Goal: Task Accomplishment & Management: Complete application form

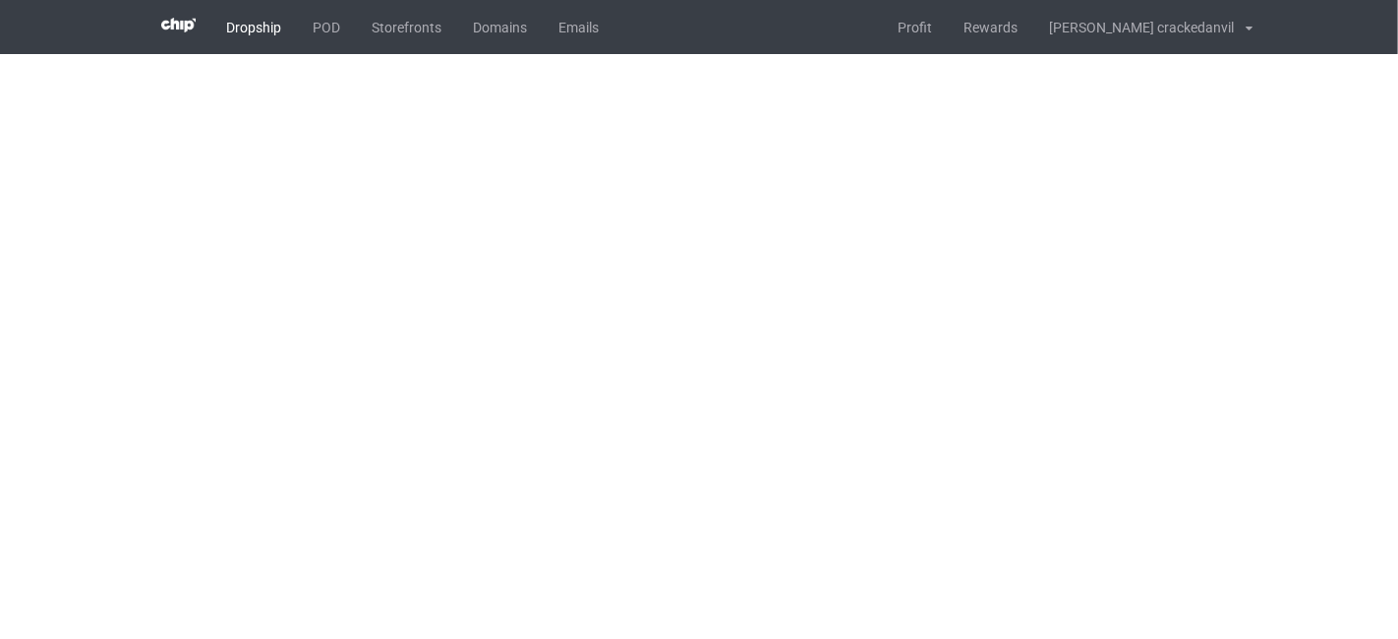
click at [255, 18] on link "Dropship" at bounding box center [254, 27] width 86 height 54
click at [230, 37] on span "Dropship" at bounding box center [254, 27] width 86 height 54
click at [242, 28] on span "Dropship" at bounding box center [254, 27] width 86 height 54
click at [337, 20] on link "POD" at bounding box center [327, 27] width 59 height 54
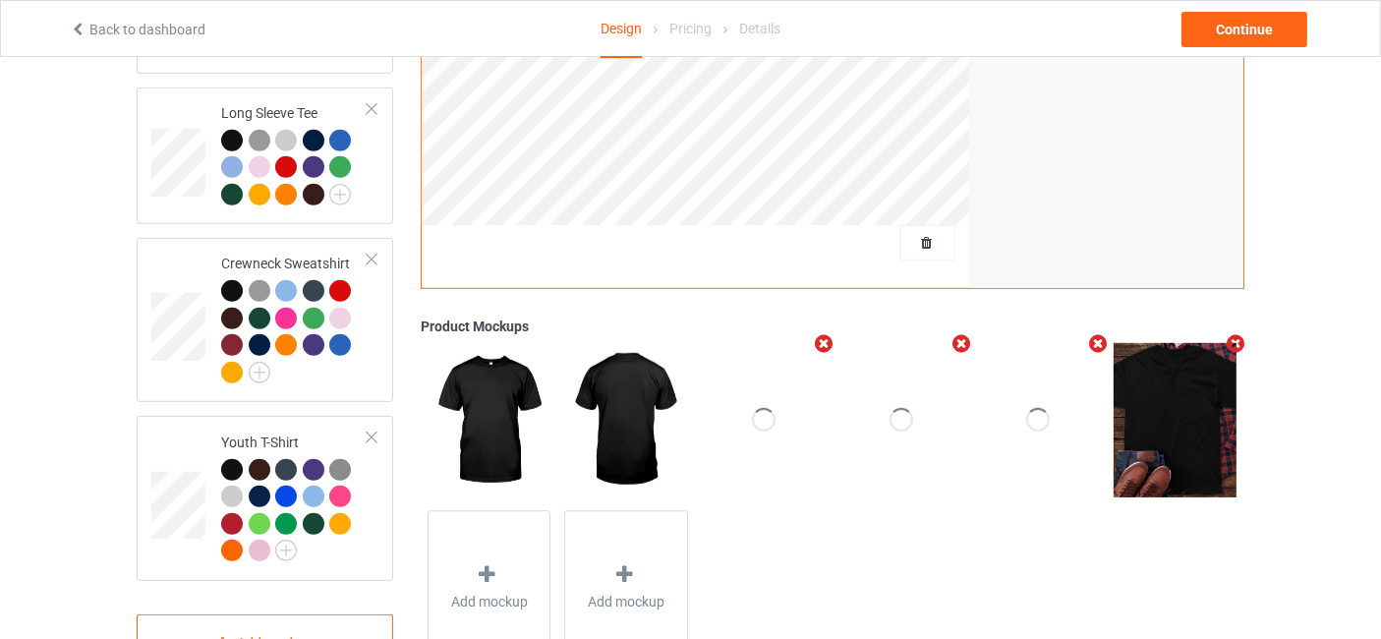
scroll to position [1072, 0]
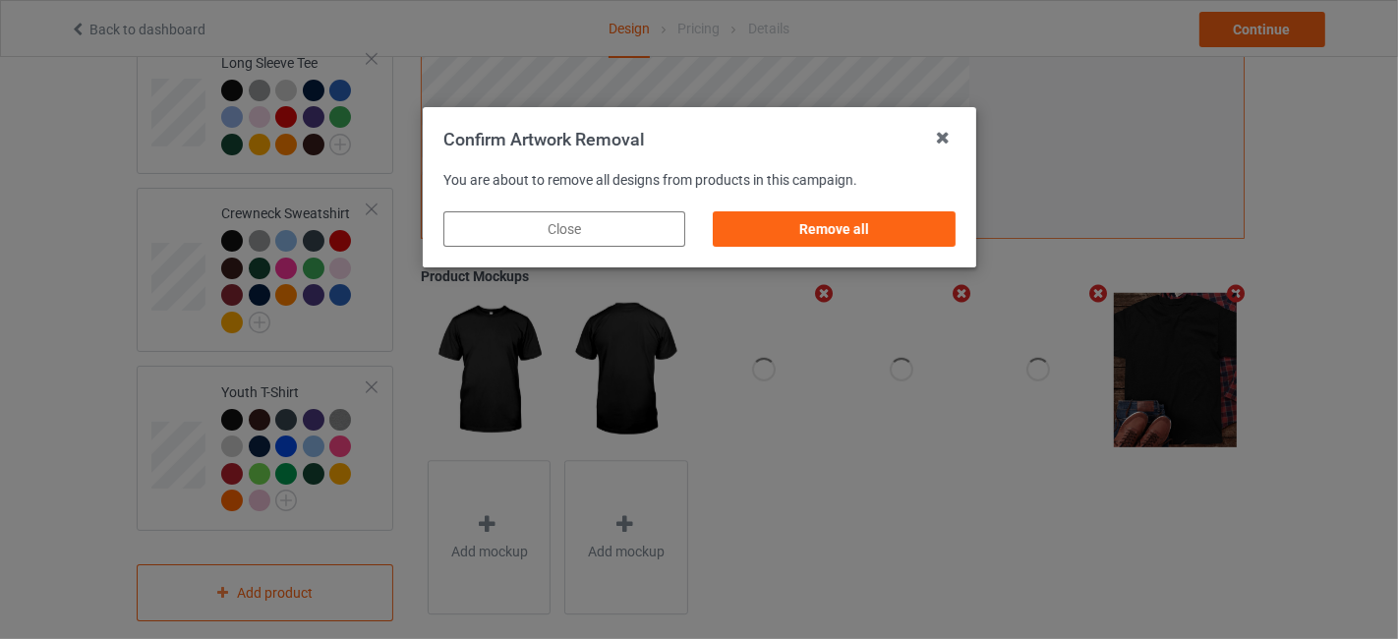
click at [761, 246] on div "Remove all" at bounding box center [834, 228] width 242 height 35
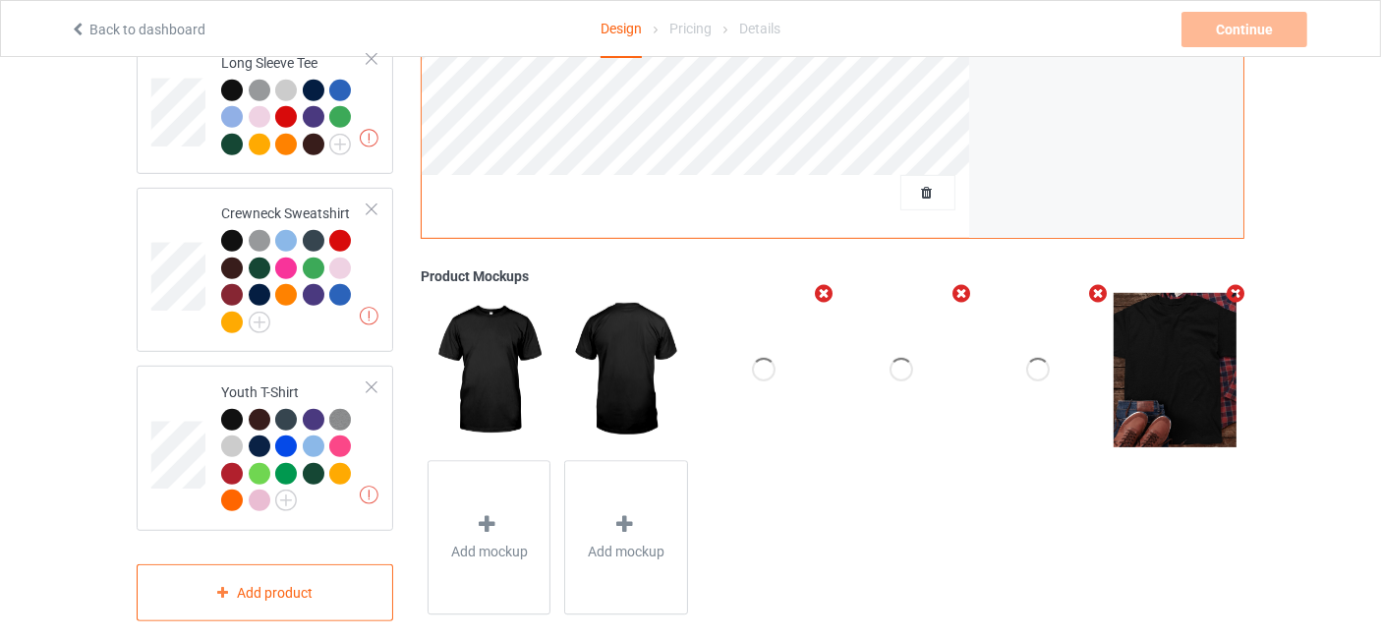
scroll to position [490, 0]
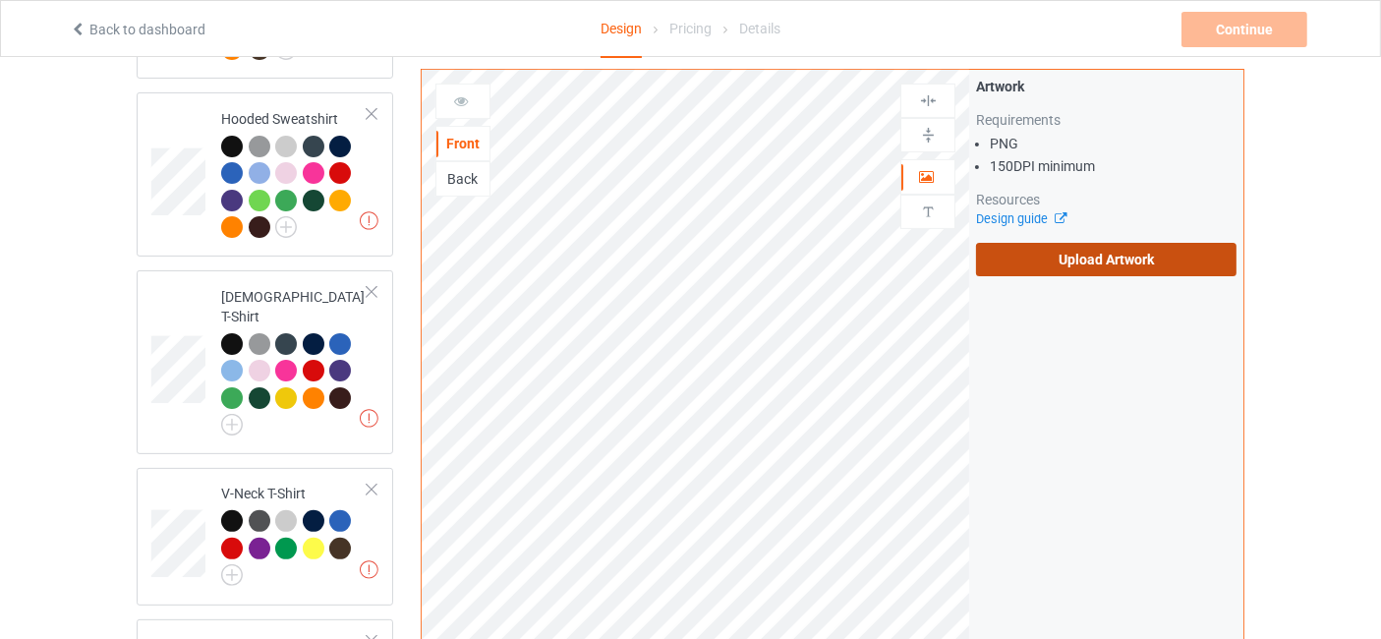
click at [1076, 244] on label "Upload Artwork" at bounding box center [1106, 259] width 260 height 33
click at [0, 0] on input "Upload Artwork" at bounding box center [0, 0] width 0 height 0
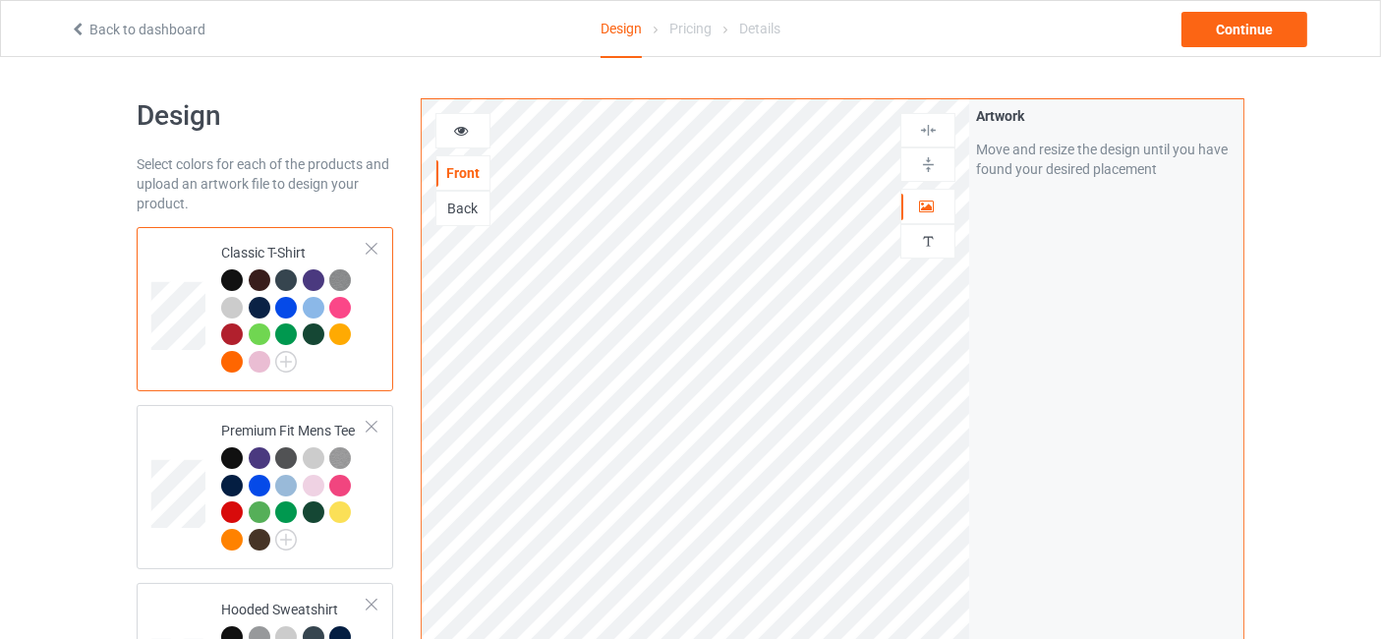
click at [468, 128] on icon at bounding box center [461, 128] width 17 height 14
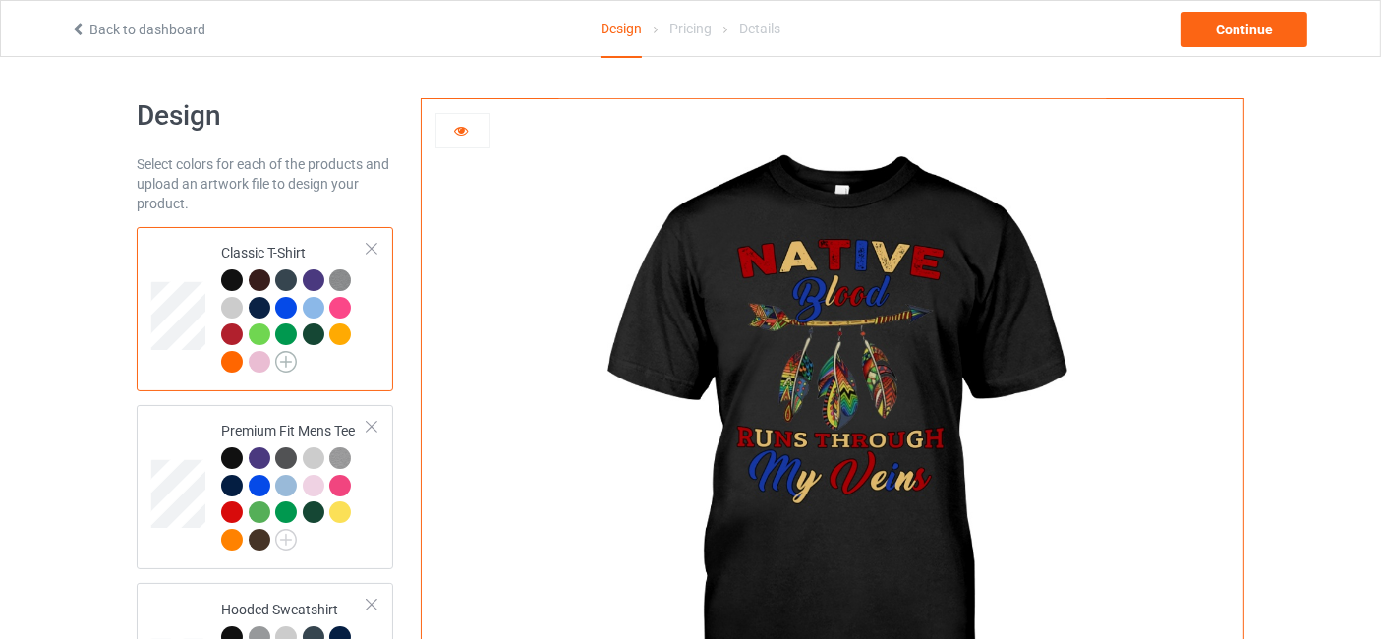
click at [280, 366] on img at bounding box center [286, 362] width 22 height 22
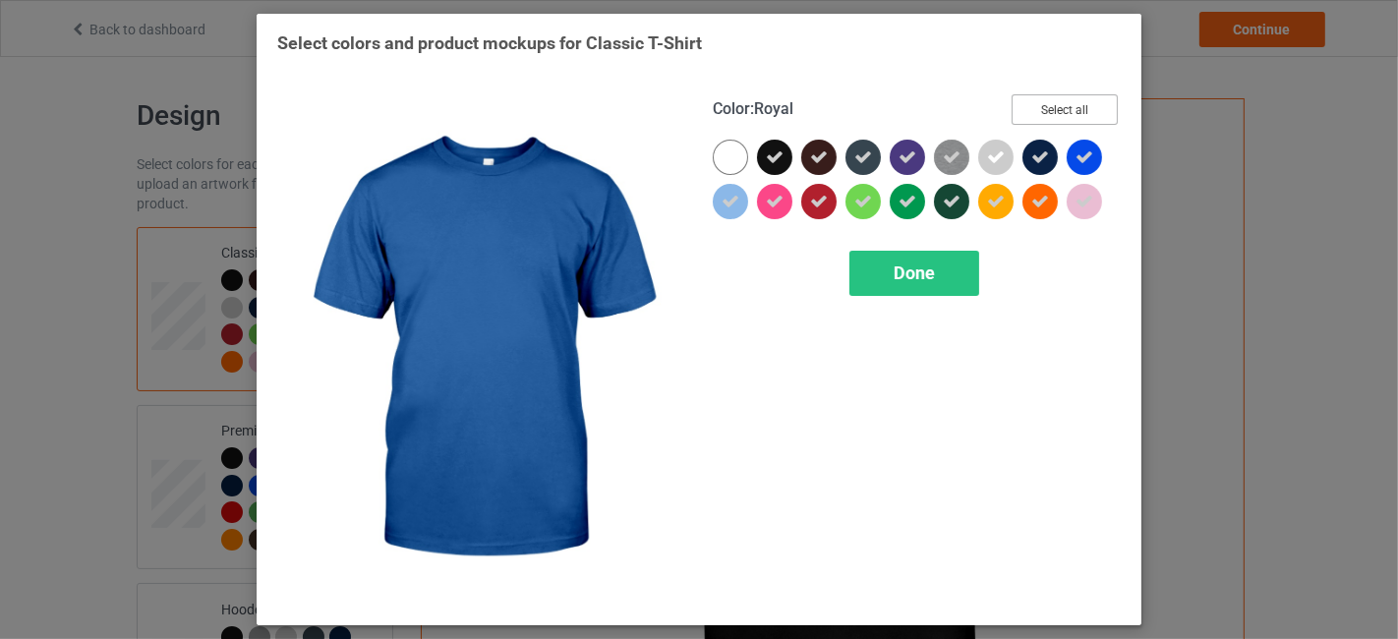
click at [1091, 107] on button "Select all" at bounding box center [1064, 109] width 106 height 30
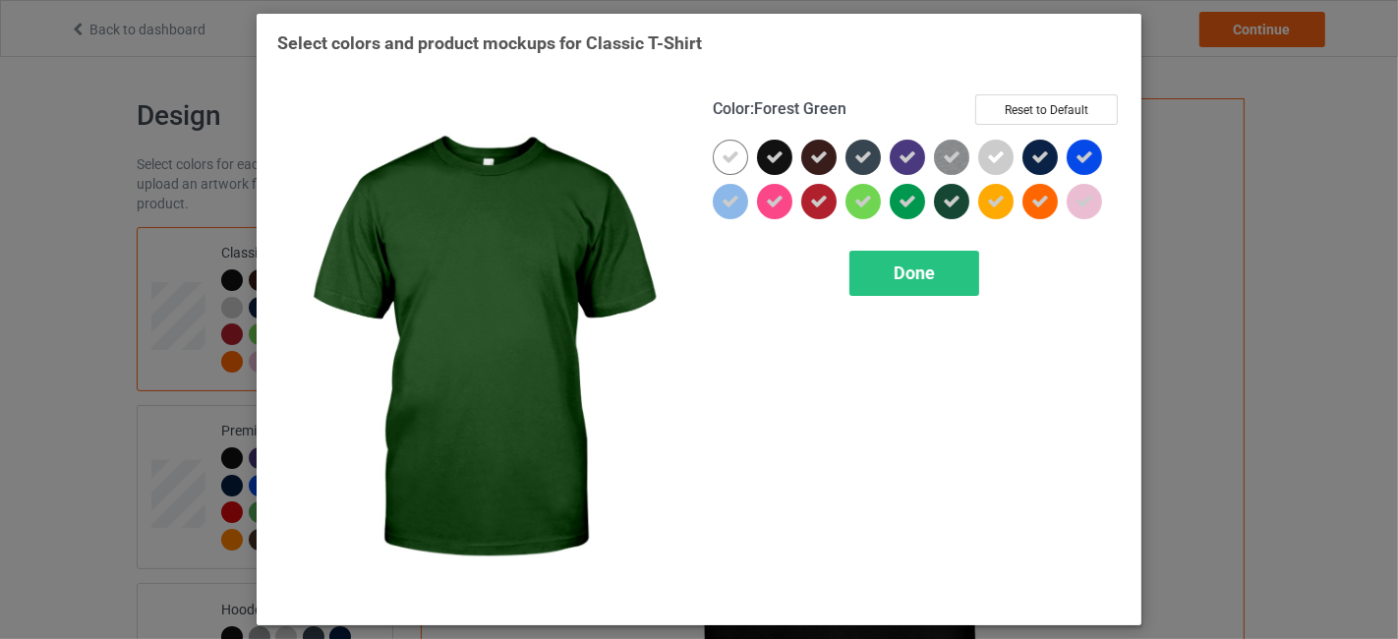
click at [901, 283] on div "Done" at bounding box center [914, 273] width 130 height 45
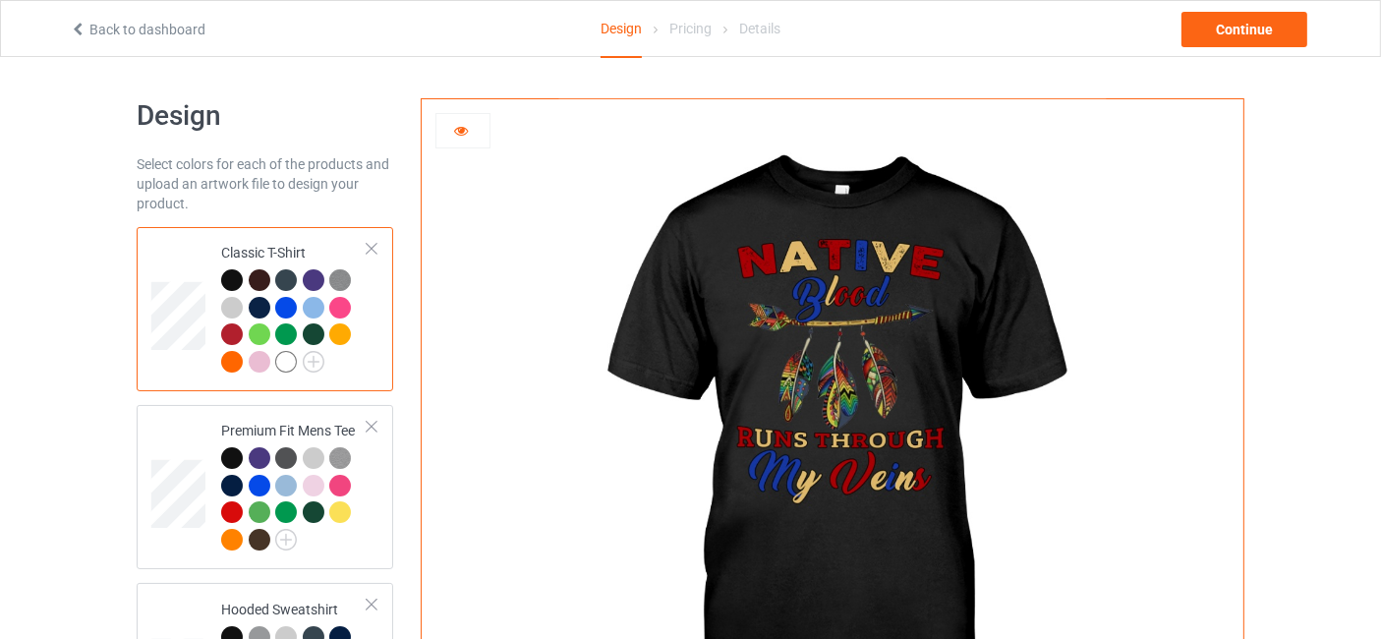
click at [226, 305] on div at bounding box center [232, 308] width 22 height 22
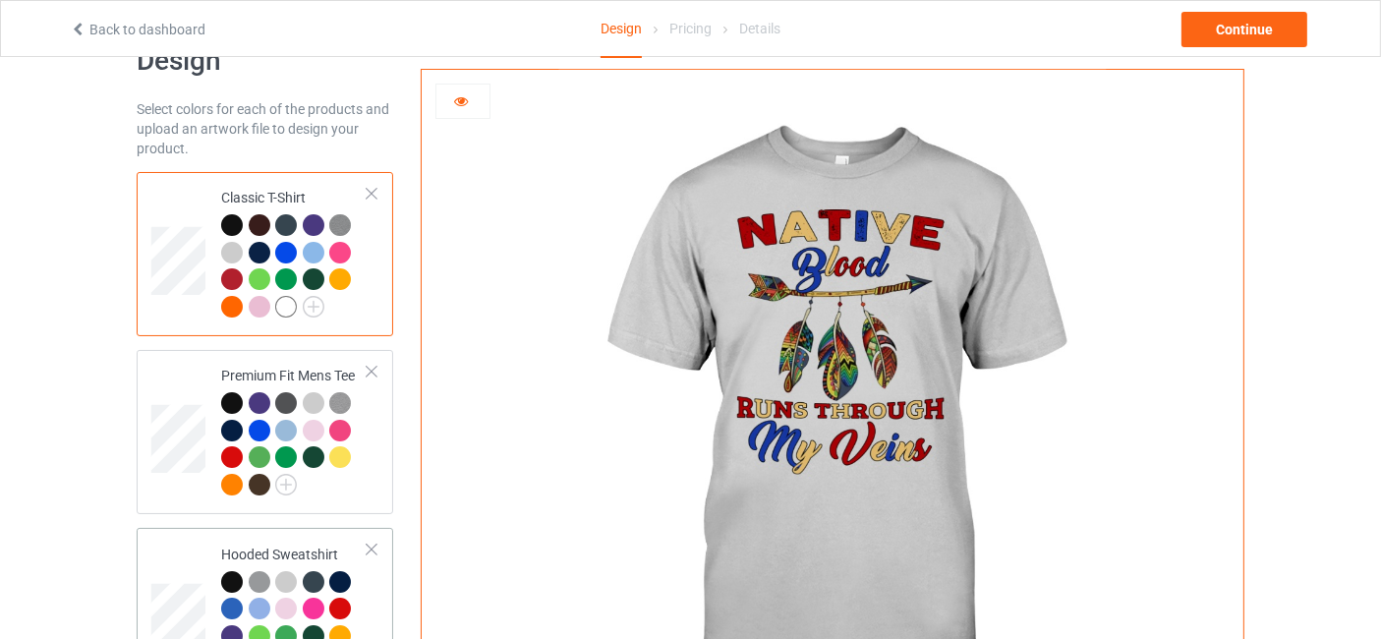
scroll to position [291, 0]
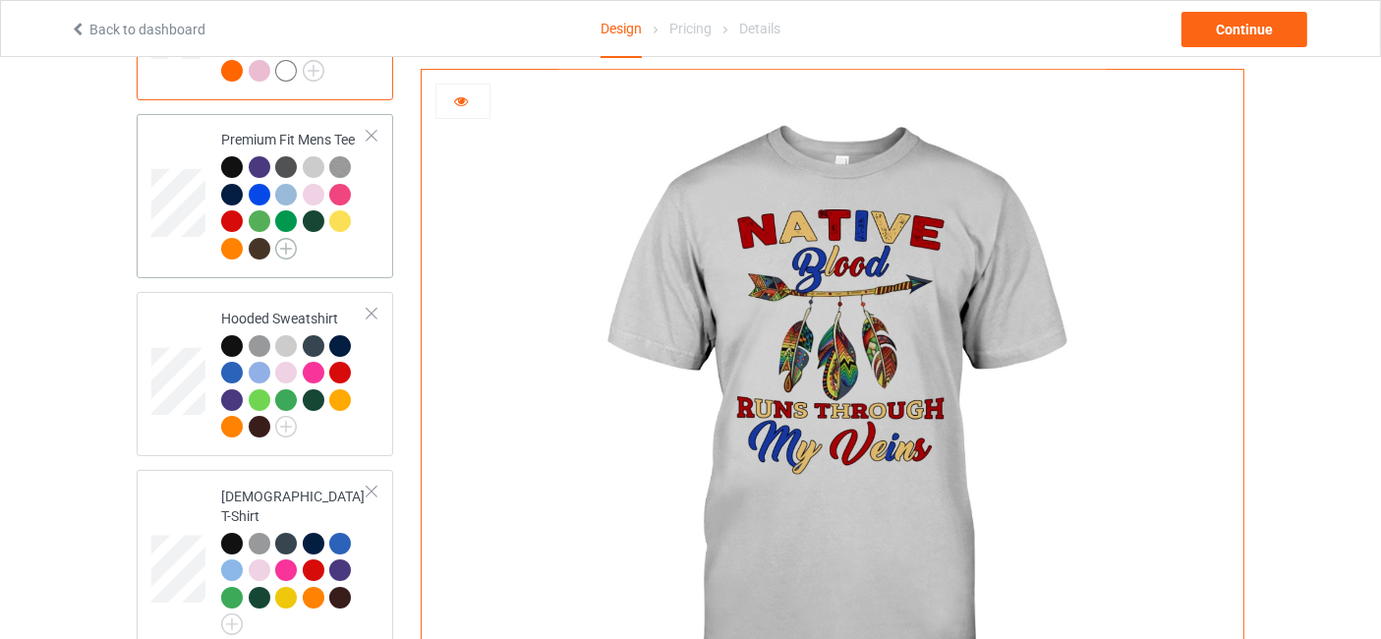
click at [291, 253] on img at bounding box center [286, 249] width 22 height 22
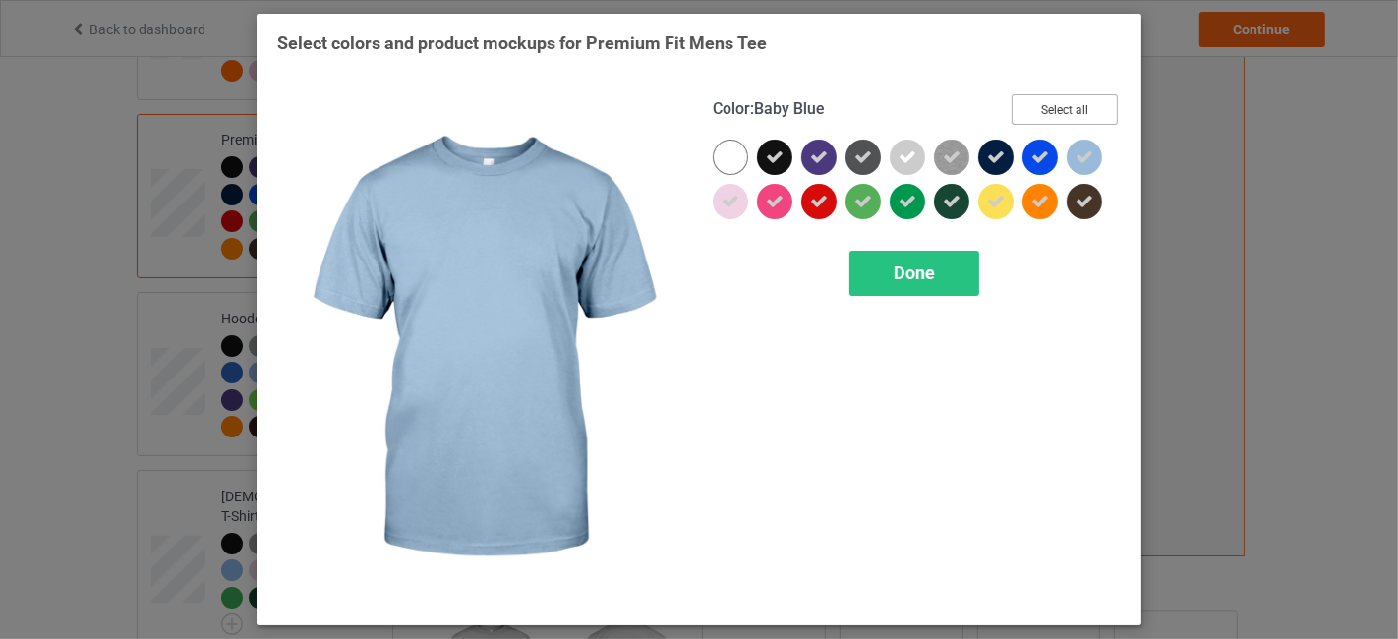
click at [1093, 105] on button "Select all" at bounding box center [1064, 109] width 106 height 30
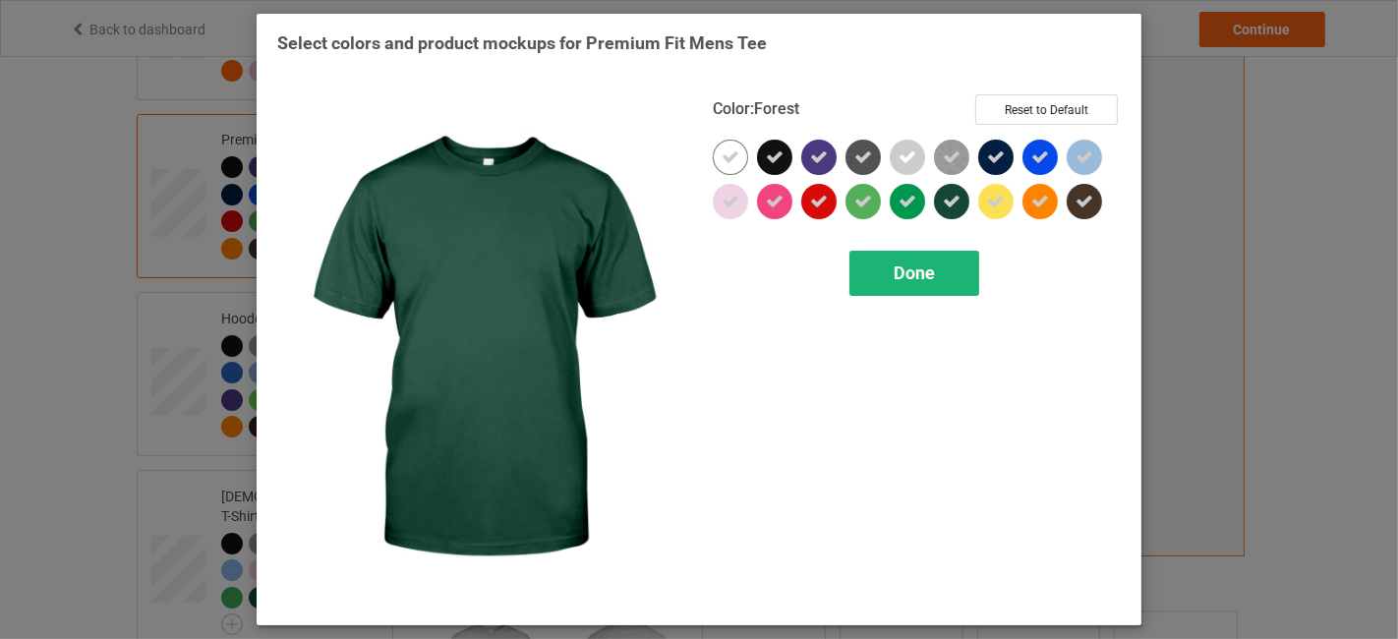
click at [901, 268] on span "Done" at bounding box center [913, 272] width 41 height 21
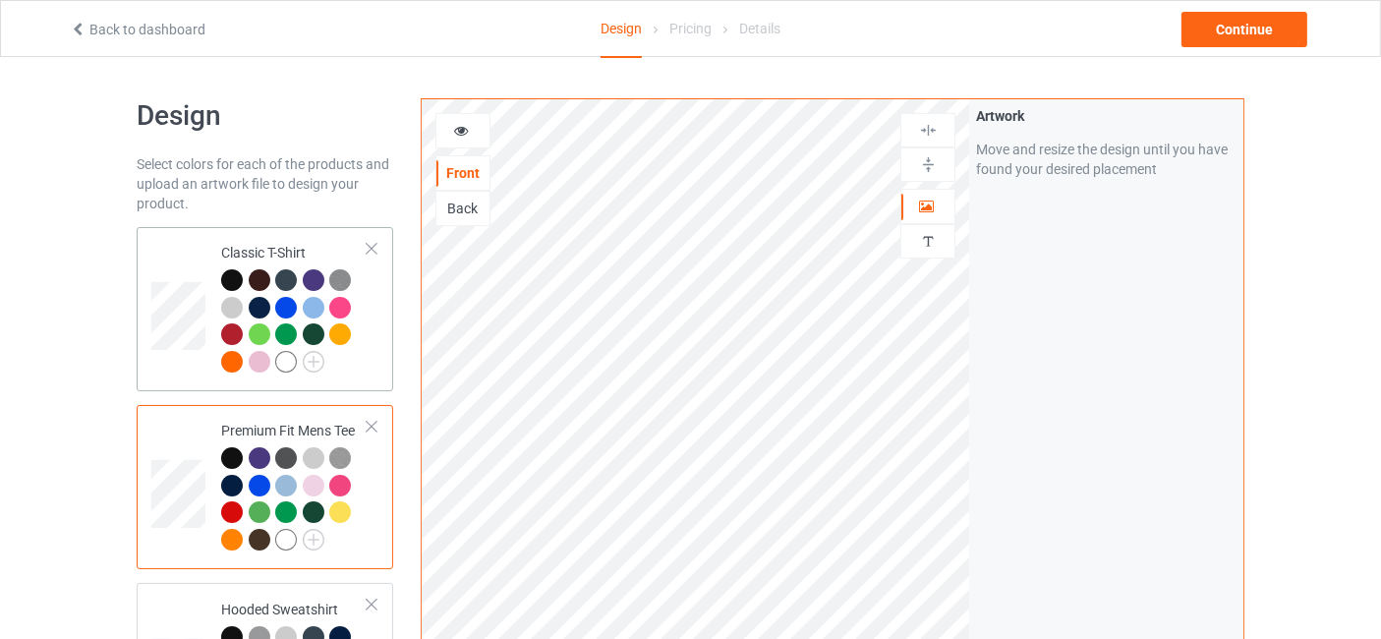
click at [341, 330] on div at bounding box center [340, 334] width 22 height 22
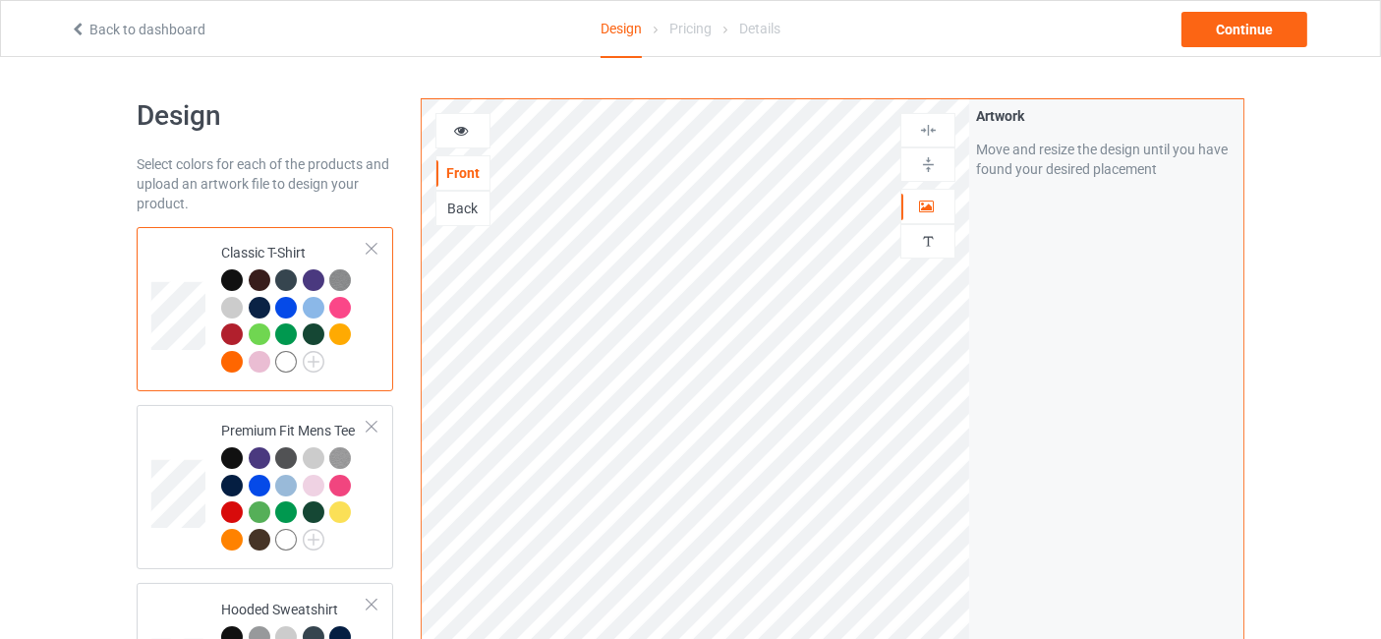
click at [227, 362] on div at bounding box center [232, 362] width 22 height 22
click at [467, 128] on icon at bounding box center [461, 128] width 17 height 14
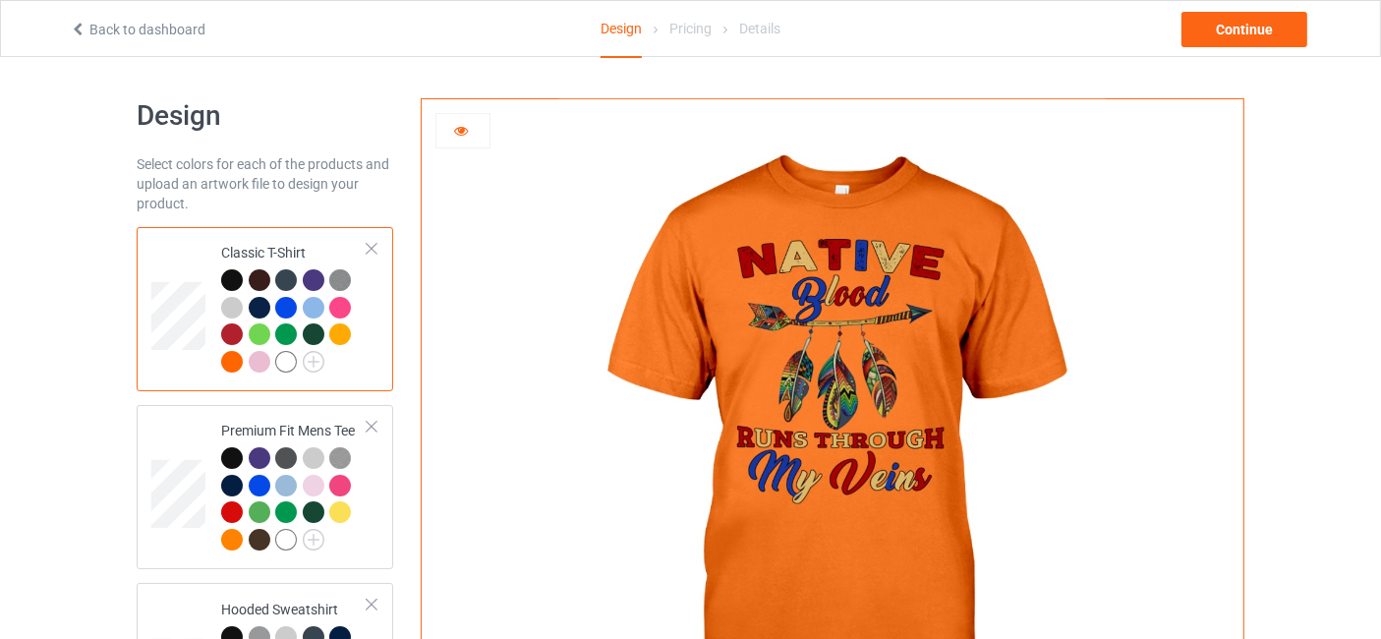
click at [239, 330] on div at bounding box center [232, 334] width 22 height 22
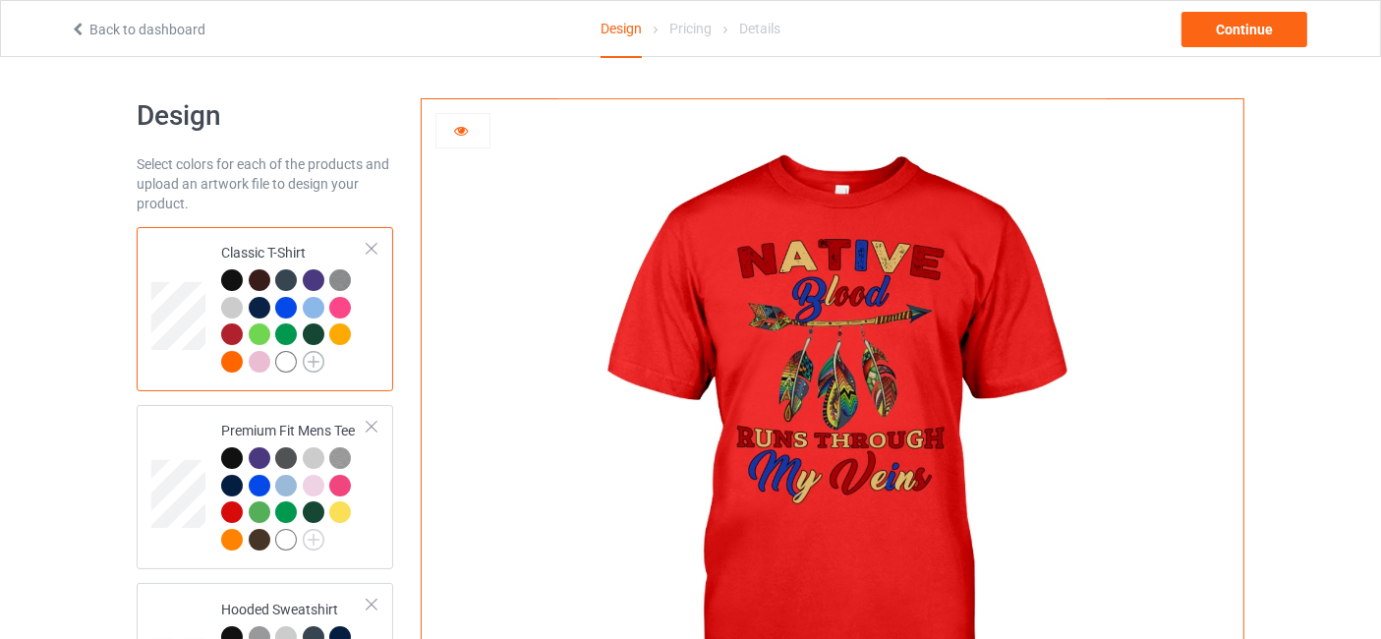
click at [319, 358] on img at bounding box center [314, 362] width 22 height 22
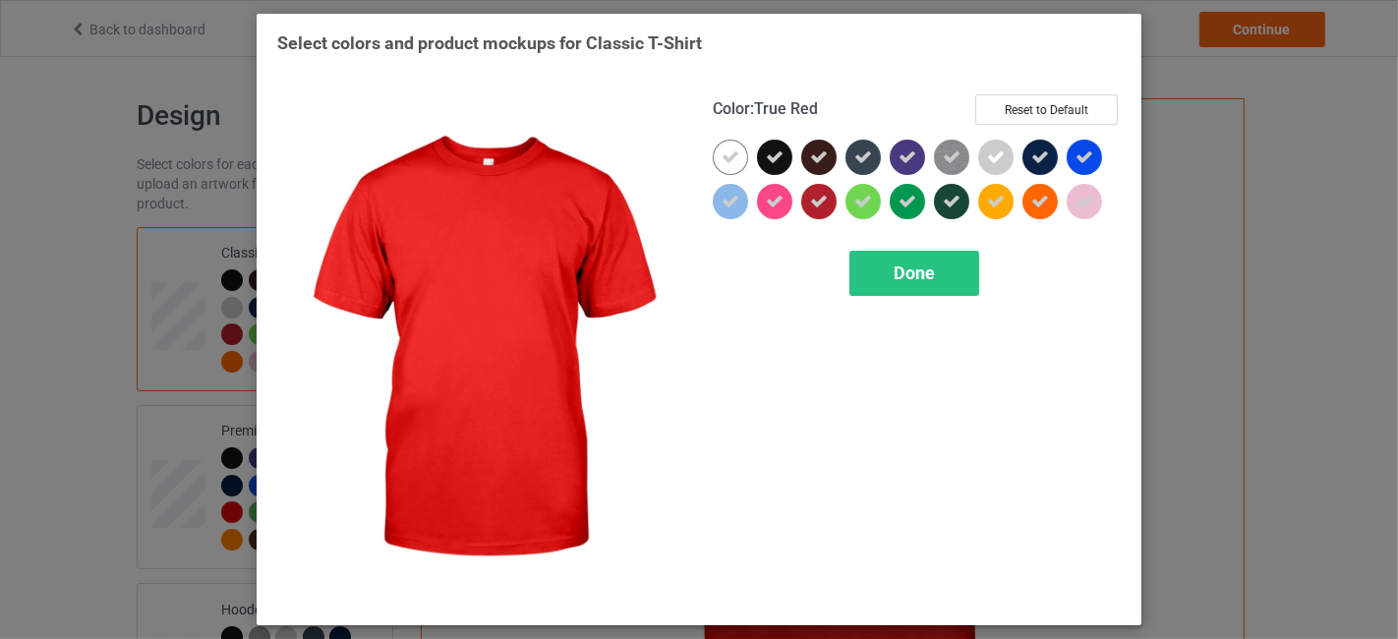
drag, startPoint x: 819, startPoint y: 198, endPoint x: 826, endPoint y: 213, distance: 17.2
click at [818, 199] on icon at bounding box center [819, 202] width 18 height 18
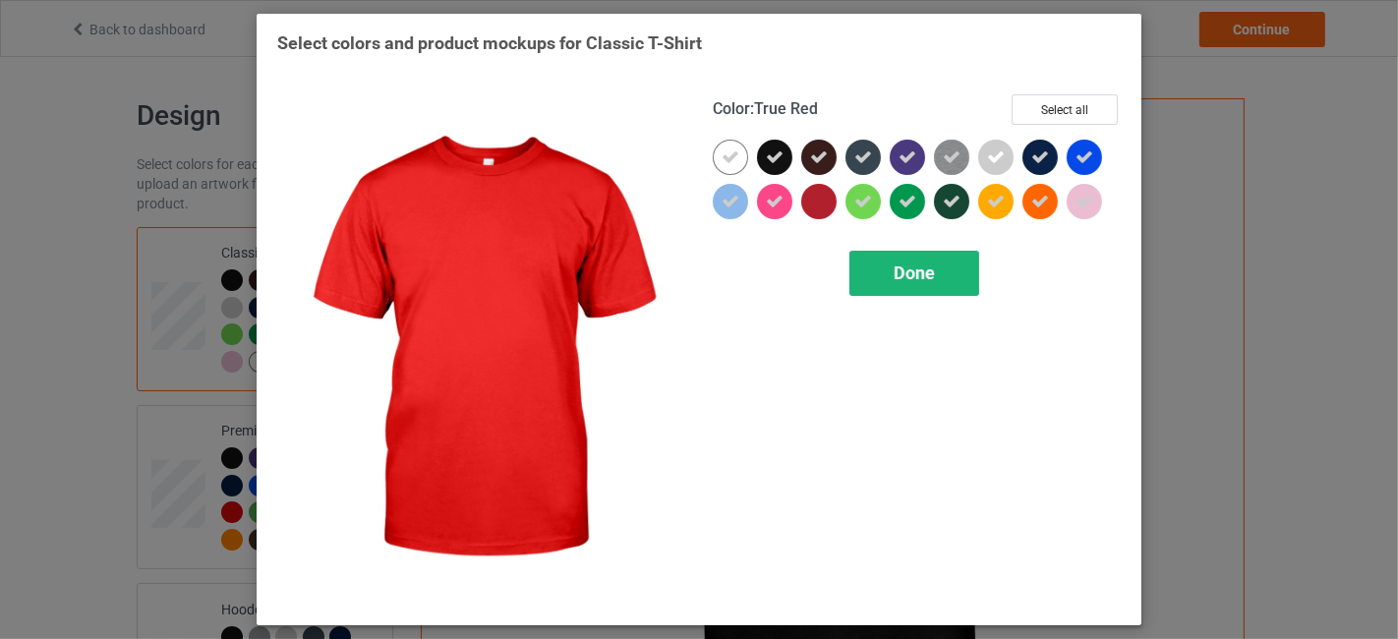
click at [890, 262] on div "Done" at bounding box center [914, 273] width 130 height 45
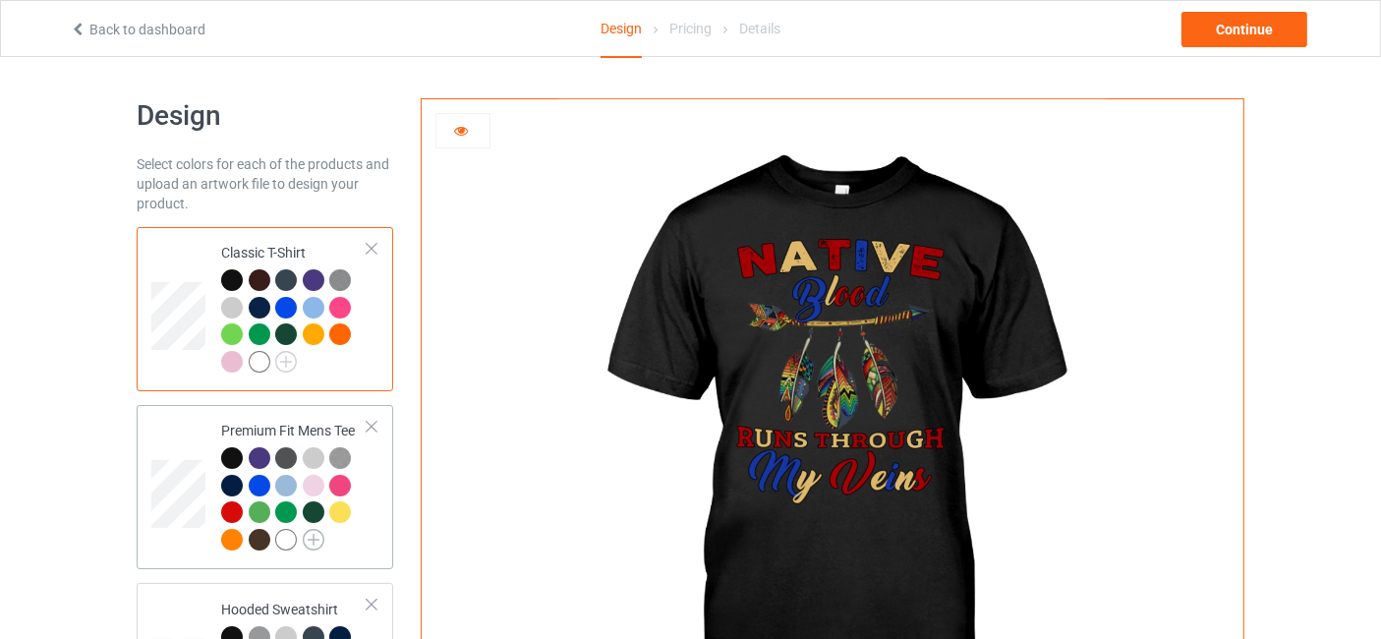
click at [319, 542] on img at bounding box center [314, 540] width 22 height 22
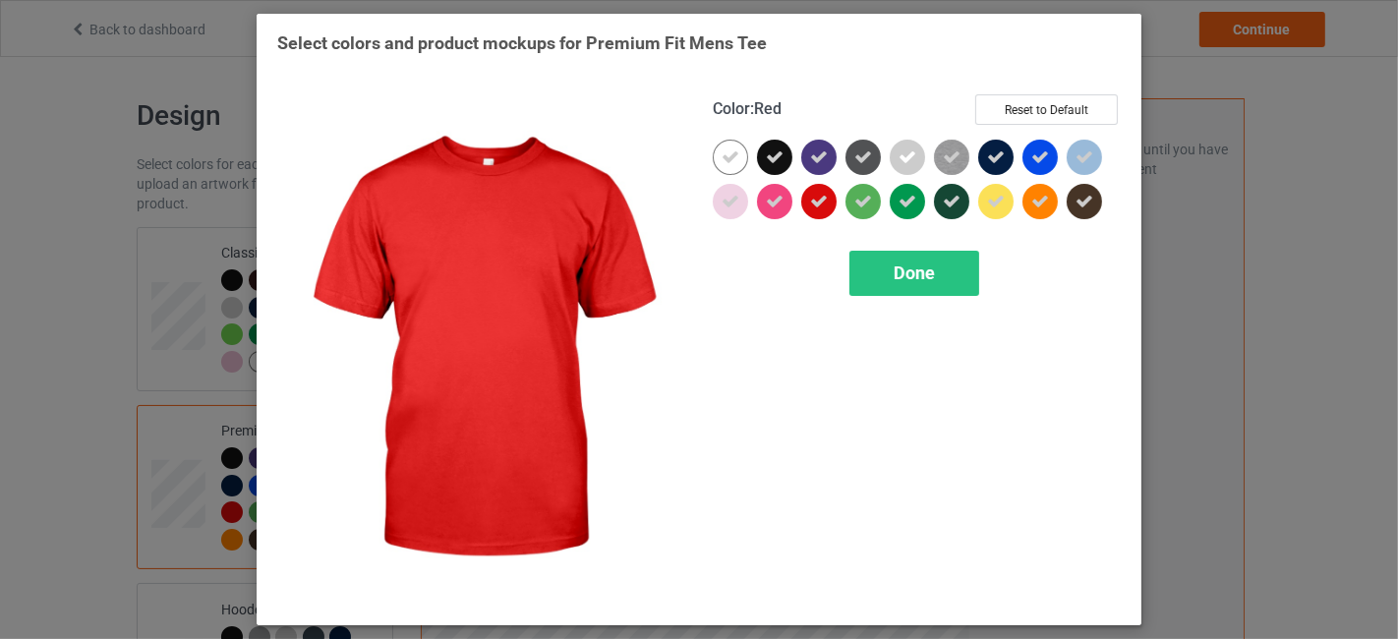
click at [823, 205] on icon at bounding box center [819, 202] width 18 height 18
click at [911, 273] on span "Done" at bounding box center [913, 272] width 41 height 21
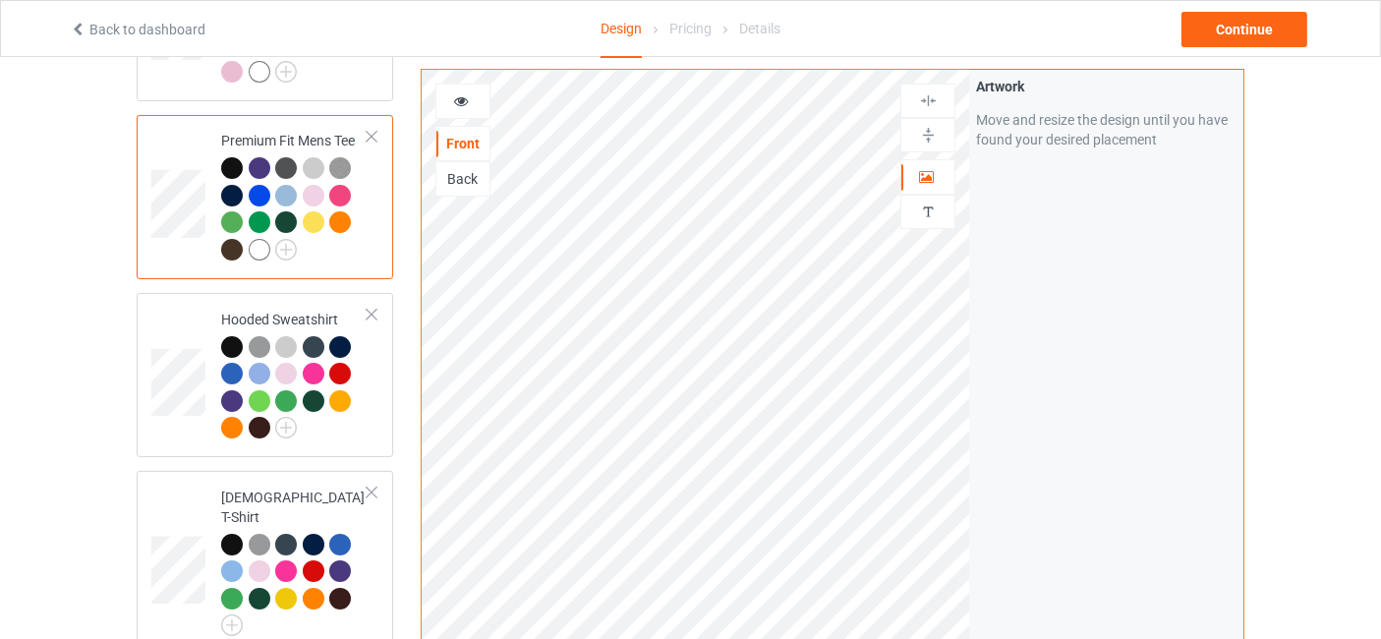
scroll to position [291, 0]
click at [283, 423] on img at bounding box center [286, 427] width 22 height 22
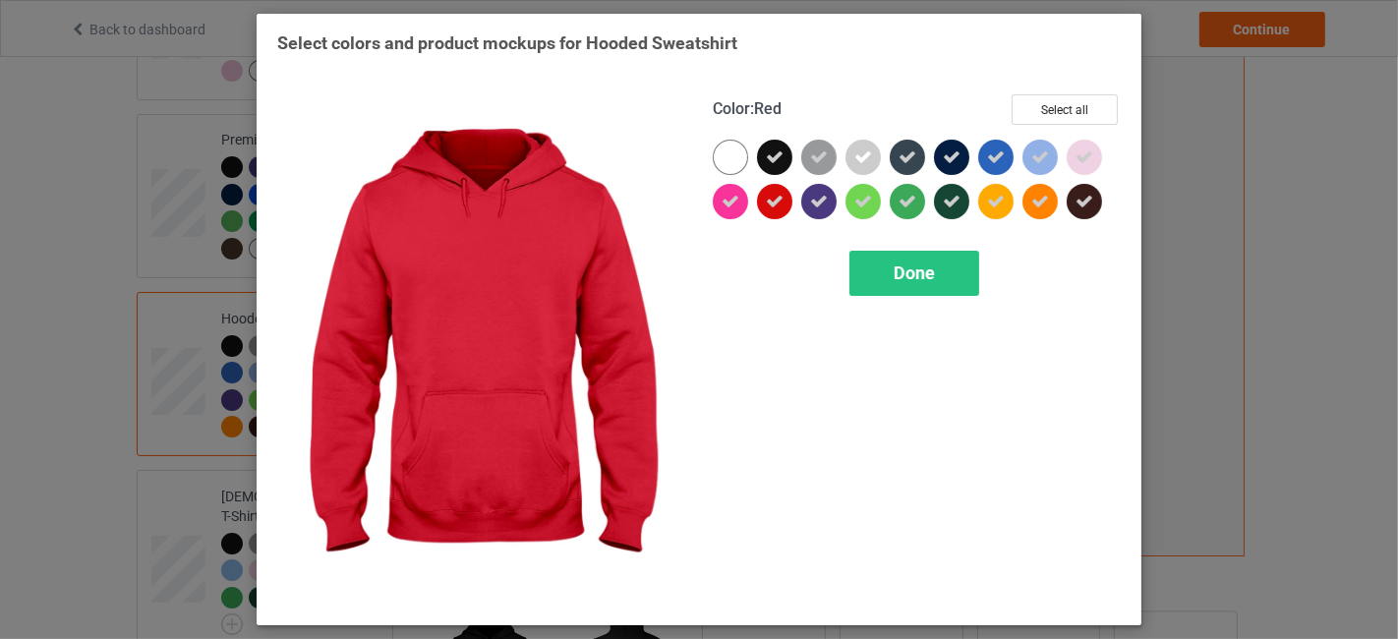
click at [760, 202] on div at bounding box center [774, 201] width 35 height 35
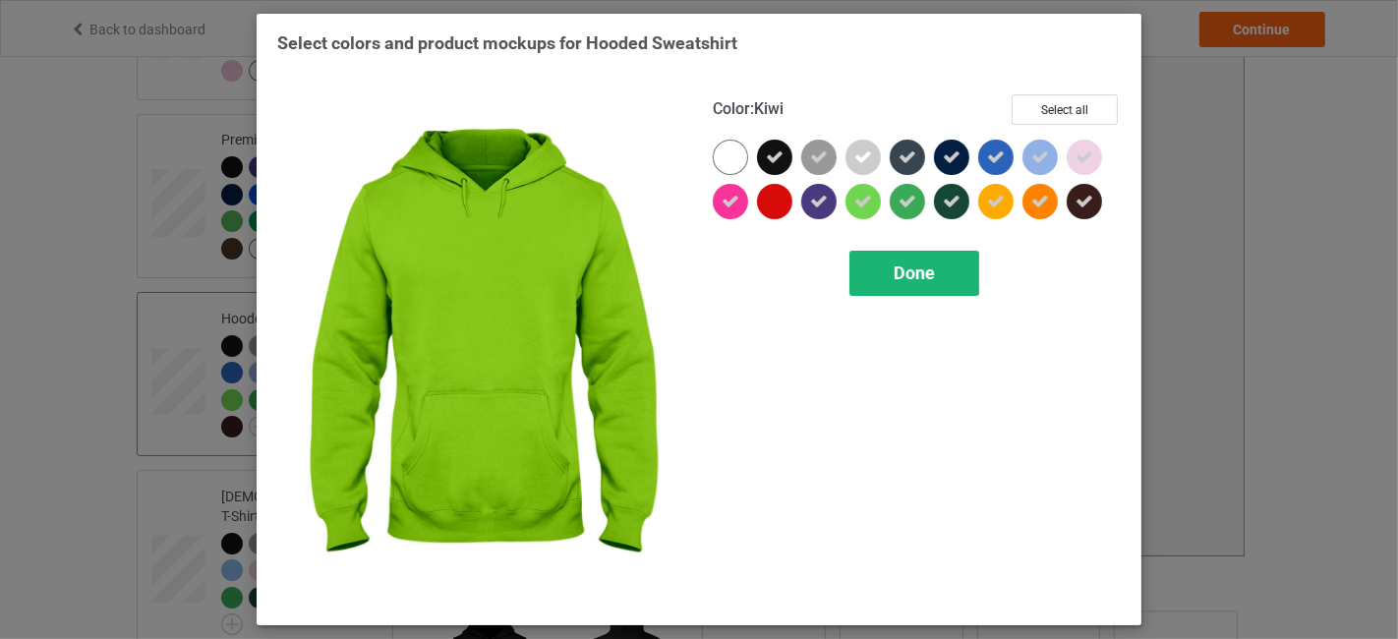
click at [917, 267] on span "Done" at bounding box center [913, 272] width 41 height 21
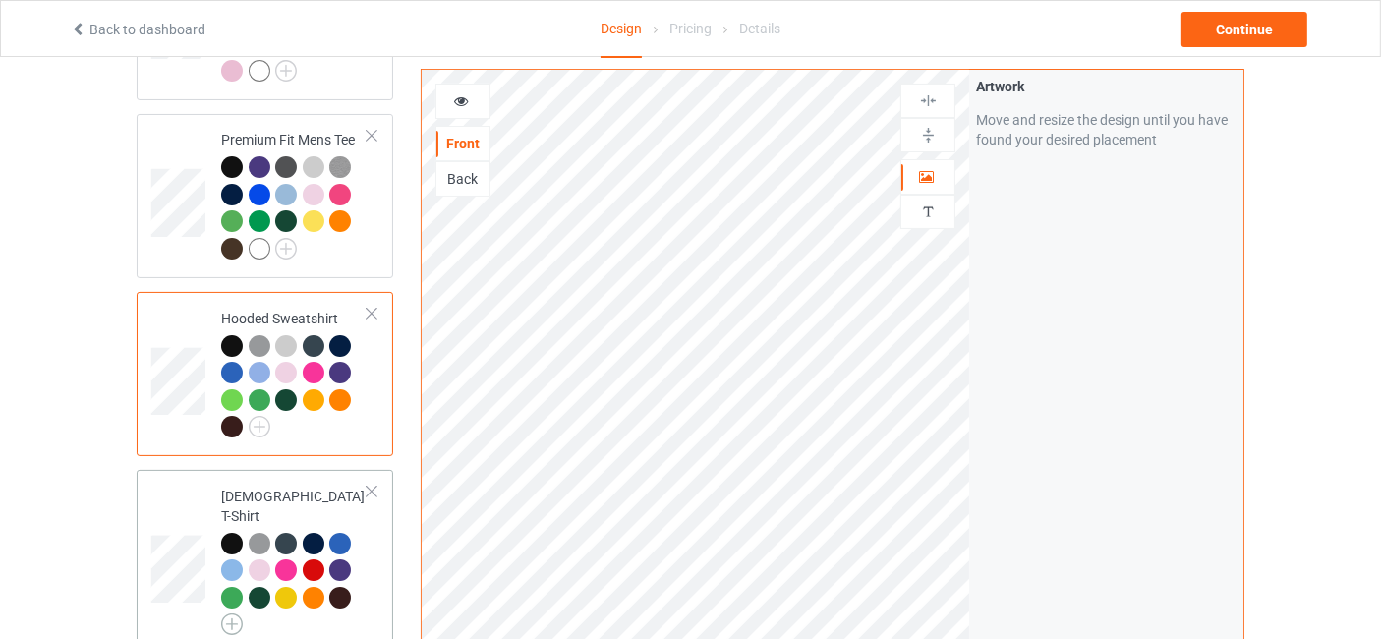
click at [231, 613] on img at bounding box center [232, 624] width 22 height 22
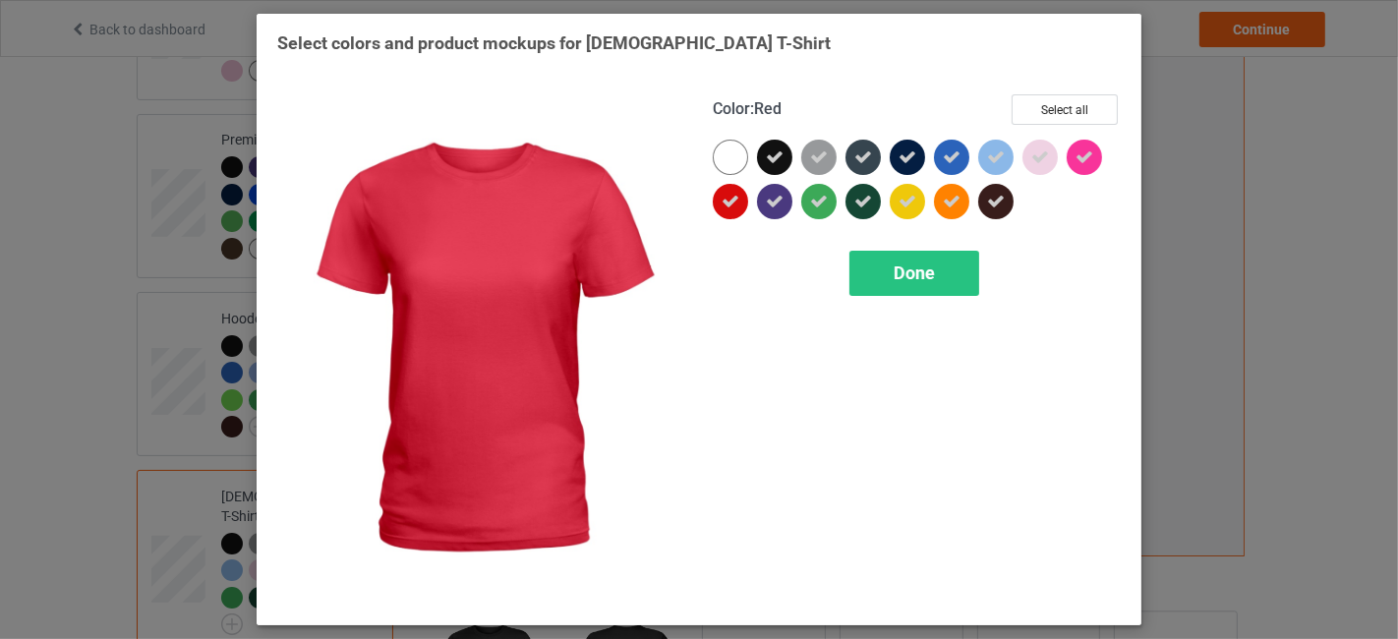
click at [749, 201] on div at bounding box center [735, 206] width 44 height 44
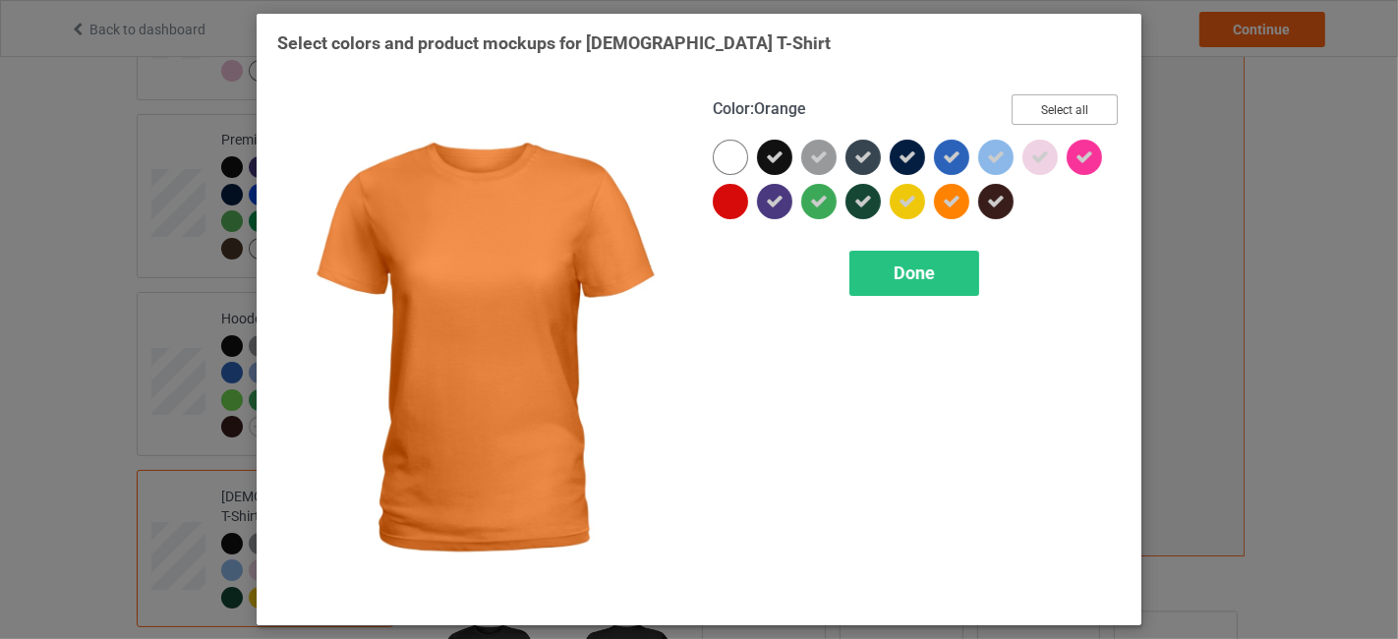
drag, startPoint x: 1041, startPoint y: 102, endPoint x: 1039, endPoint y: 119, distance: 16.8
click at [1041, 104] on button "Select all" at bounding box center [1064, 109] width 106 height 30
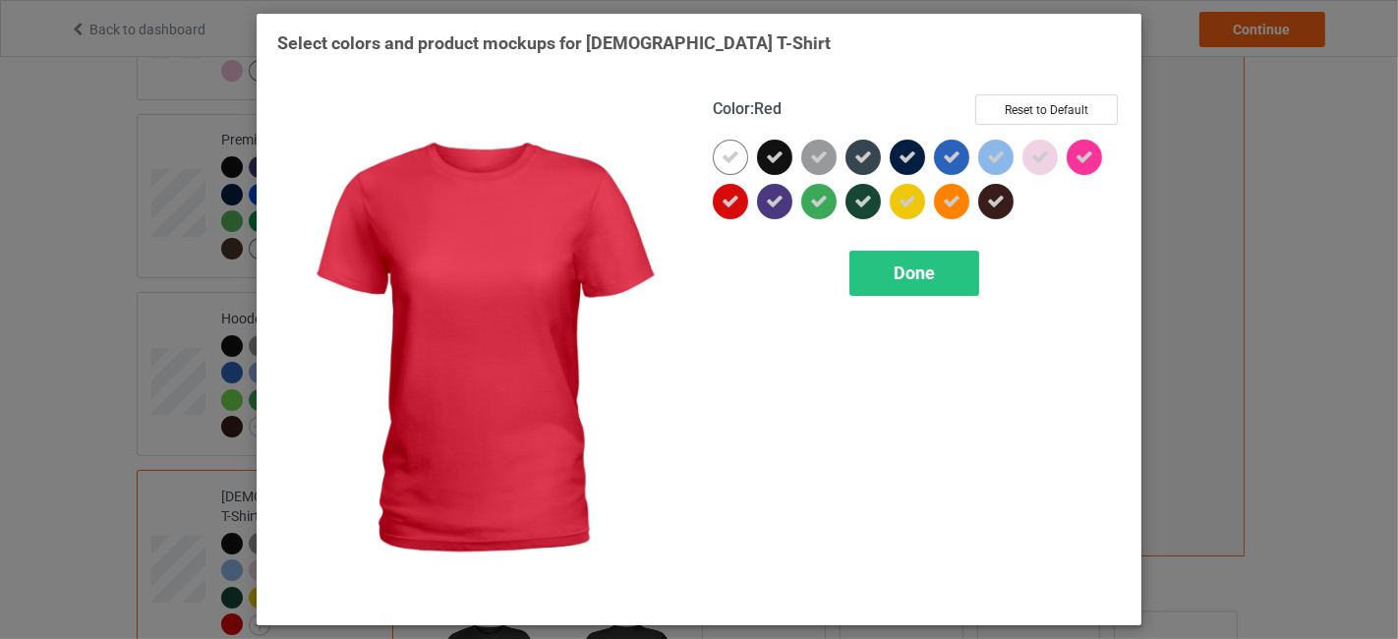
click at [731, 195] on icon at bounding box center [730, 202] width 18 height 18
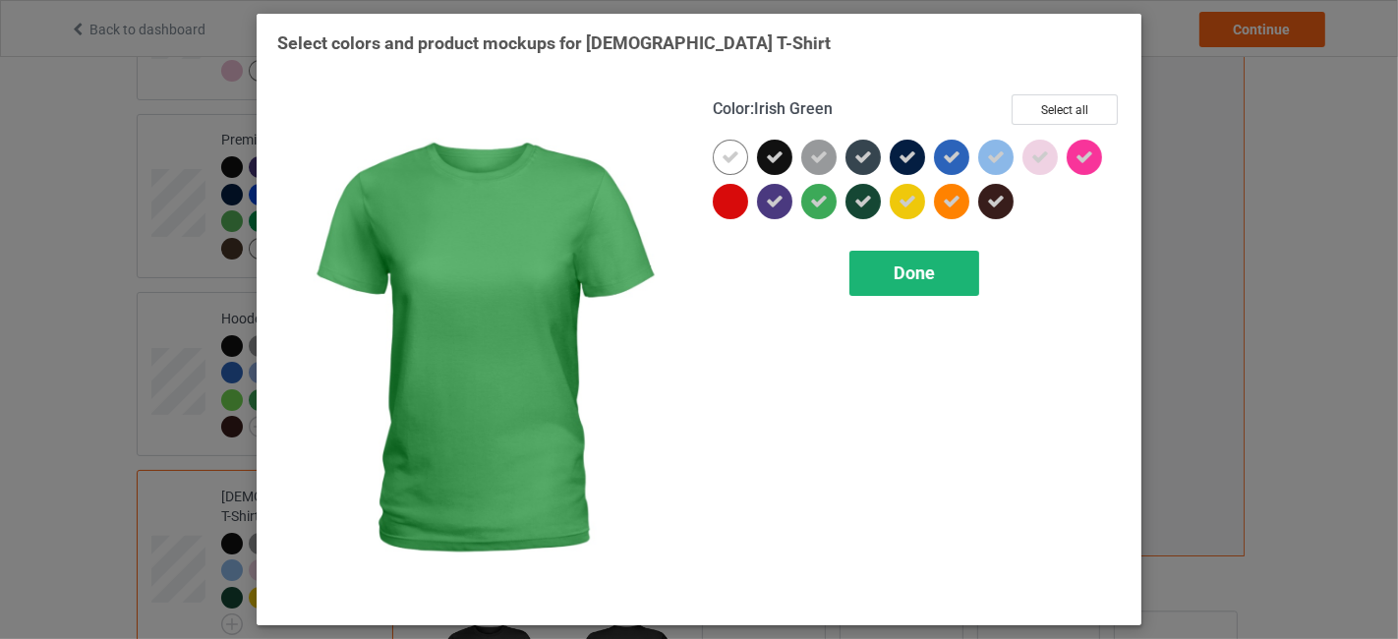
click at [890, 279] on div "Done" at bounding box center [914, 273] width 130 height 45
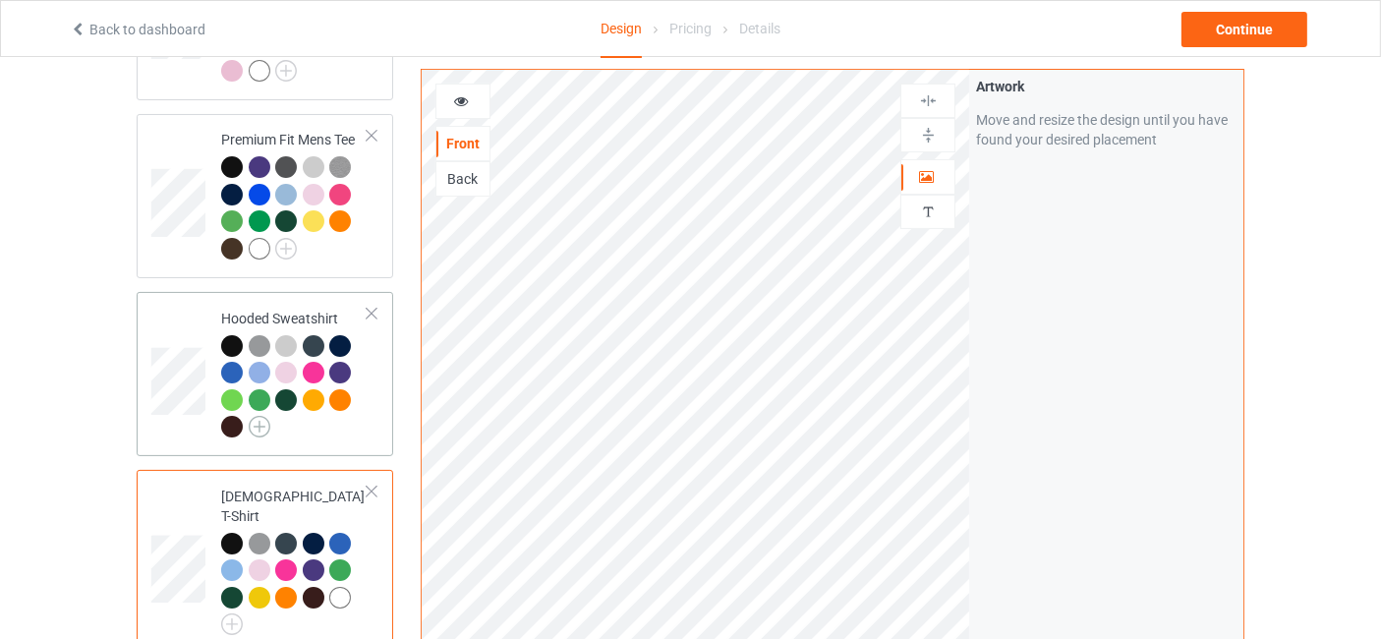
click at [268, 418] on img at bounding box center [260, 427] width 22 height 22
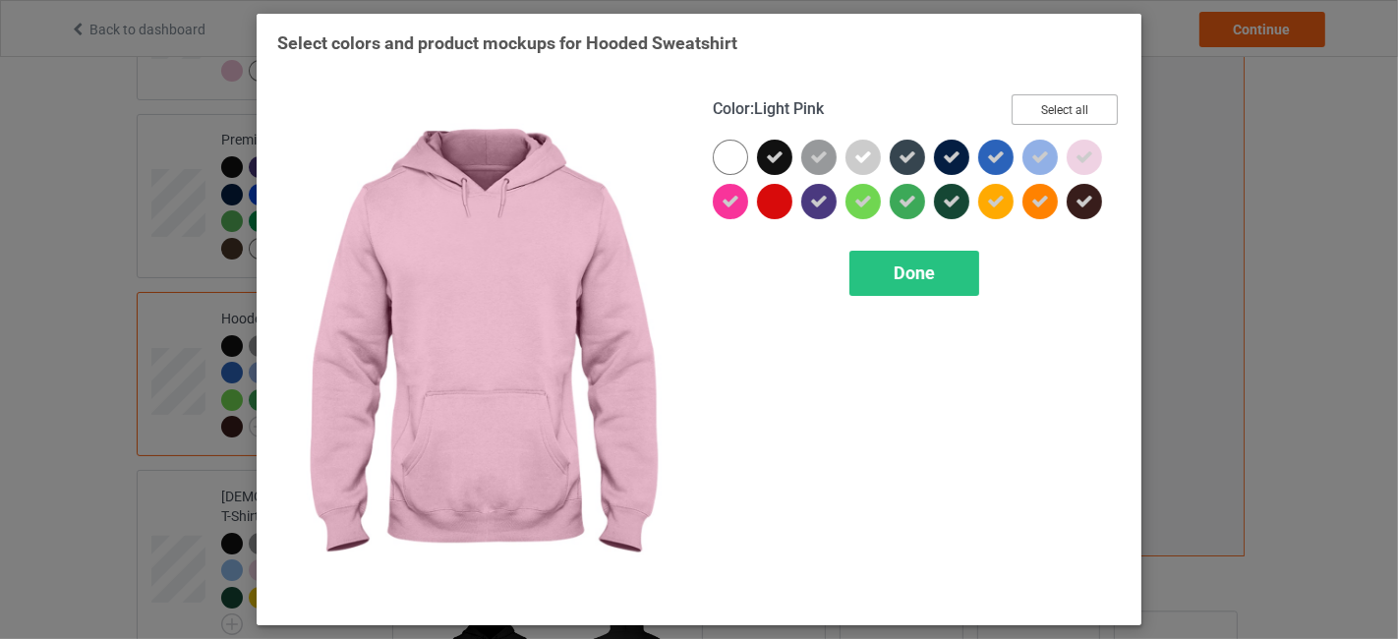
click at [1076, 113] on button "Select all" at bounding box center [1064, 109] width 106 height 30
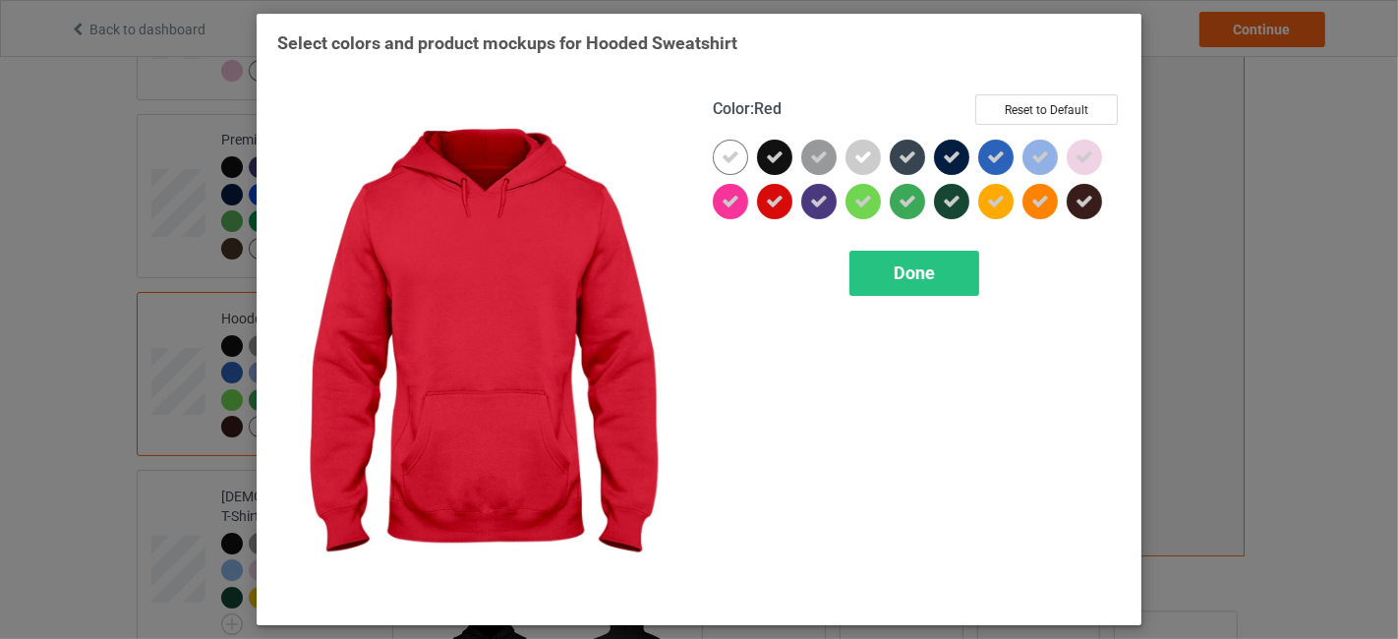
drag, startPoint x: 765, startPoint y: 190, endPoint x: 791, endPoint y: 200, distance: 28.3
click at [767, 190] on div at bounding box center [774, 201] width 35 height 35
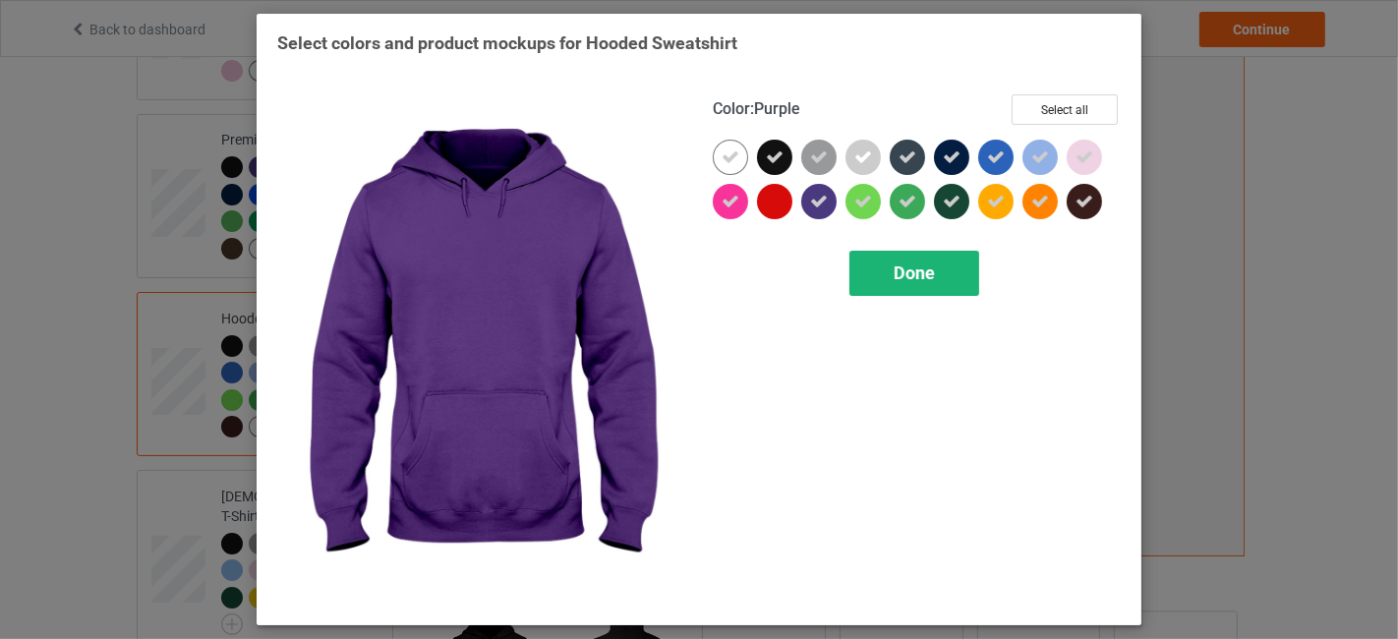
click at [911, 270] on span "Done" at bounding box center [913, 272] width 41 height 21
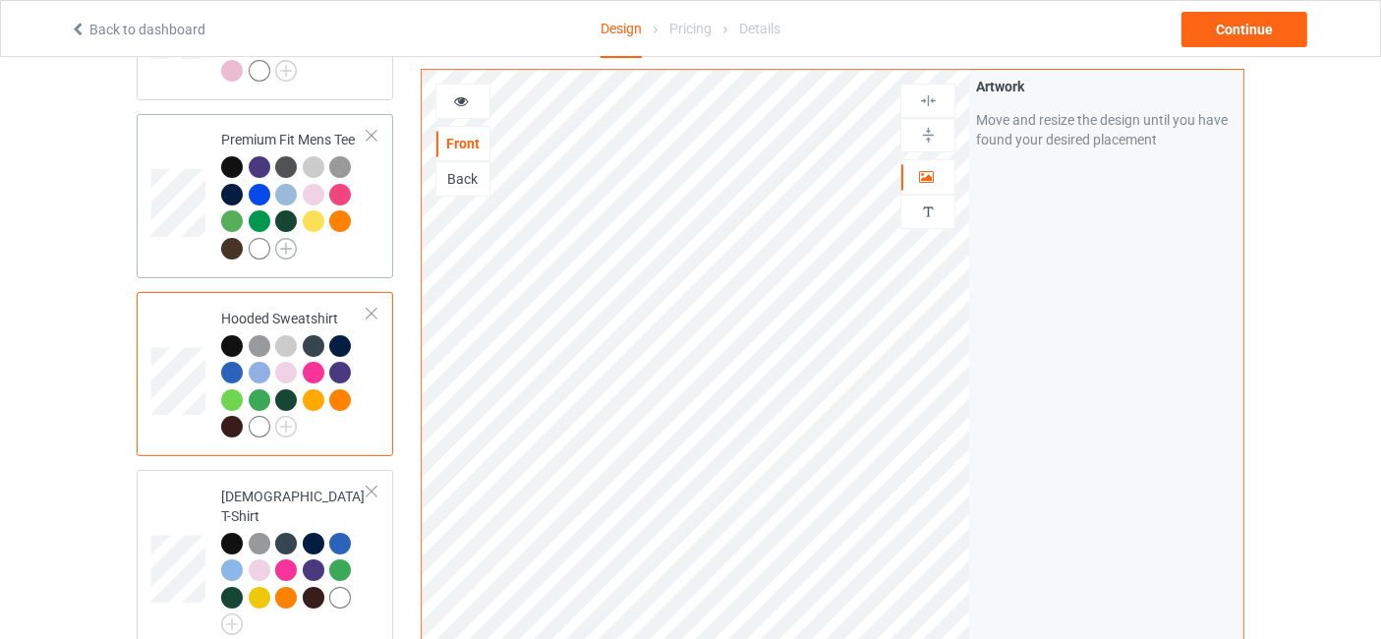
click at [286, 244] on img at bounding box center [286, 249] width 22 height 22
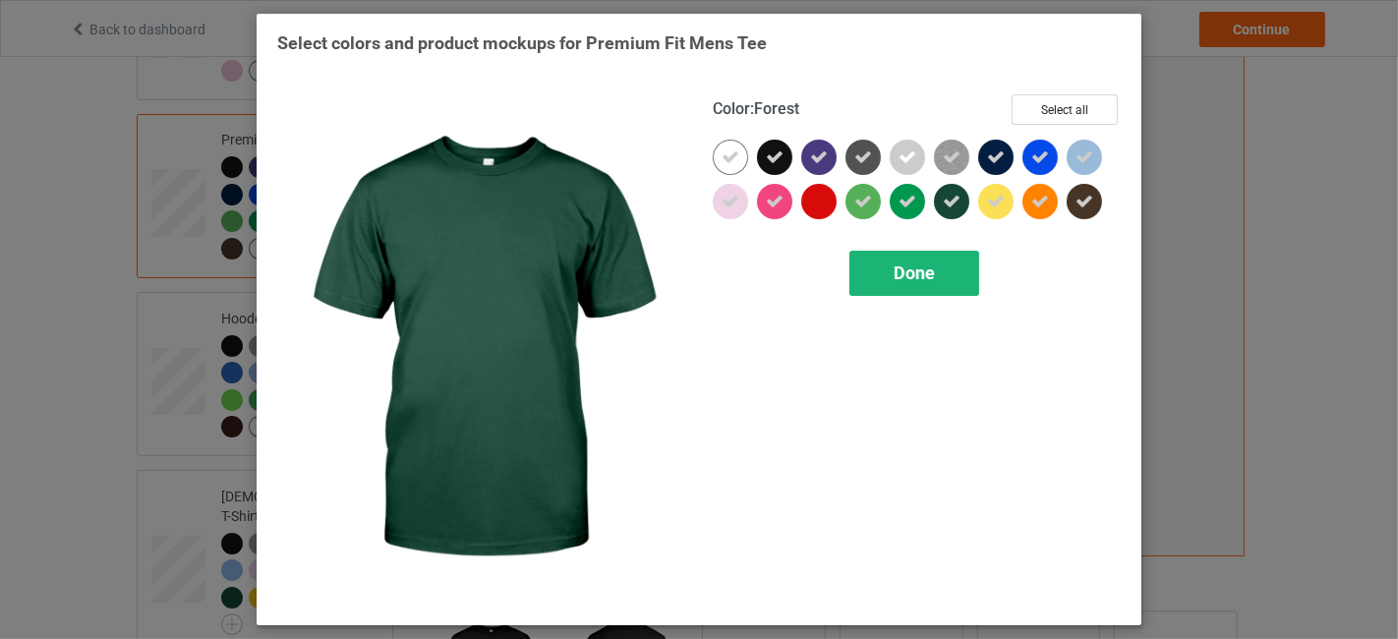
click at [920, 282] on div "Done" at bounding box center [914, 273] width 130 height 45
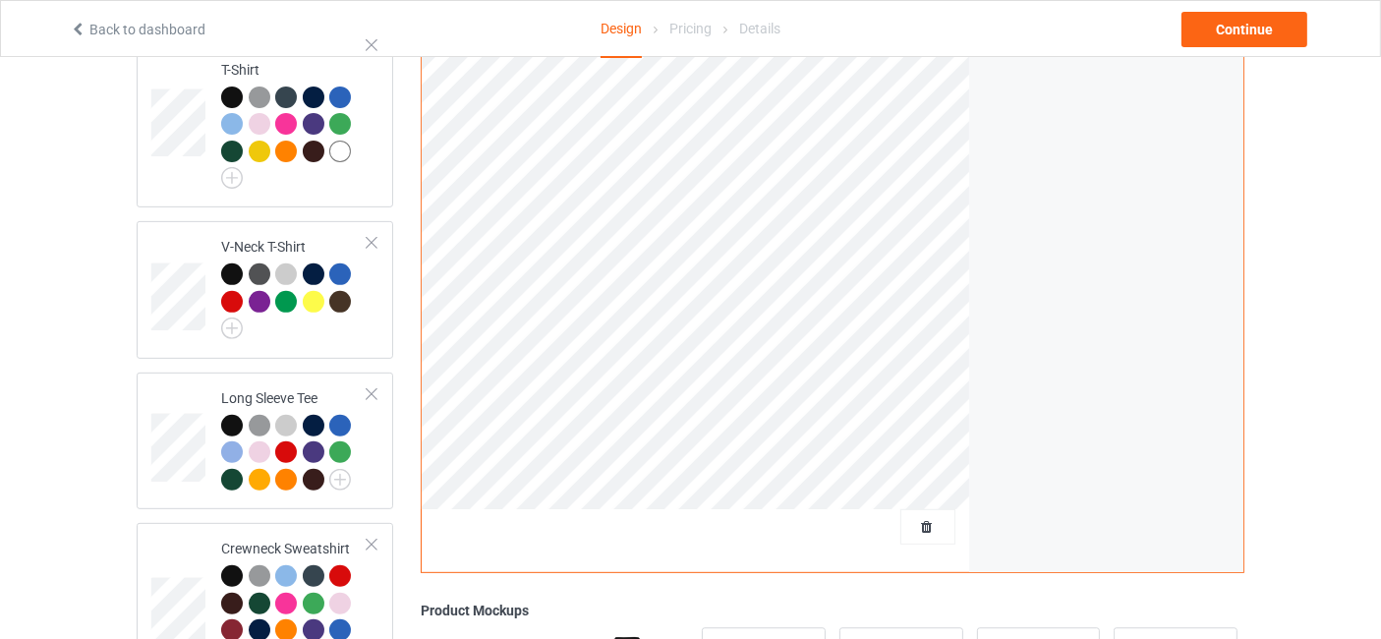
scroll to position [873, 0]
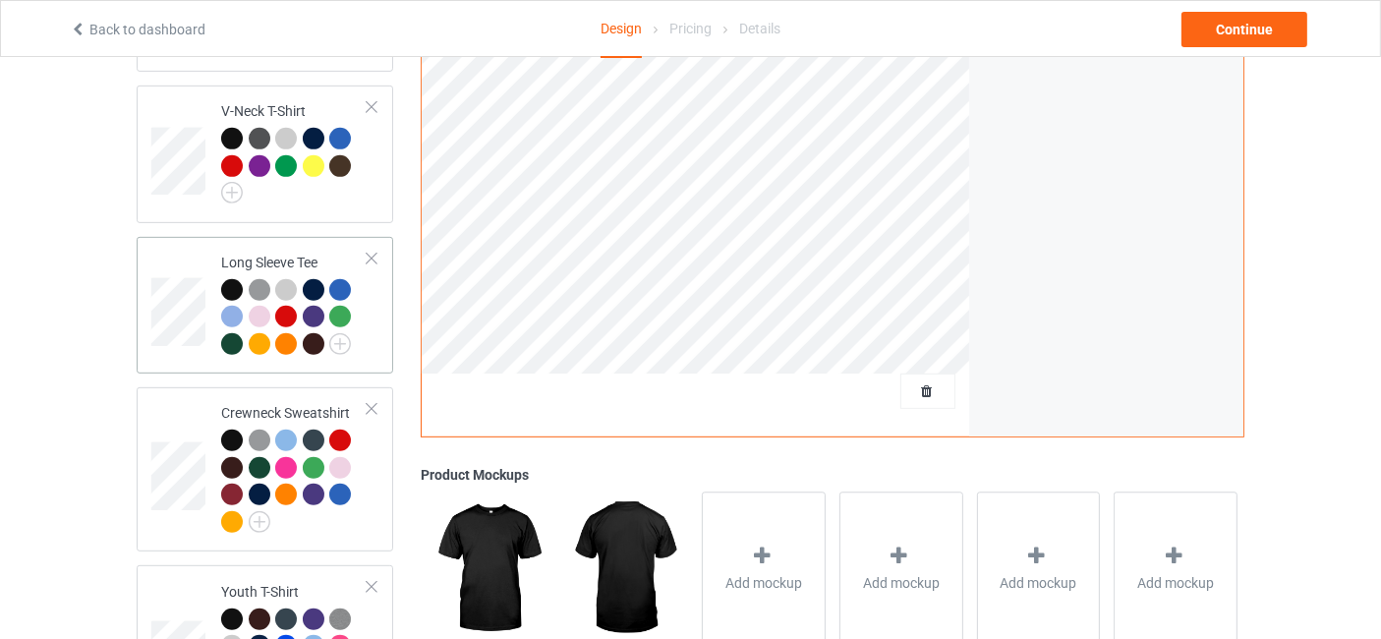
click at [374, 314] on td "Long Sleeve Tee" at bounding box center [294, 306] width 168 height 122
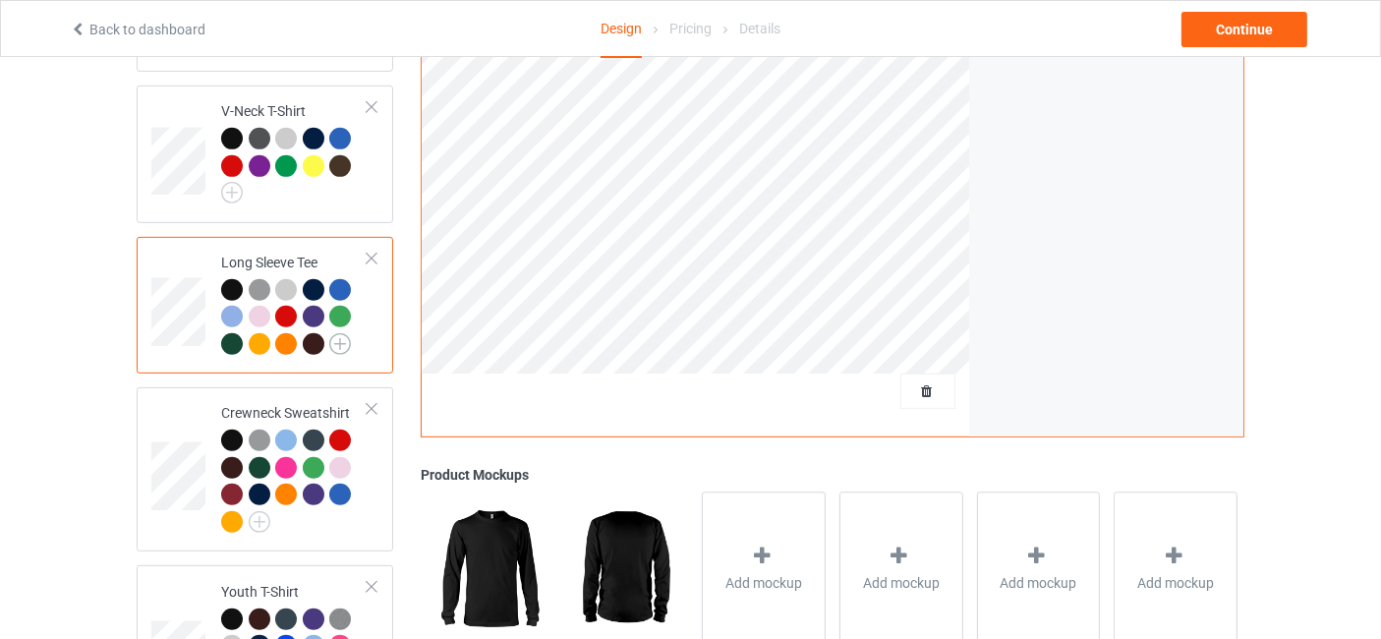
click at [344, 333] on img at bounding box center [340, 344] width 22 height 22
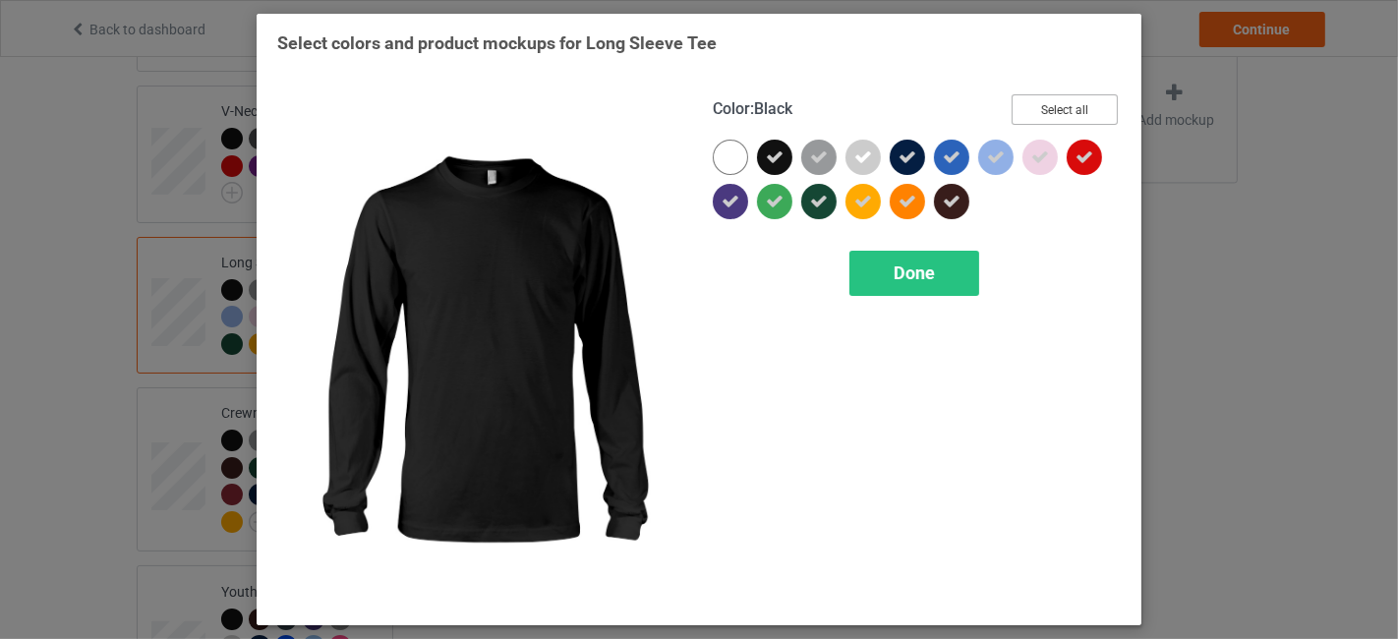
drag, startPoint x: 1066, startPoint y: 103, endPoint x: 1016, endPoint y: 130, distance: 56.7
click at [1066, 105] on button "Select all" at bounding box center [1064, 109] width 106 height 30
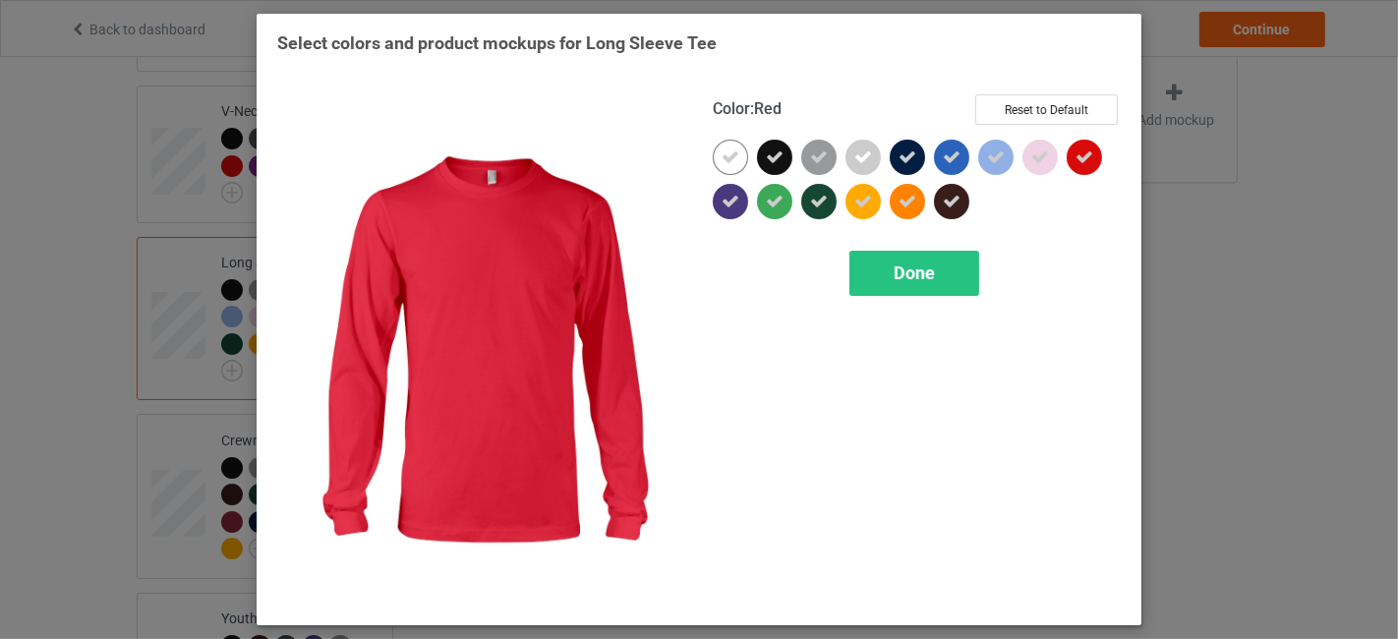
click at [1083, 148] on icon at bounding box center [1084, 157] width 18 height 18
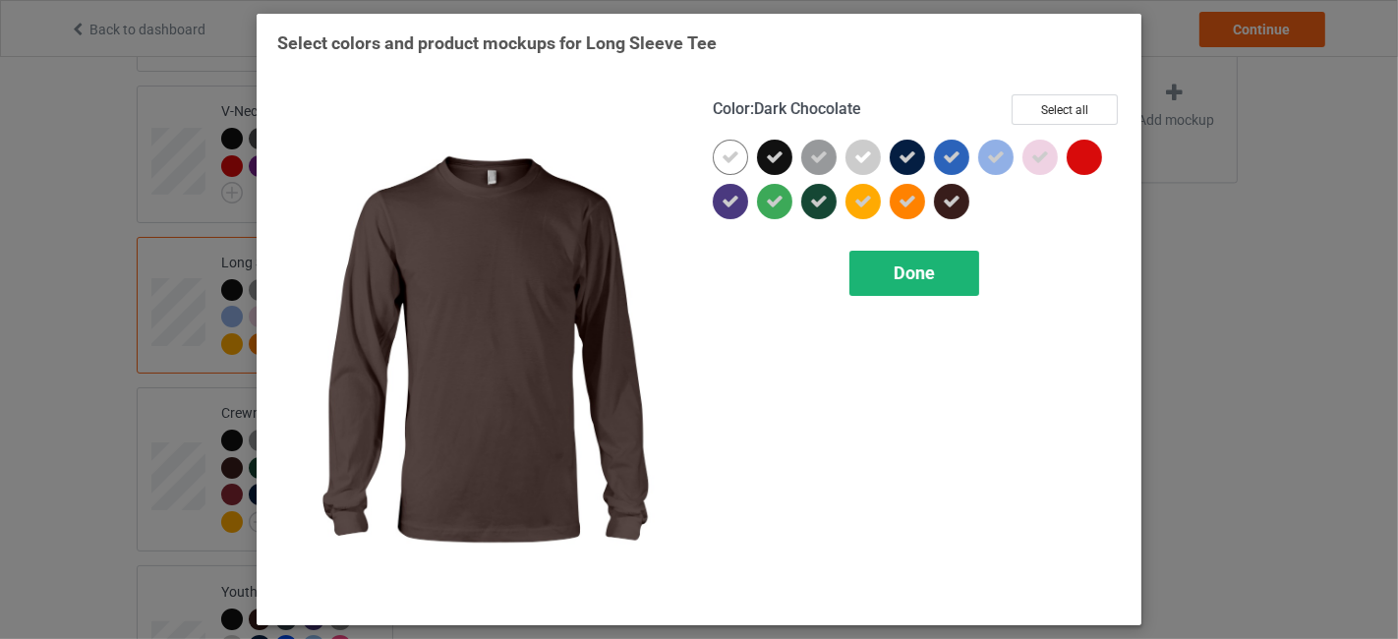
click at [927, 265] on span "Done" at bounding box center [913, 272] width 41 height 21
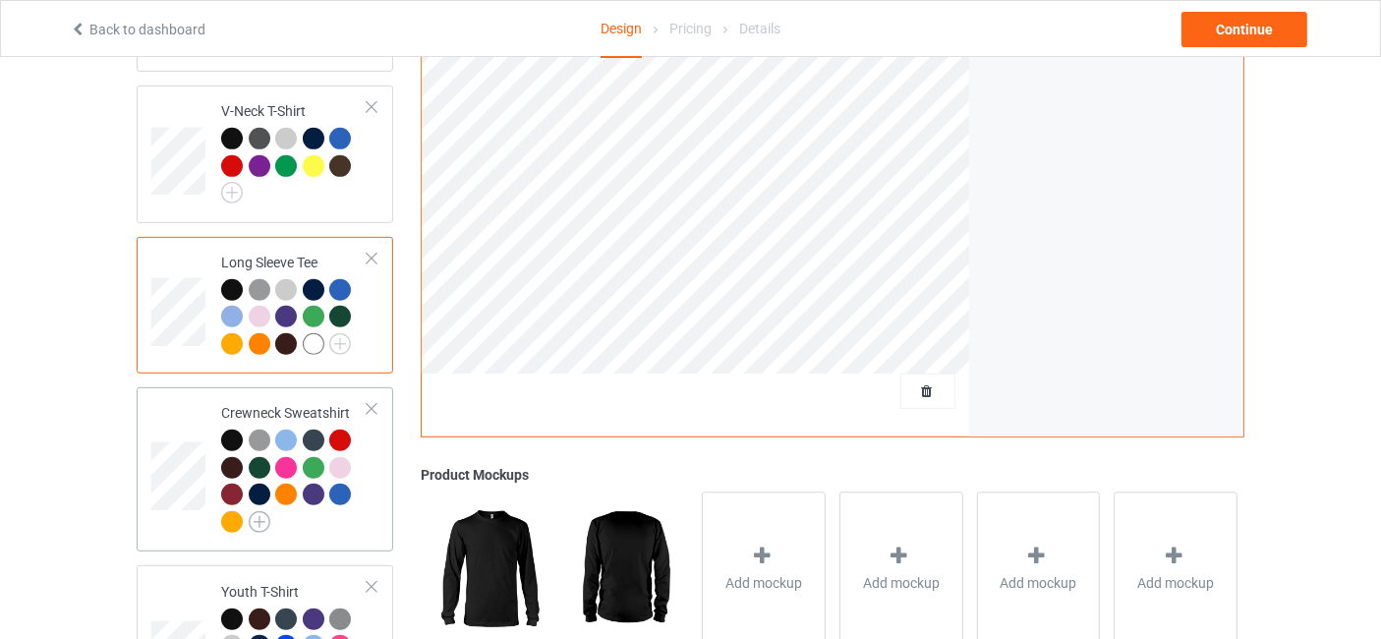
click at [257, 511] on img at bounding box center [260, 522] width 22 height 22
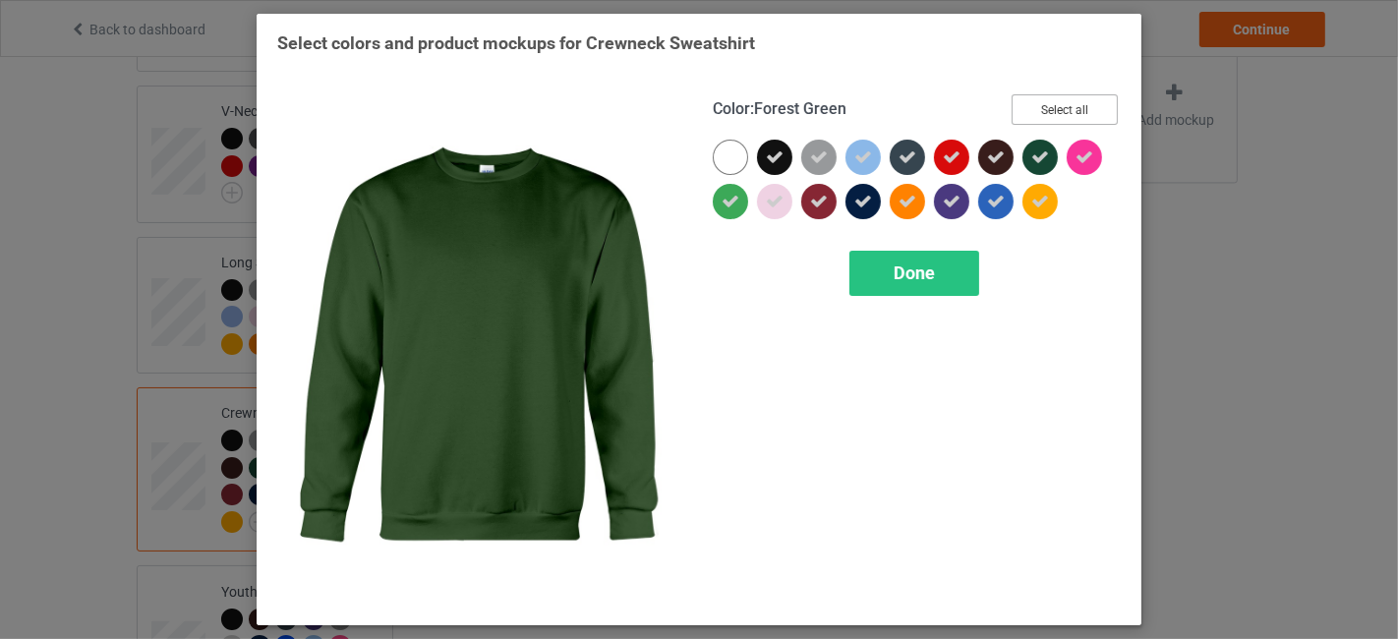
click at [1064, 105] on button "Select all" at bounding box center [1064, 109] width 106 height 30
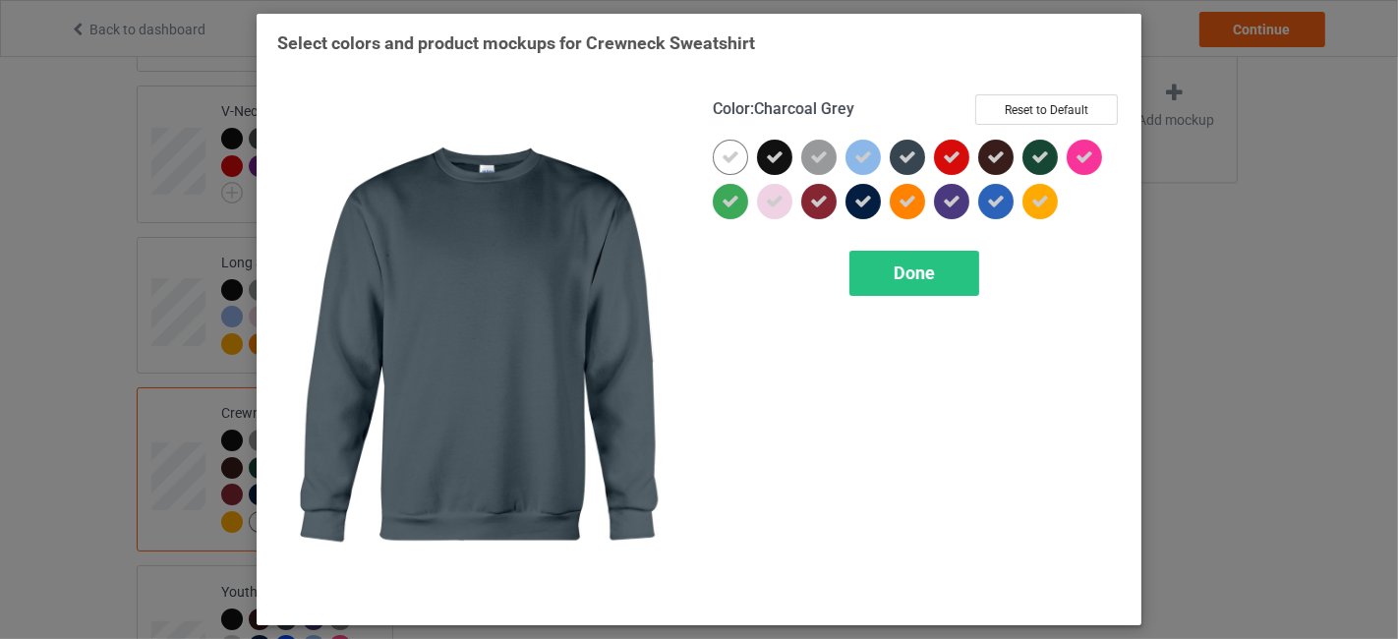
click at [930, 154] on div at bounding box center [912, 162] width 44 height 44
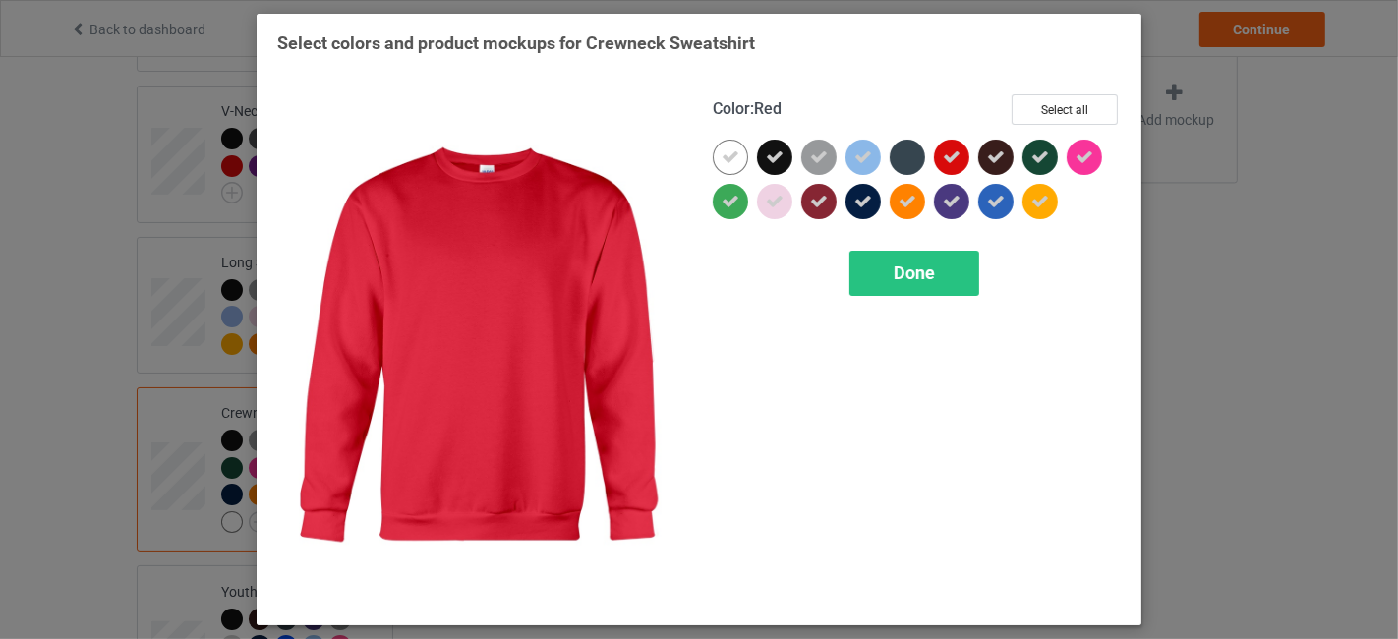
click at [949, 155] on icon at bounding box center [952, 157] width 18 height 18
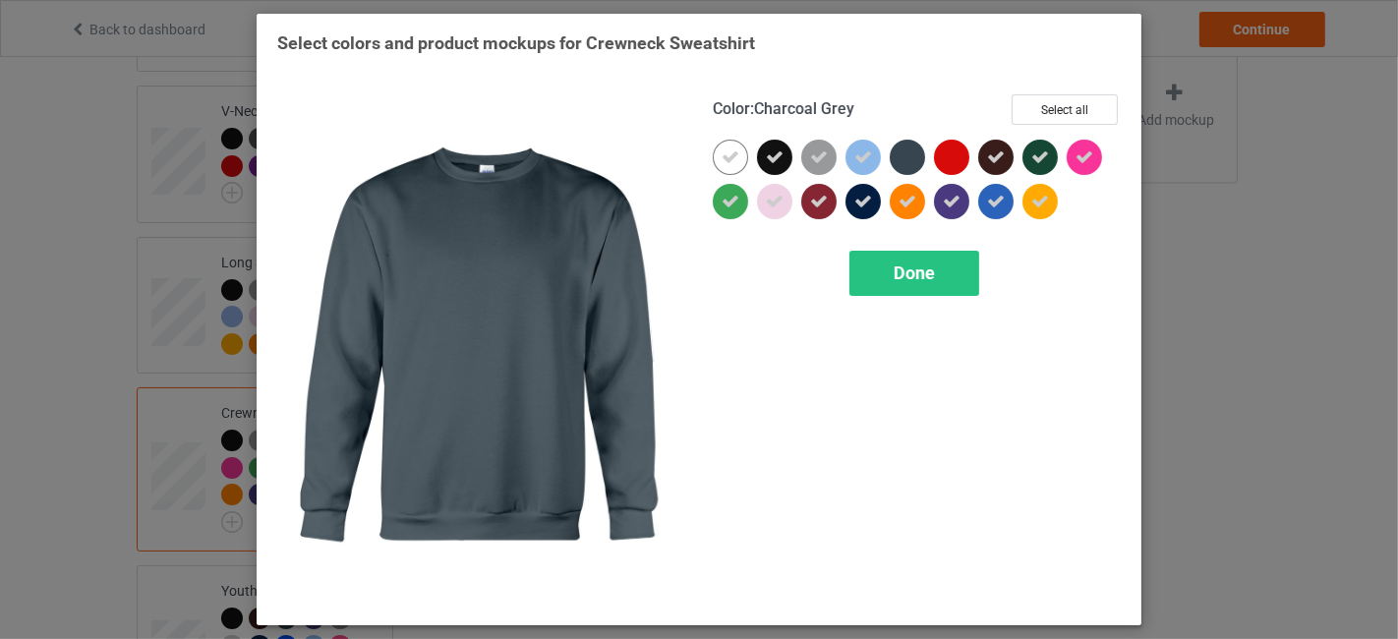
click at [910, 155] on div at bounding box center [907, 157] width 35 height 35
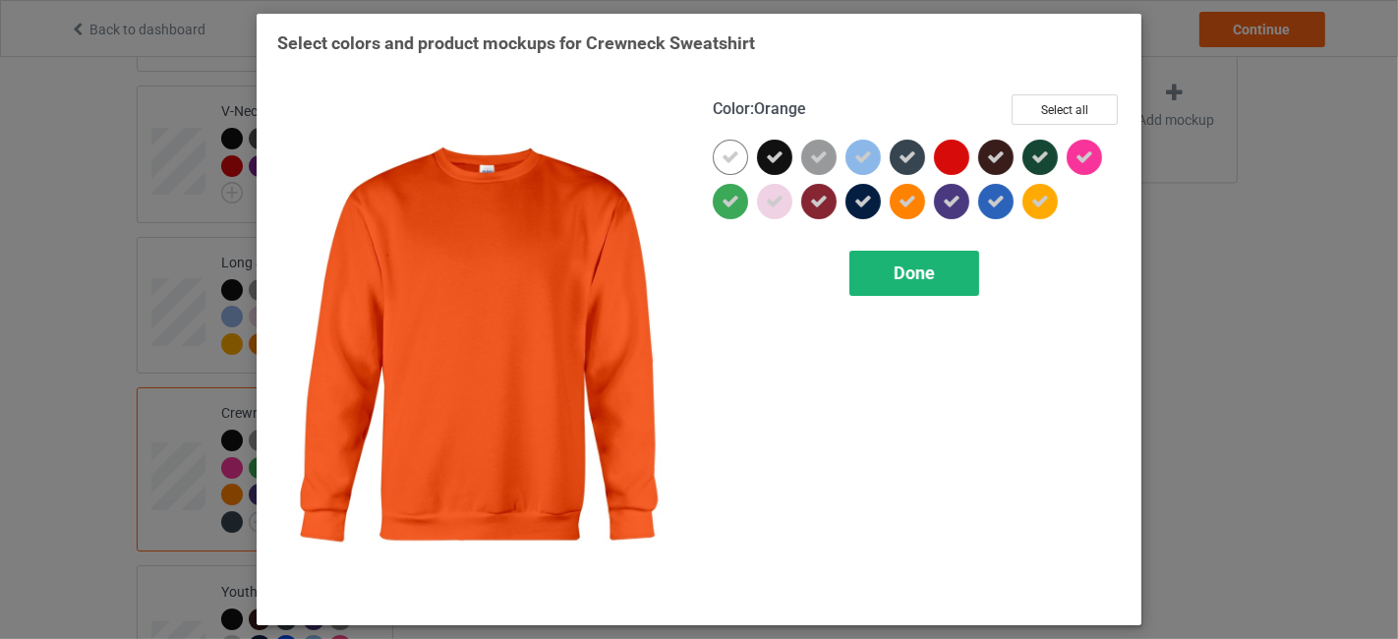
click at [924, 251] on div "Done" at bounding box center [914, 273] width 130 height 45
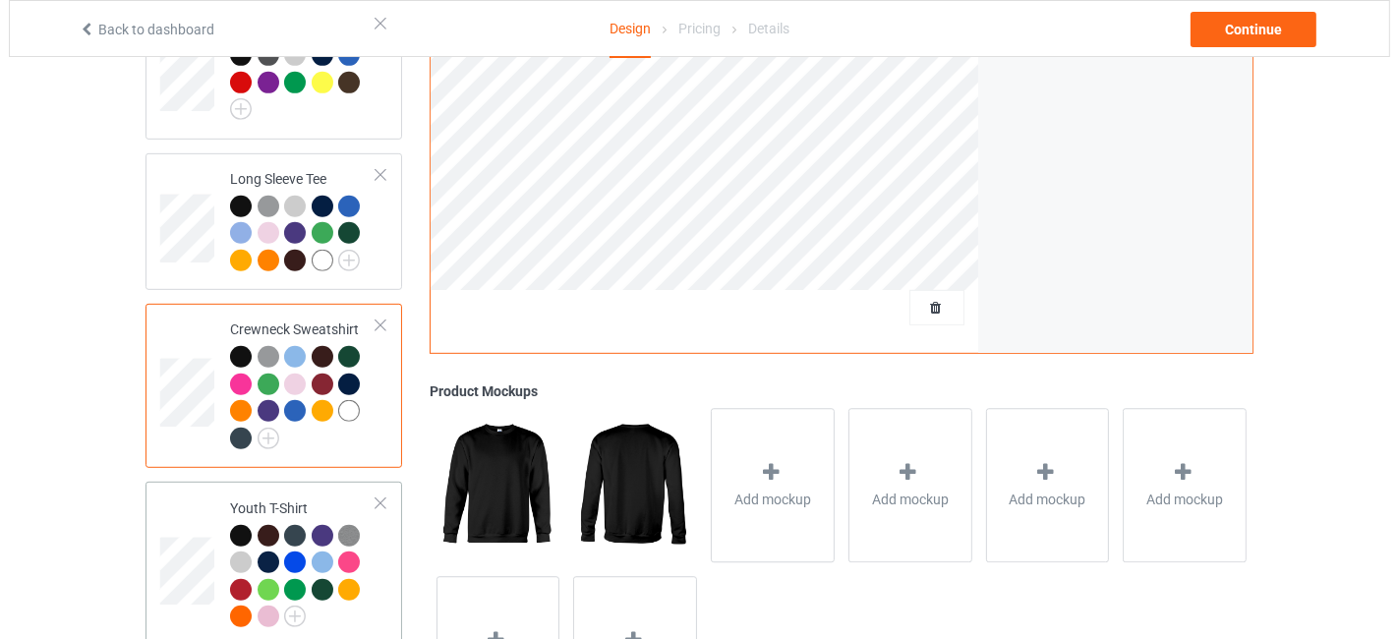
scroll to position [1072, 0]
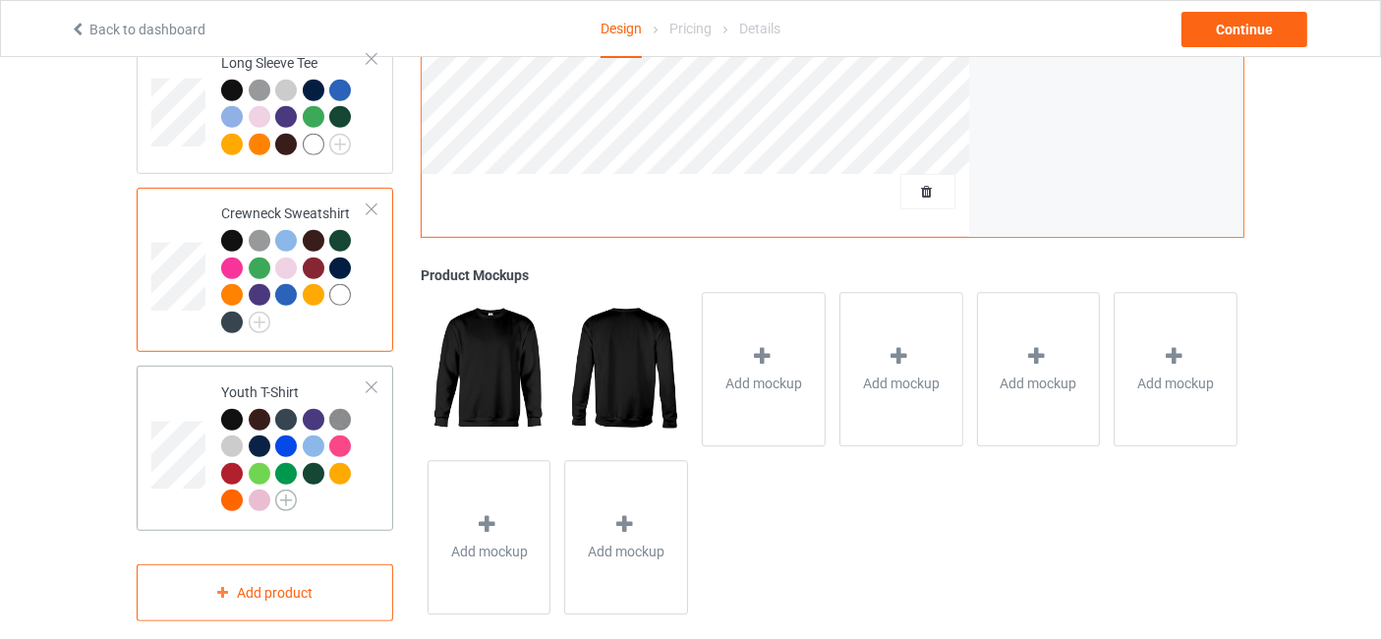
click at [293, 489] on img at bounding box center [286, 500] width 22 height 22
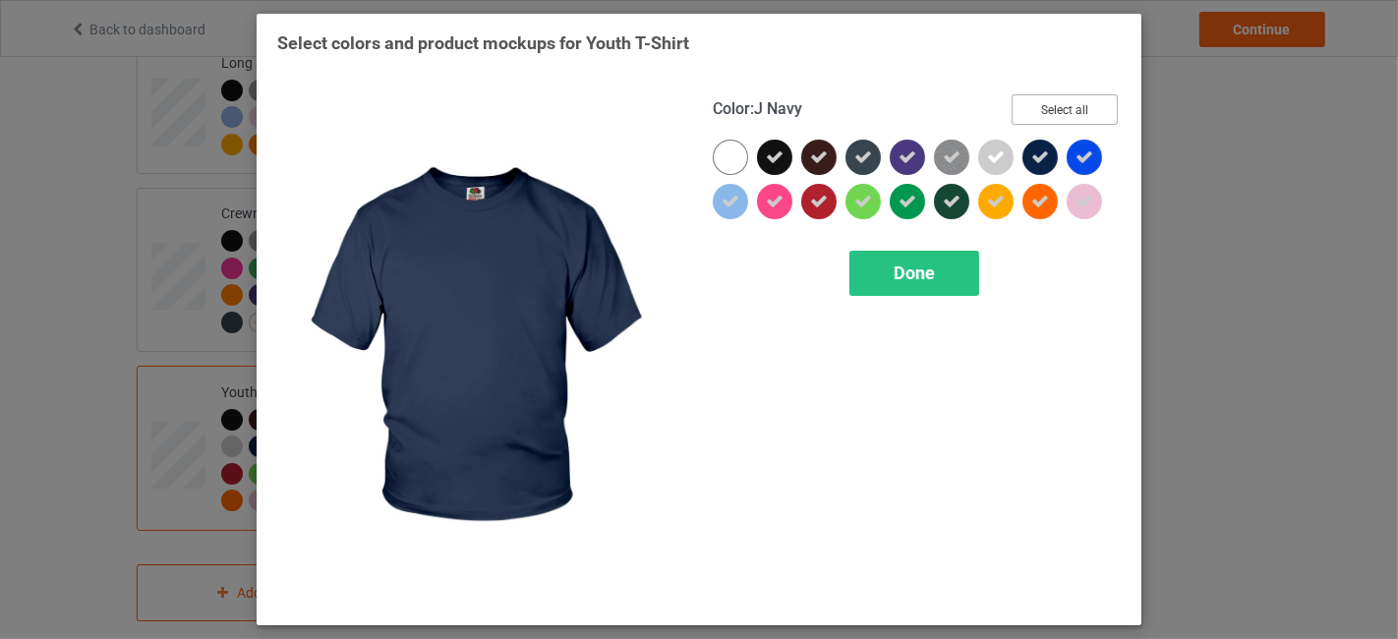
click at [1076, 115] on button "Select all" at bounding box center [1064, 109] width 106 height 30
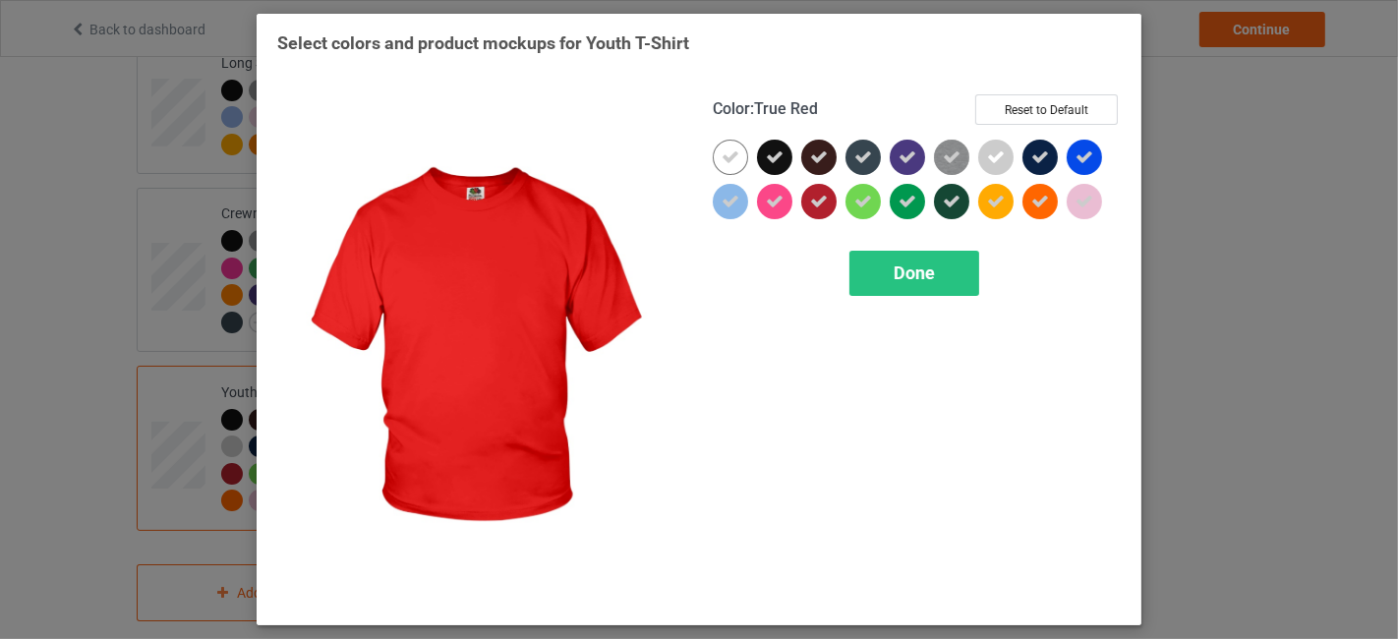
click at [820, 205] on icon at bounding box center [819, 202] width 18 height 18
click at [921, 275] on span "Done" at bounding box center [913, 272] width 41 height 21
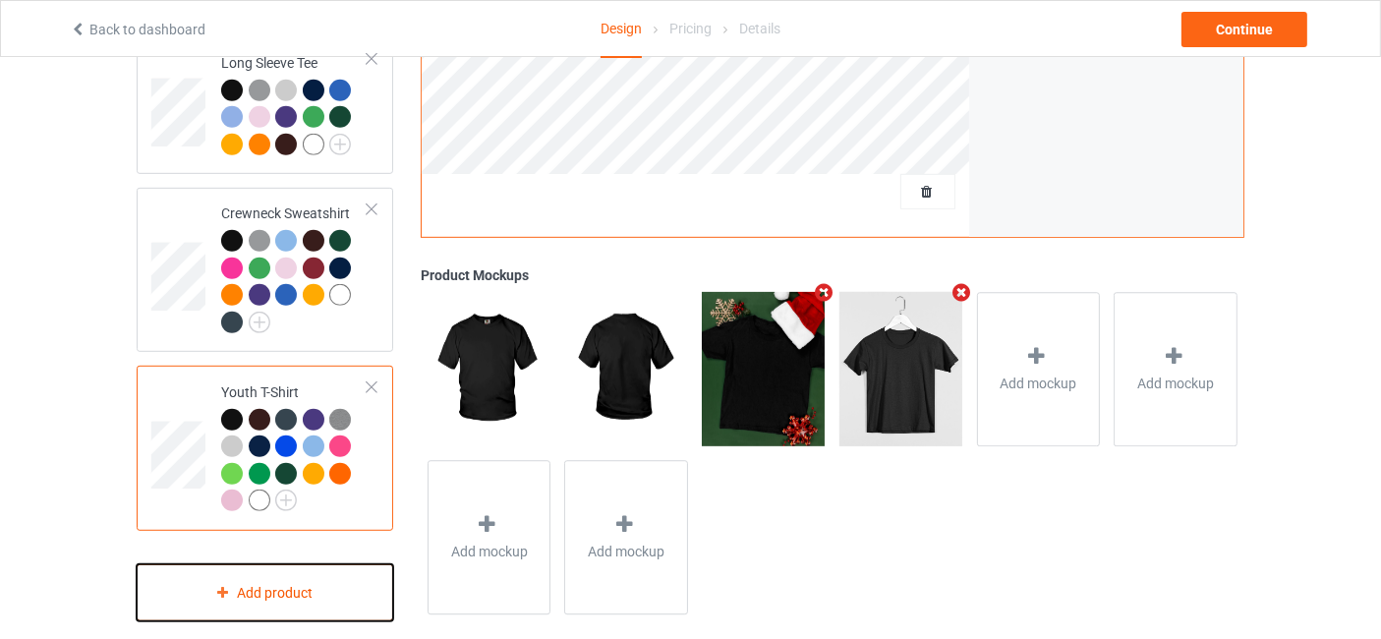
click at [310, 564] on div "Add product" at bounding box center [265, 593] width 257 height 58
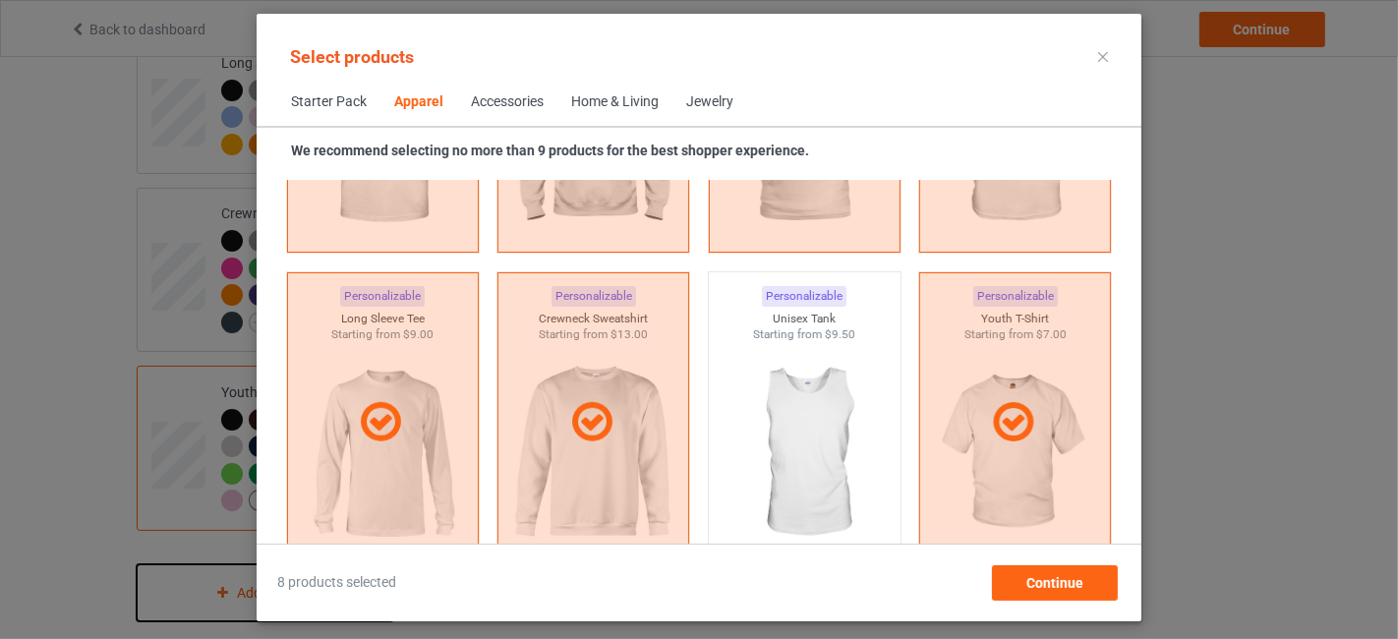
scroll to position [1314, 0]
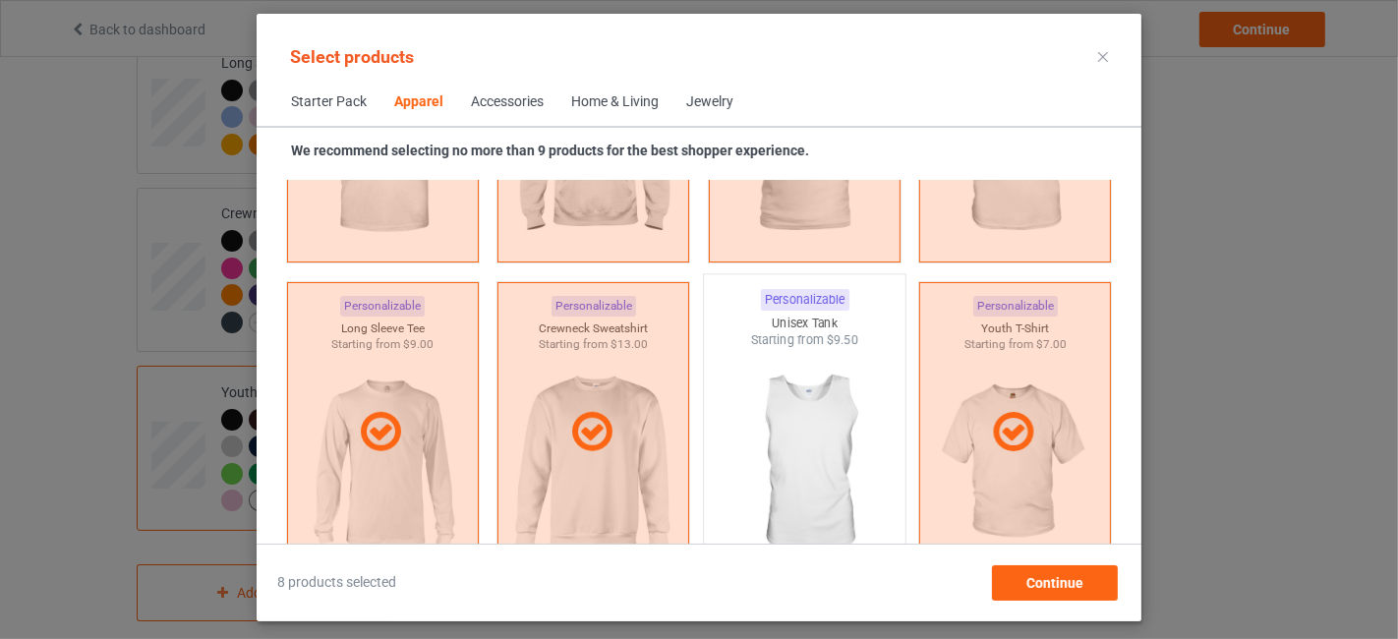
click at [867, 391] on img at bounding box center [804, 464] width 185 height 231
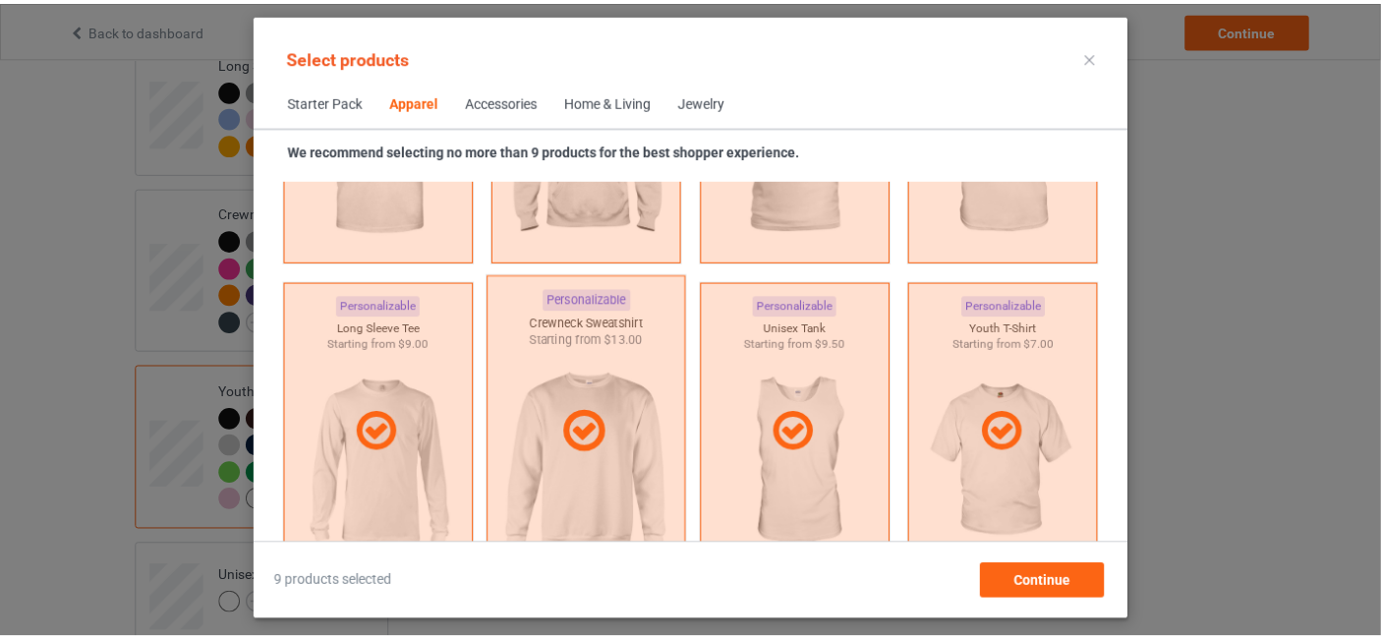
scroll to position [1606, 0]
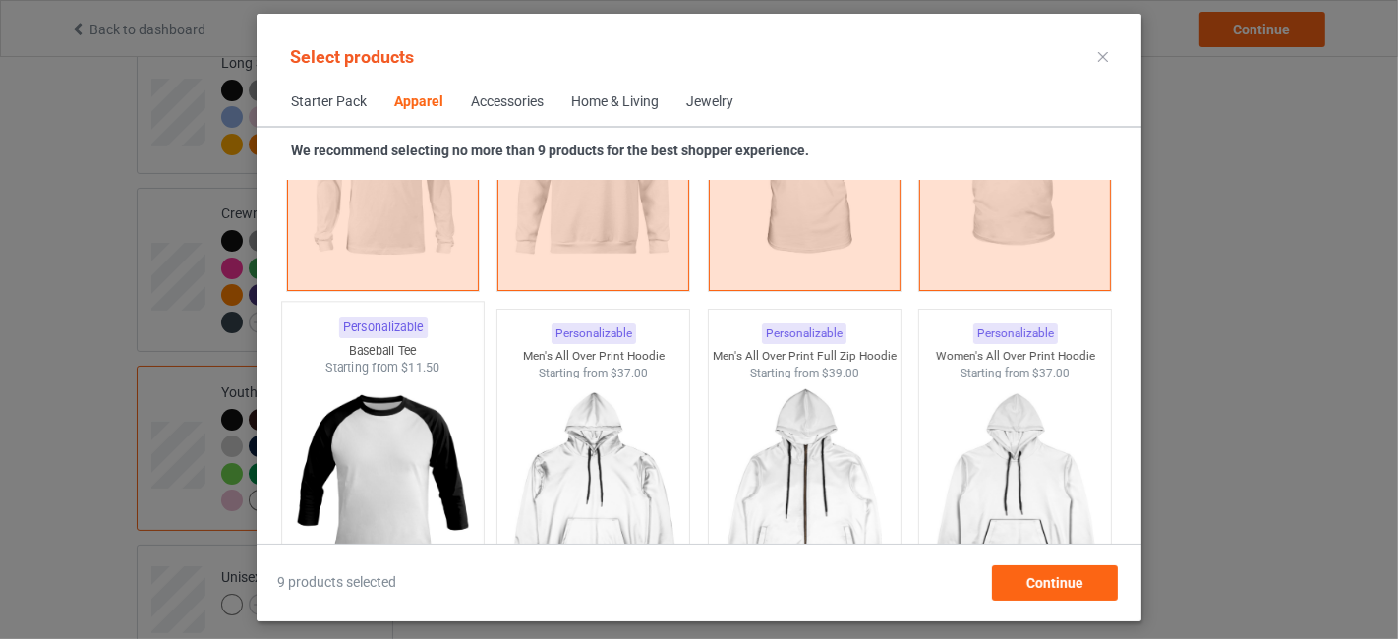
click at [401, 453] on img at bounding box center [382, 491] width 185 height 231
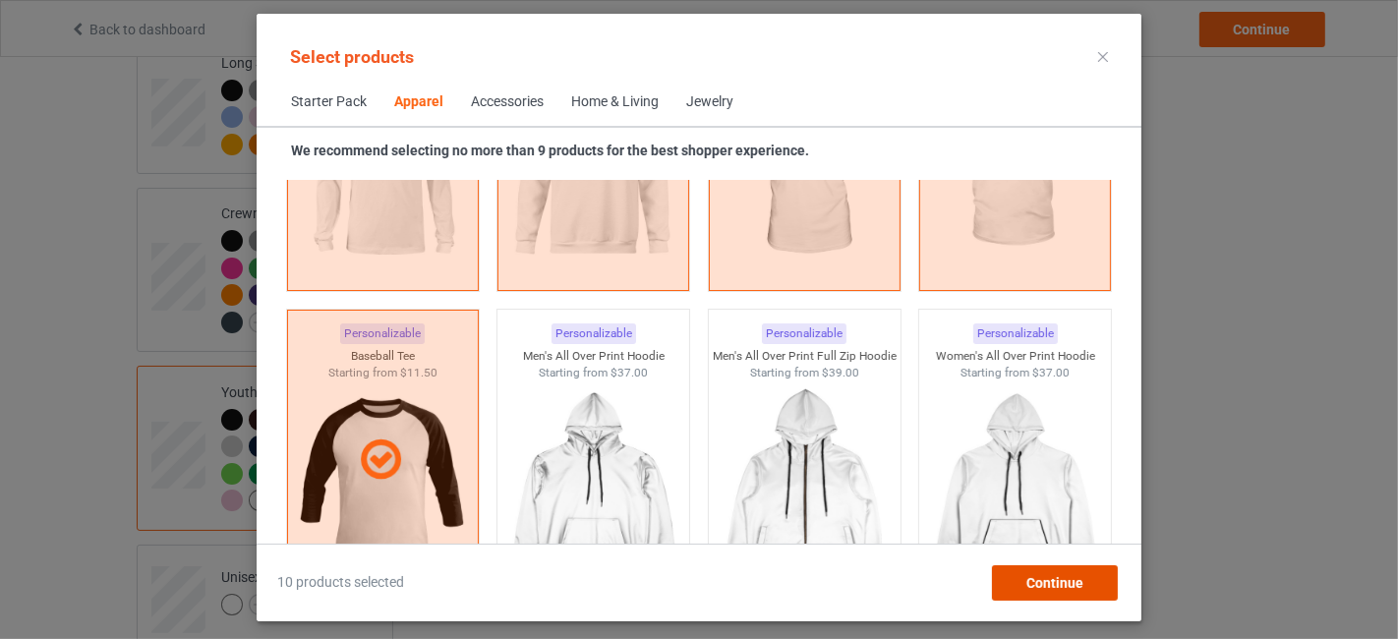
click at [1075, 588] on span "Continue" at bounding box center [1054, 583] width 57 height 16
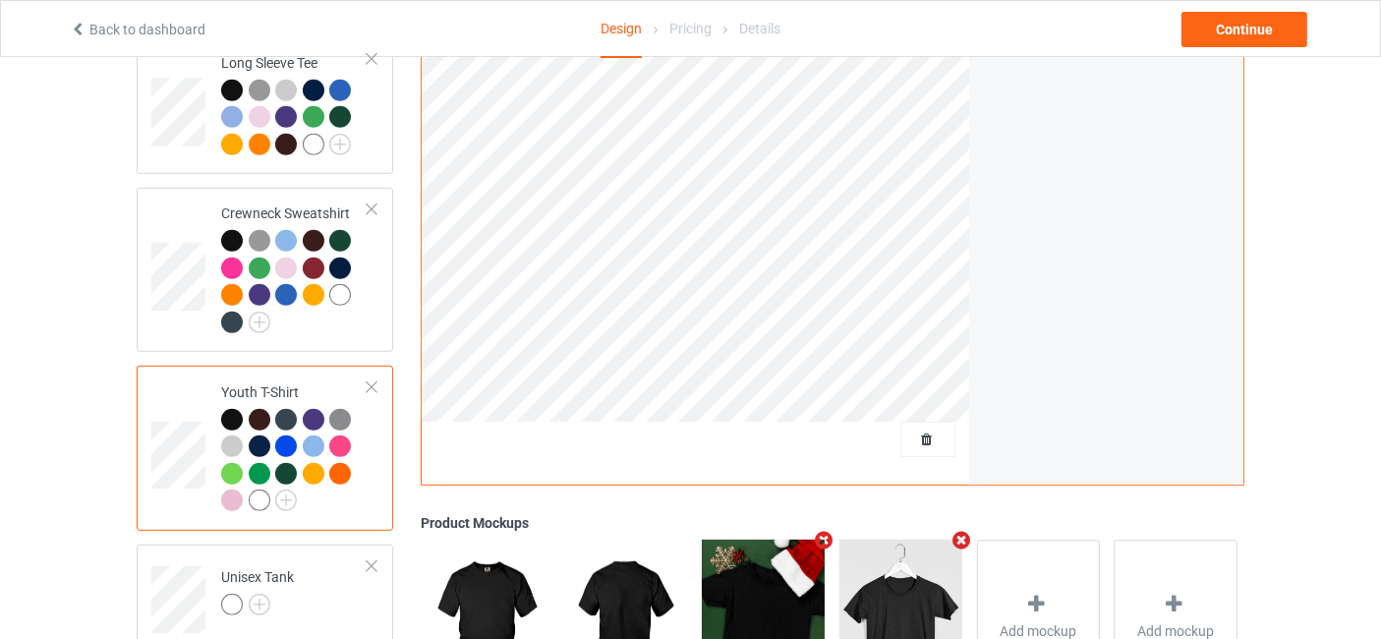
scroll to position [1320, 0]
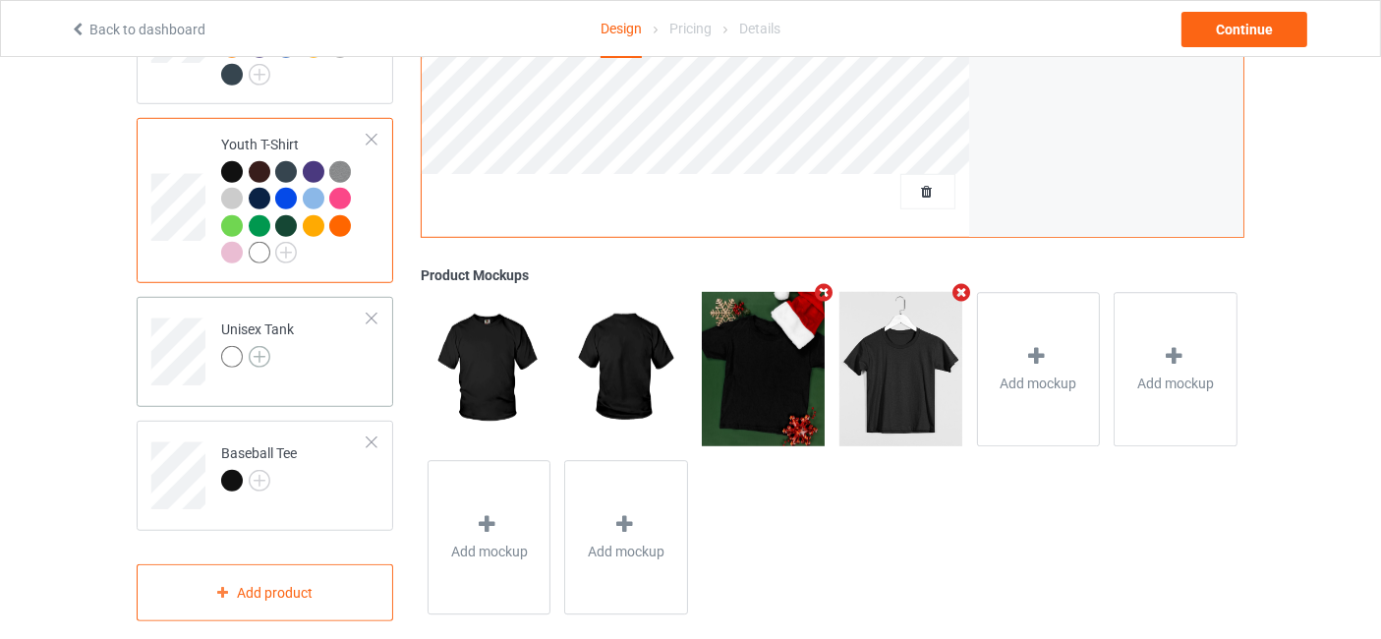
click at [259, 346] on img at bounding box center [260, 357] width 22 height 22
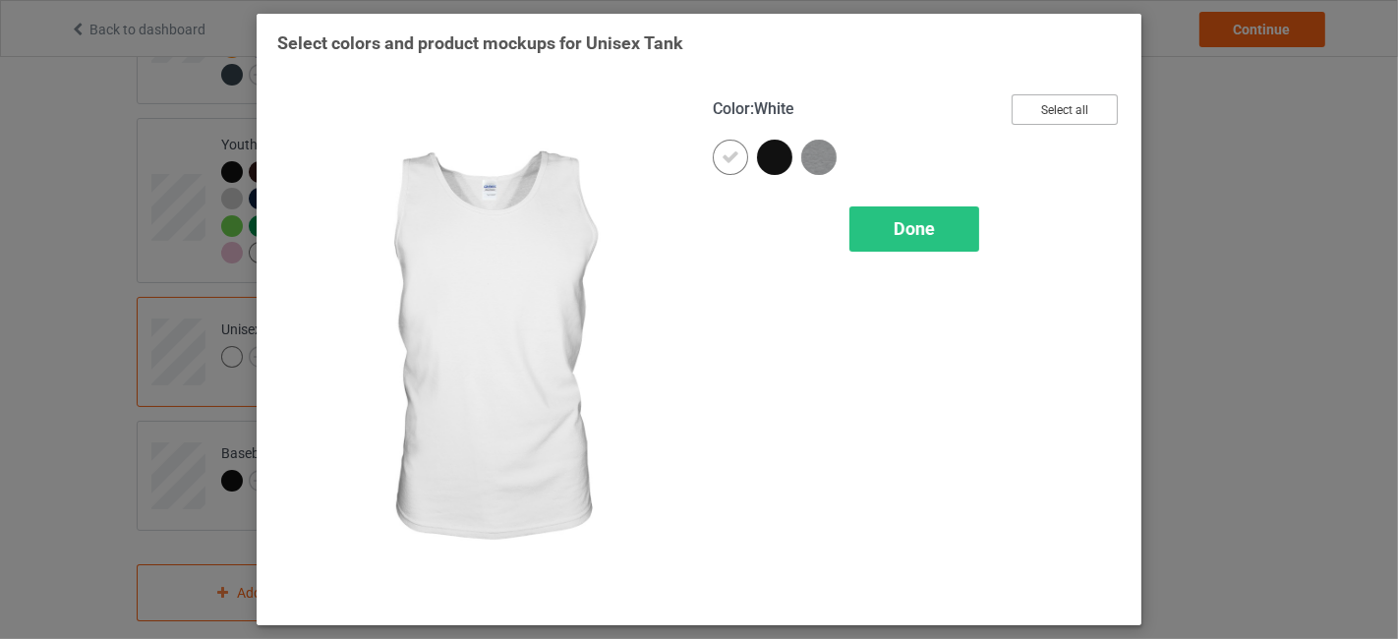
click at [1052, 105] on button "Select all" at bounding box center [1064, 109] width 106 height 30
drag, startPoint x: 954, startPoint y: 228, endPoint x: 855, endPoint y: 249, distance: 101.4
click at [951, 228] on div "Done" at bounding box center [914, 228] width 130 height 45
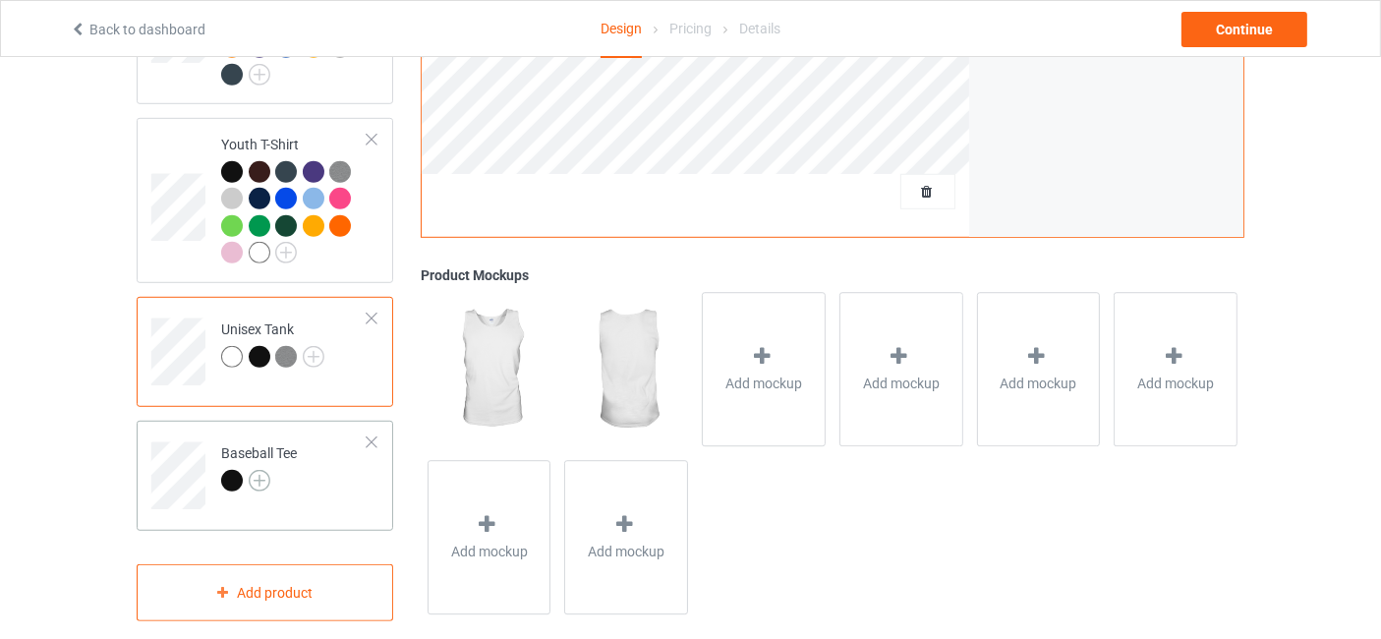
click at [259, 470] on img at bounding box center [260, 481] width 22 height 22
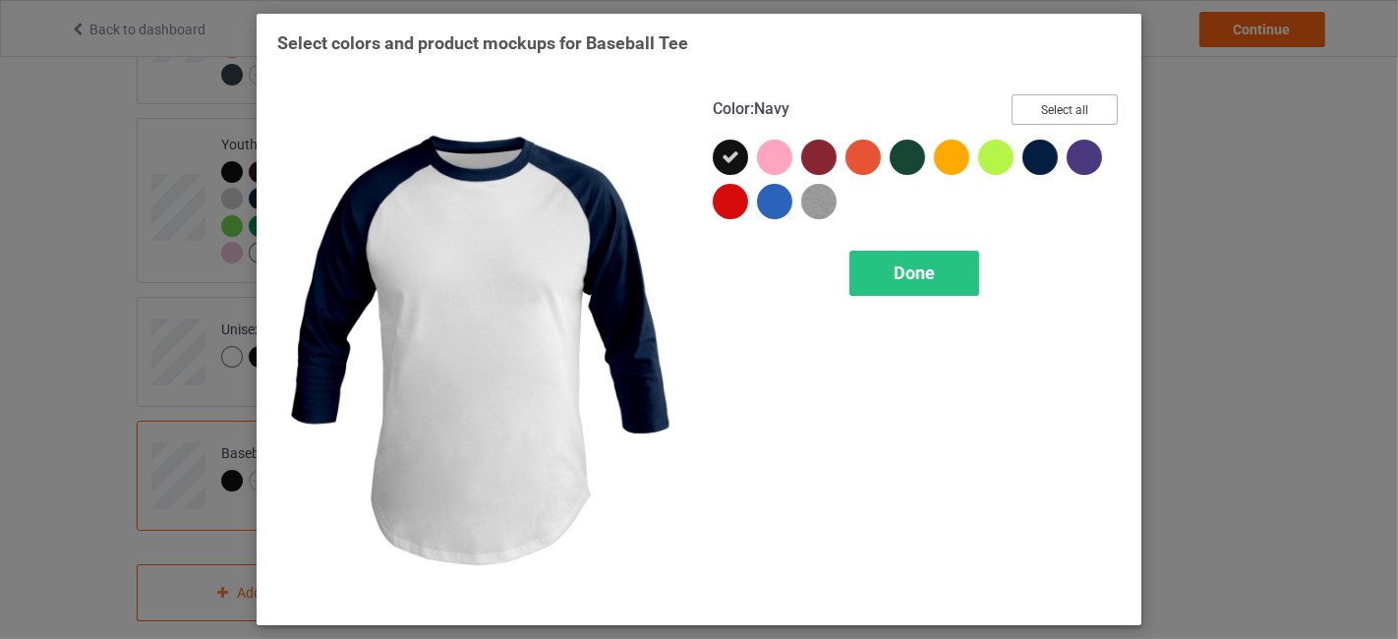
click at [1079, 116] on button "Select all" at bounding box center [1064, 109] width 106 height 30
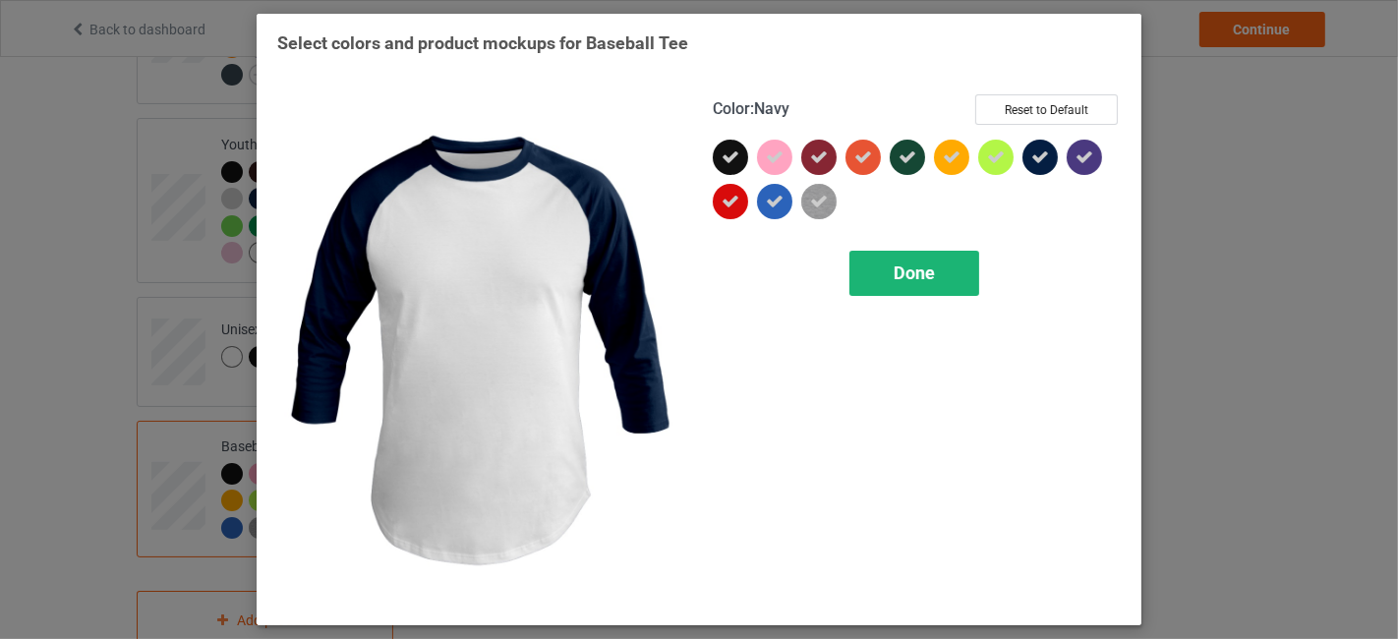
click at [942, 269] on div "Done" at bounding box center [914, 273] width 130 height 45
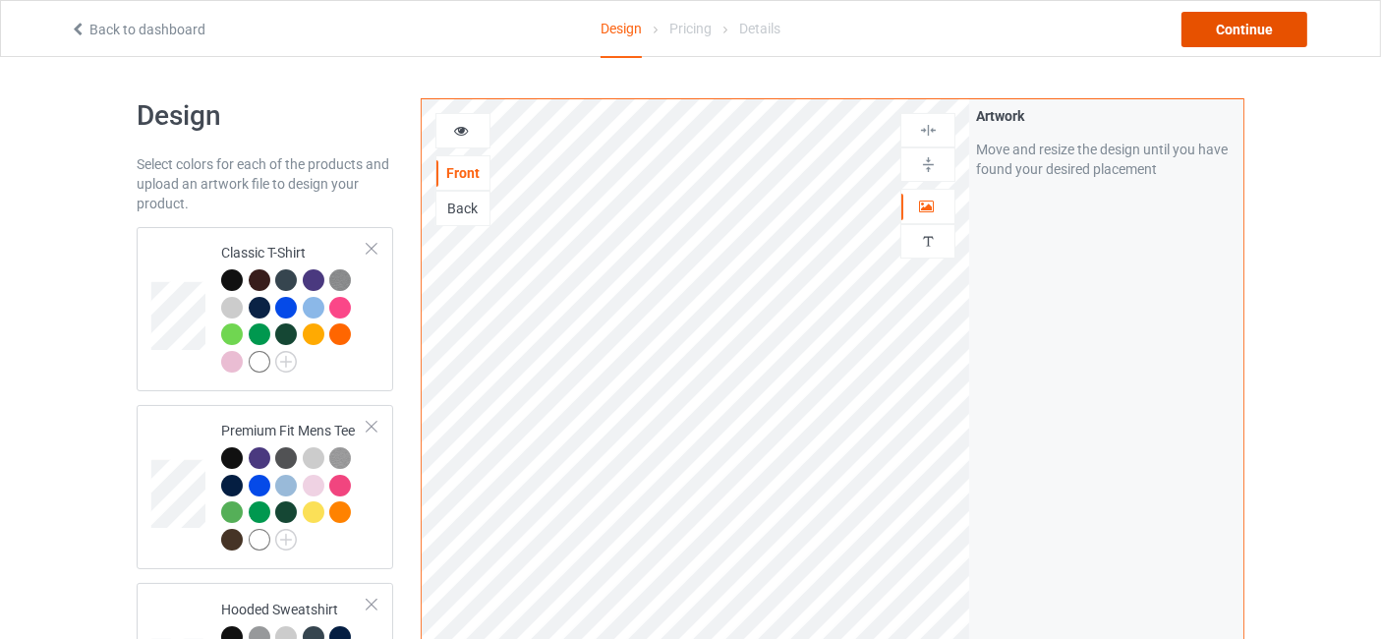
click at [1244, 23] on div "Continue" at bounding box center [1244, 29] width 126 height 35
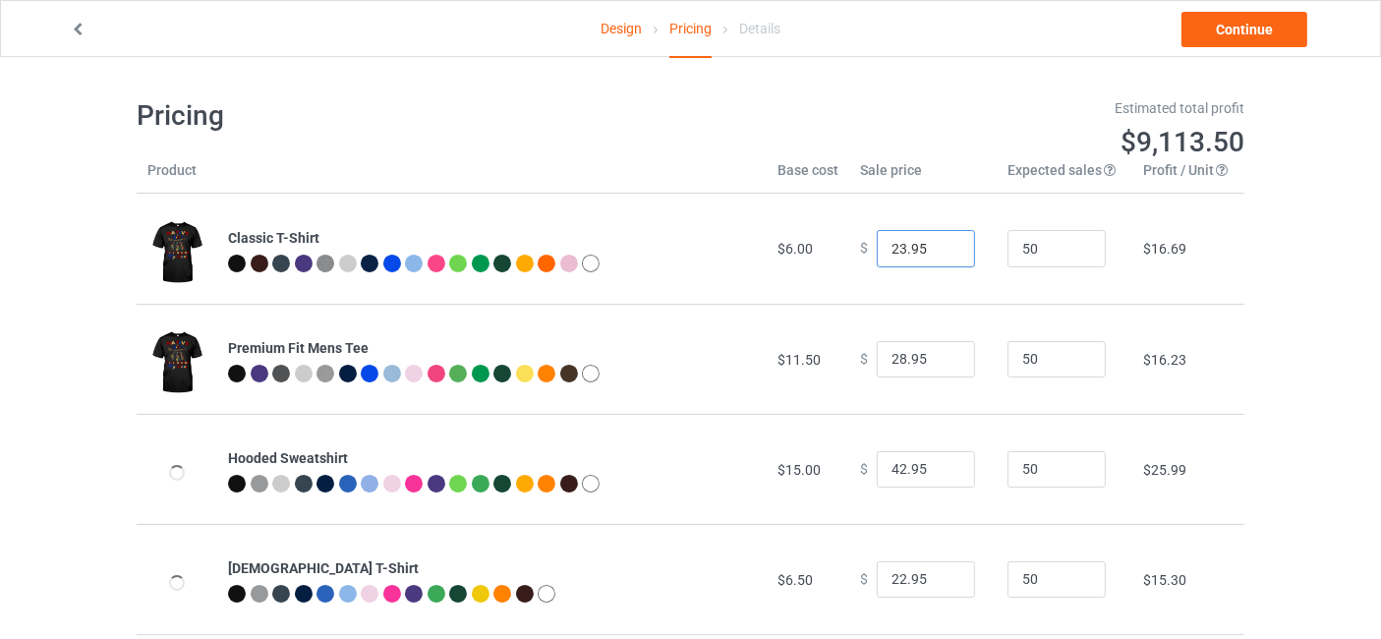
click at [945, 248] on input "23.95" at bounding box center [926, 248] width 98 height 37
type input "24.95"
click at [945, 248] on input "24.95" at bounding box center [926, 248] width 98 height 37
type input "29.95"
click at [944, 355] on input "29.95" at bounding box center [926, 359] width 98 height 37
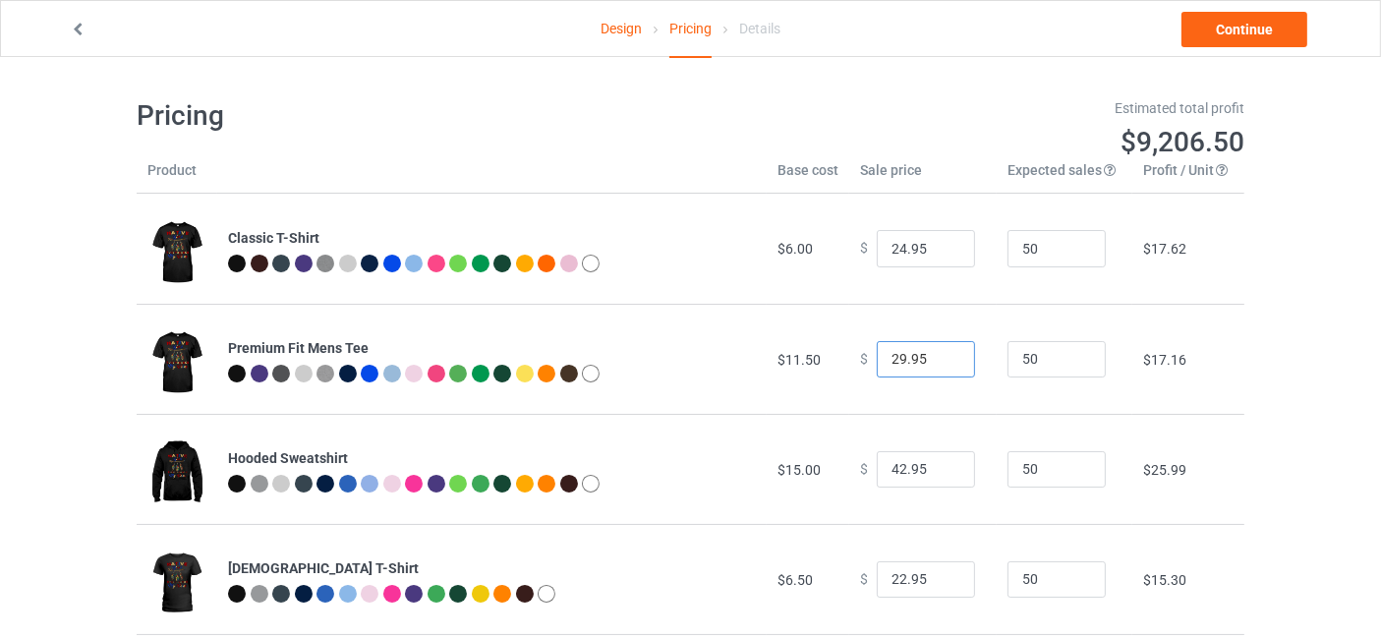
scroll to position [291, 0]
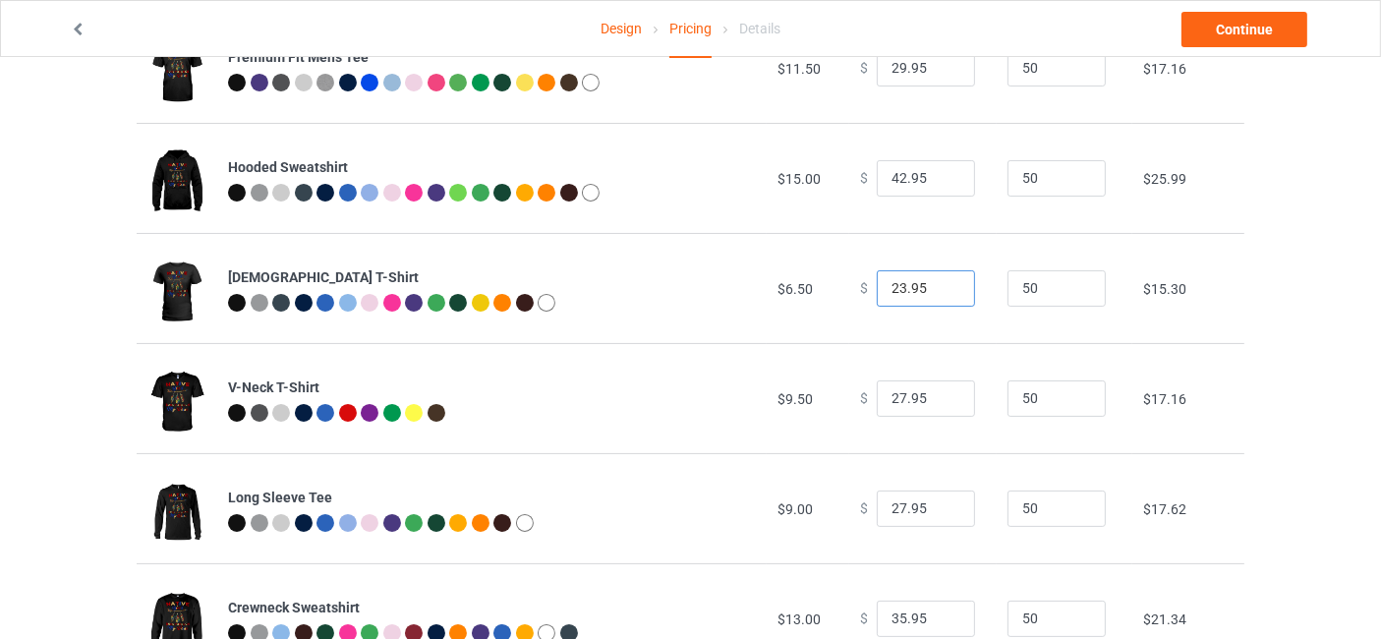
click at [940, 279] on input "23.95" at bounding box center [926, 288] width 98 height 37
type input "24.95"
click at [940, 279] on input "24.95" at bounding box center [926, 288] width 98 height 37
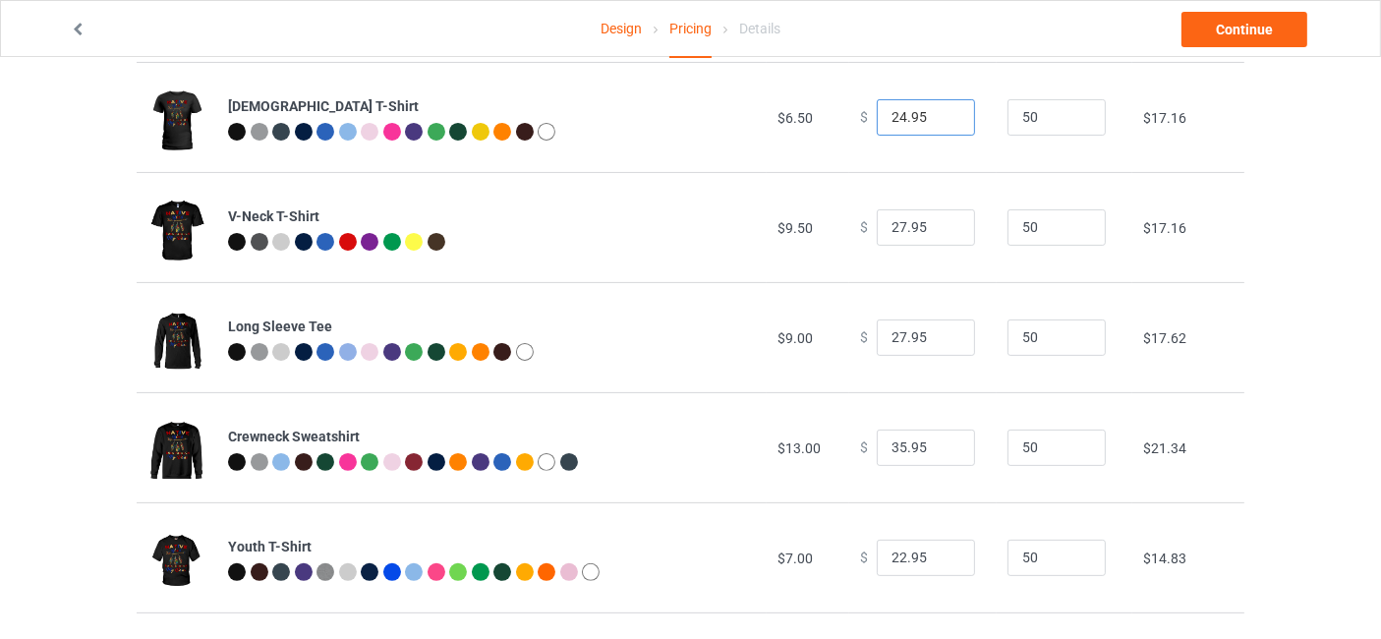
scroll to position [582, 0]
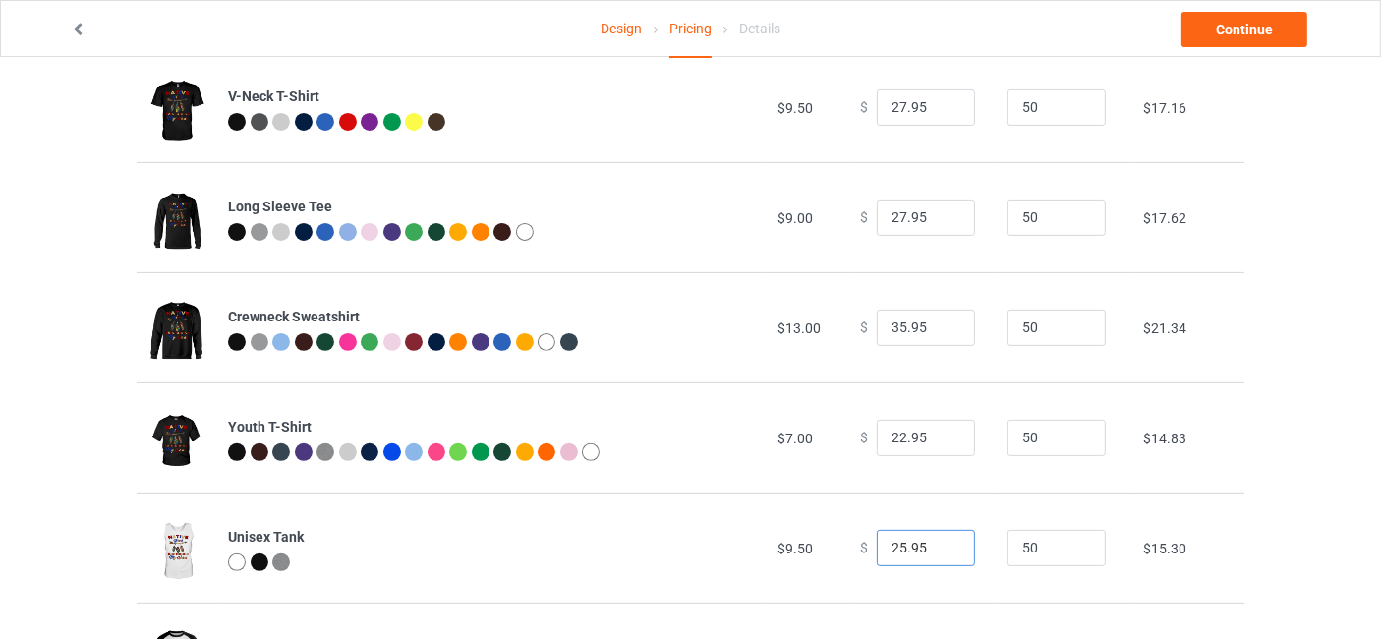
type input "25.95"
click at [943, 546] on input "25.95" at bounding box center [926, 548] width 98 height 37
type input "23.95"
click at [940, 433] on input "23.95" at bounding box center [926, 438] width 98 height 37
click at [944, 545] on input "26.95" at bounding box center [926, 548] width 98 height 37
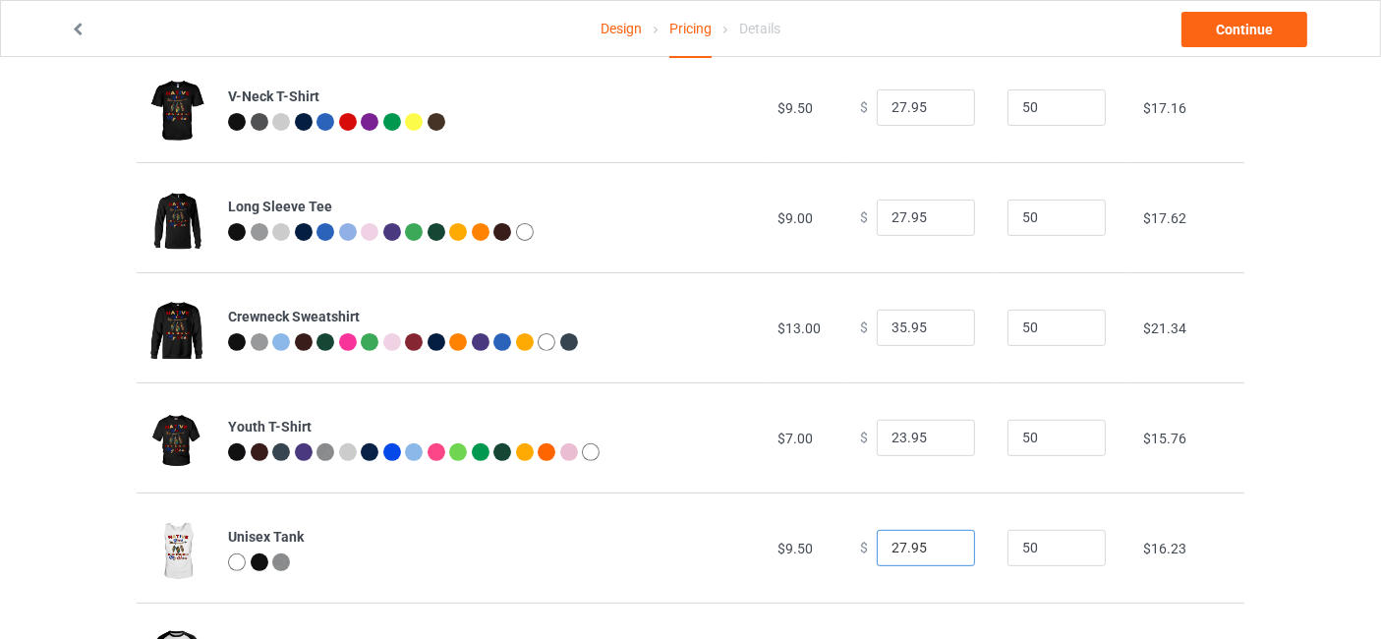
type input "27.95"
click at [944, 545] on input "27.95" at bounding box center [926, 548] width 98 height 37
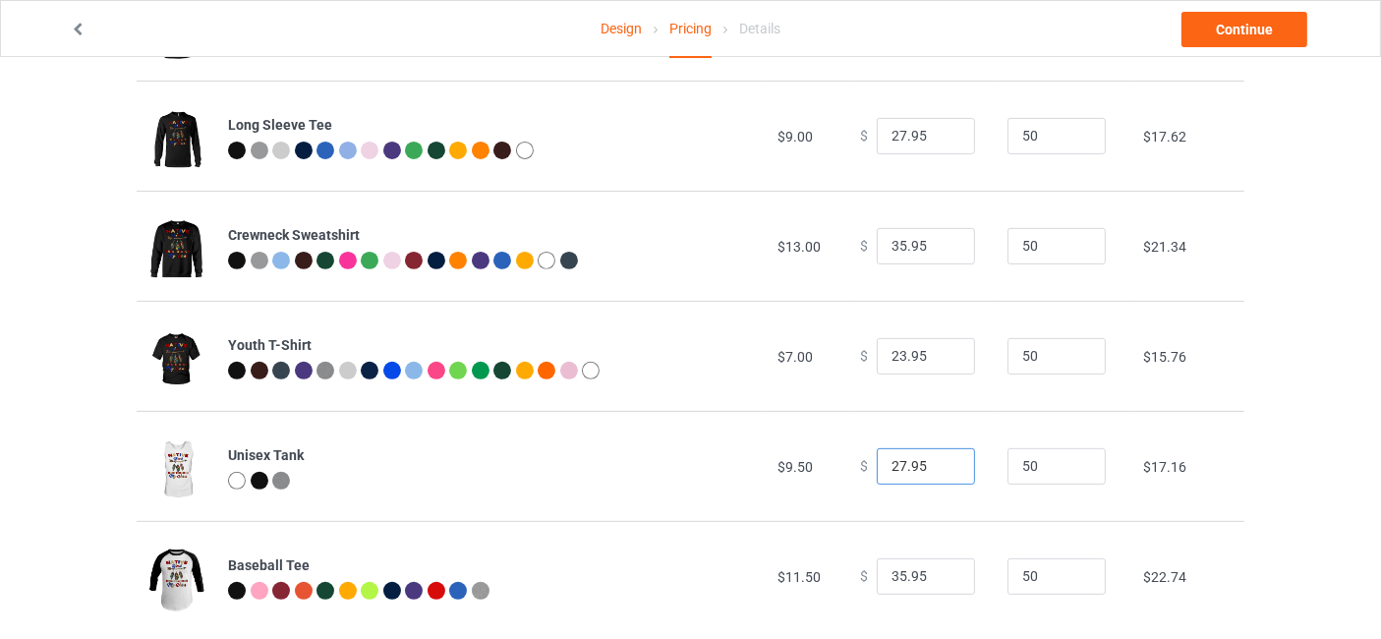
scroll to position [696, 0]
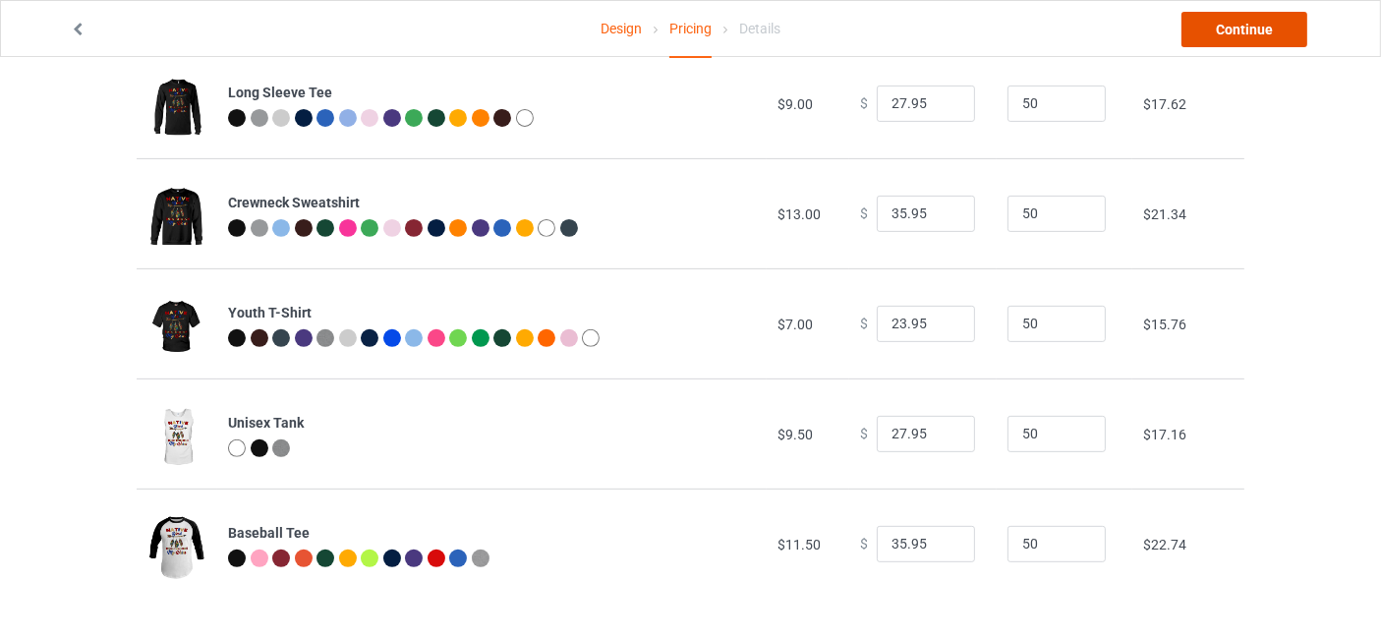
click at [1268, 24] on link "Continue" at bounding box center [1244, 29] width 126 height 35
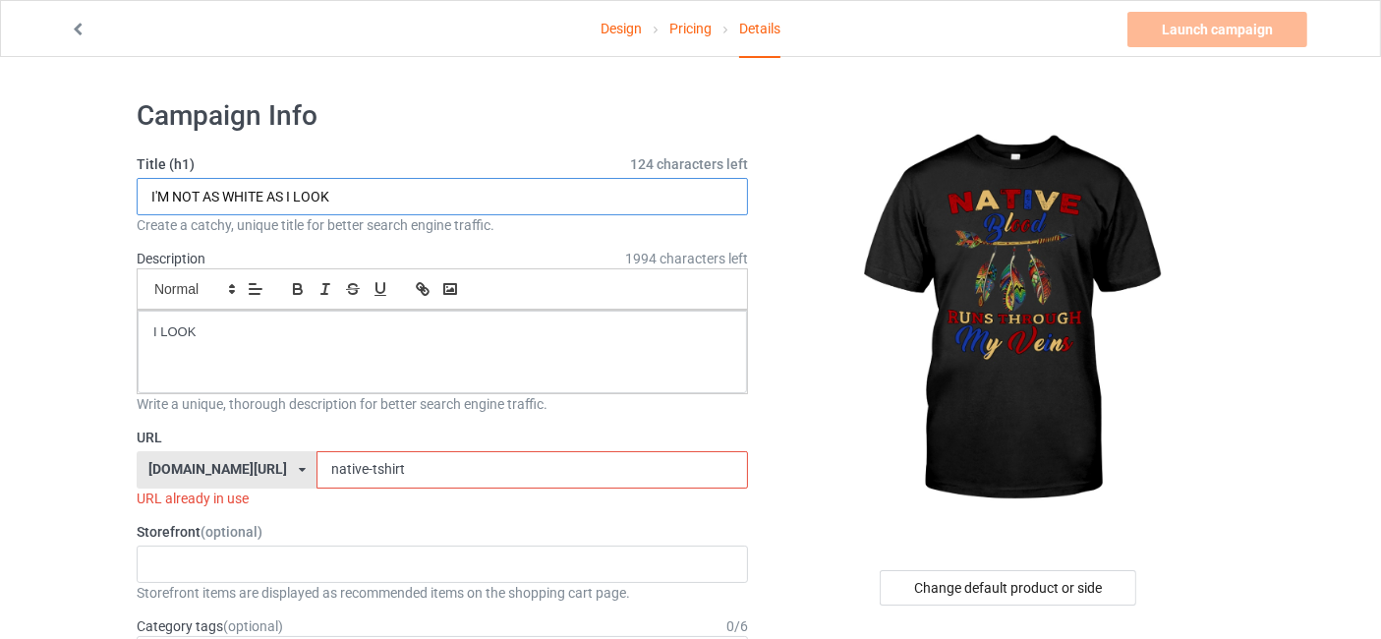
drag, startPoint x: 354, startPoint y: 186, endPoint x: 97, endPoint y: 209, distance: 257.6
type input "NATIVE BLOOD"
drag, startPoint x: 441, startPoint y: 469, endPoint x: 302, endPoint y: 472, distance: 139.6
click at [302, 472] on div "[DOMAIN_NAME][URL] [DOMAIN_NAME][URL] [DOMAIN_NAME][URL] [DOMAIN_NAME][URL] 66b…" at bounding box center [442, 469] width 611 height 37
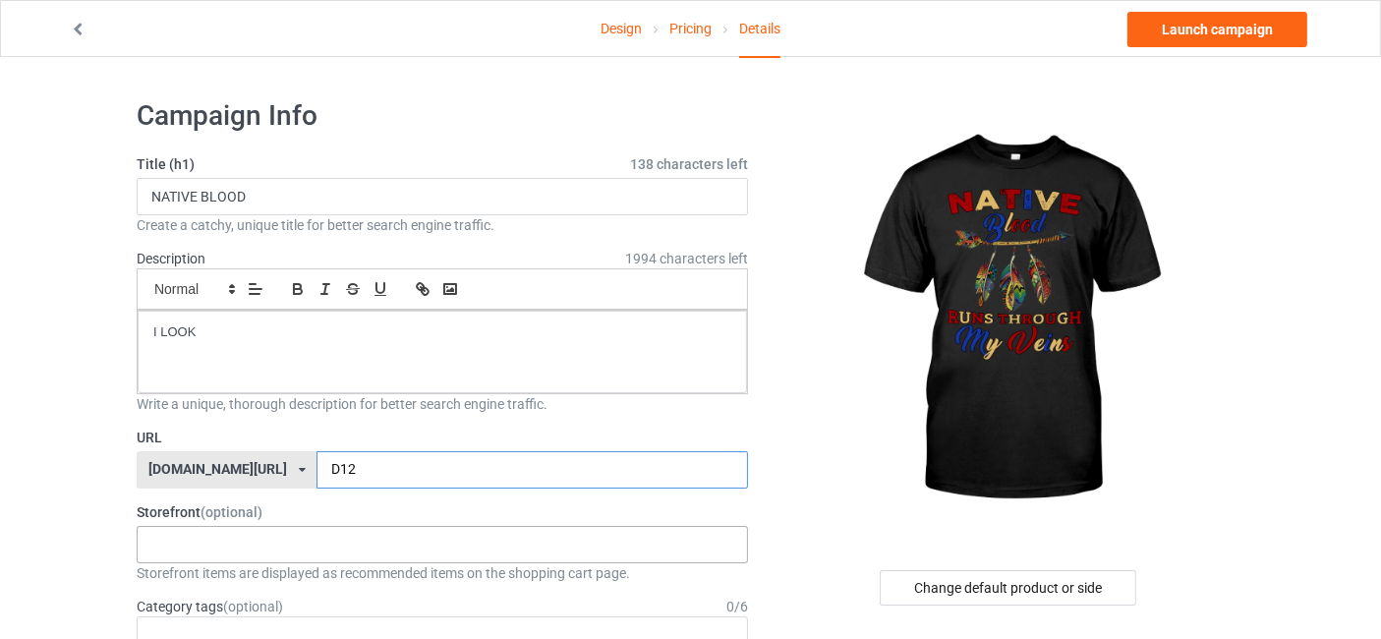
type input "D12"
click at [370, 535] on div ""Each t-shirt is a piece of history!" I love dogs and I'm sure you do too. Ever…" at bounding box center [442, 544] width 611 height 37
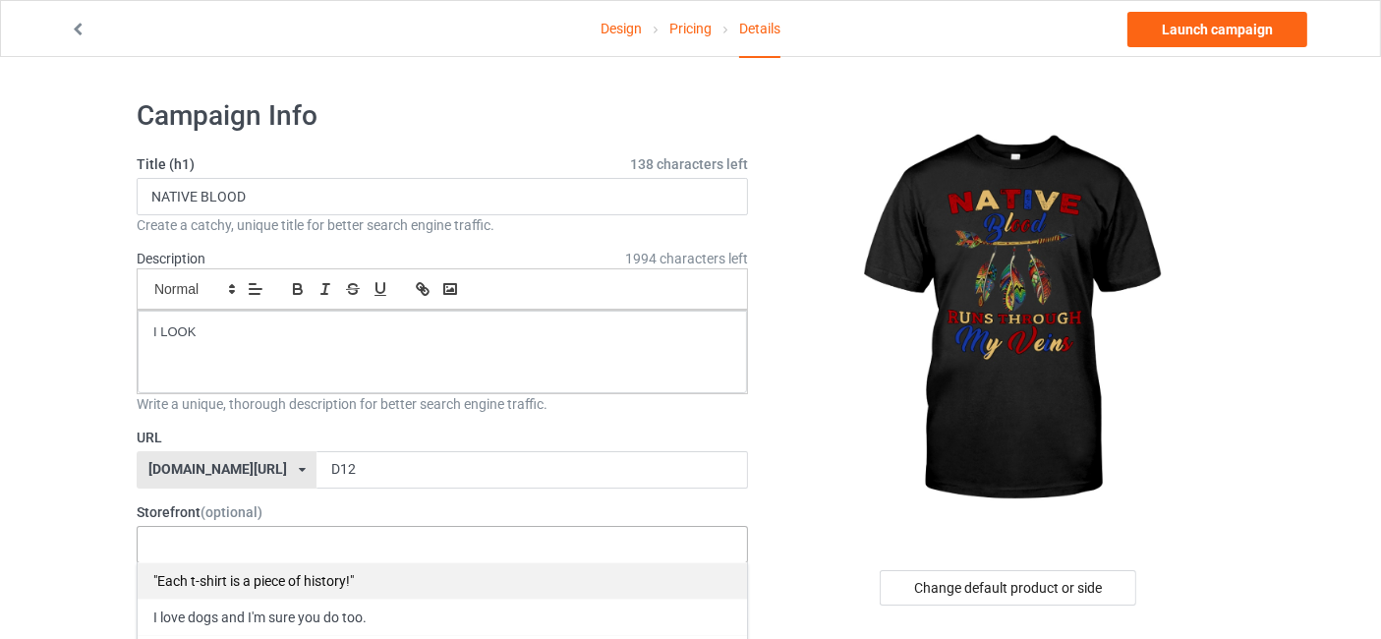
click at [272, 574] on div ""Each t-shirt is a piece of history!"" at bounding box center [442, 580] width 609 height 36
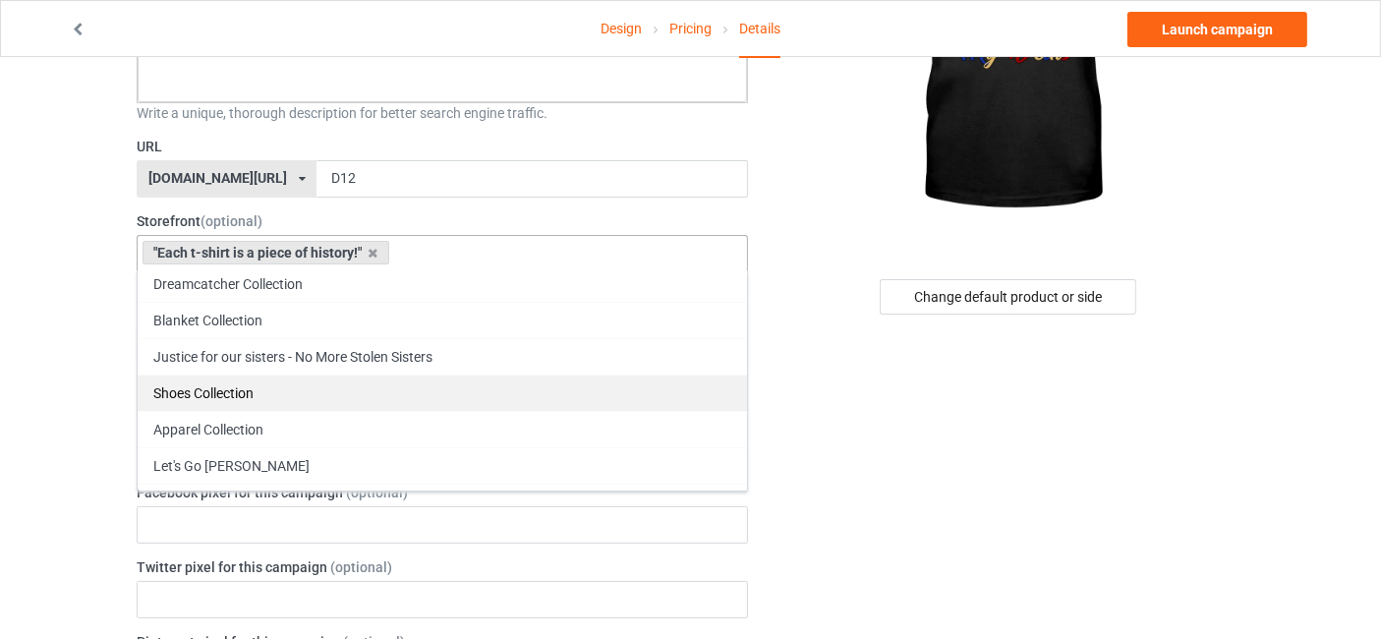
scroll to position [141, 0]
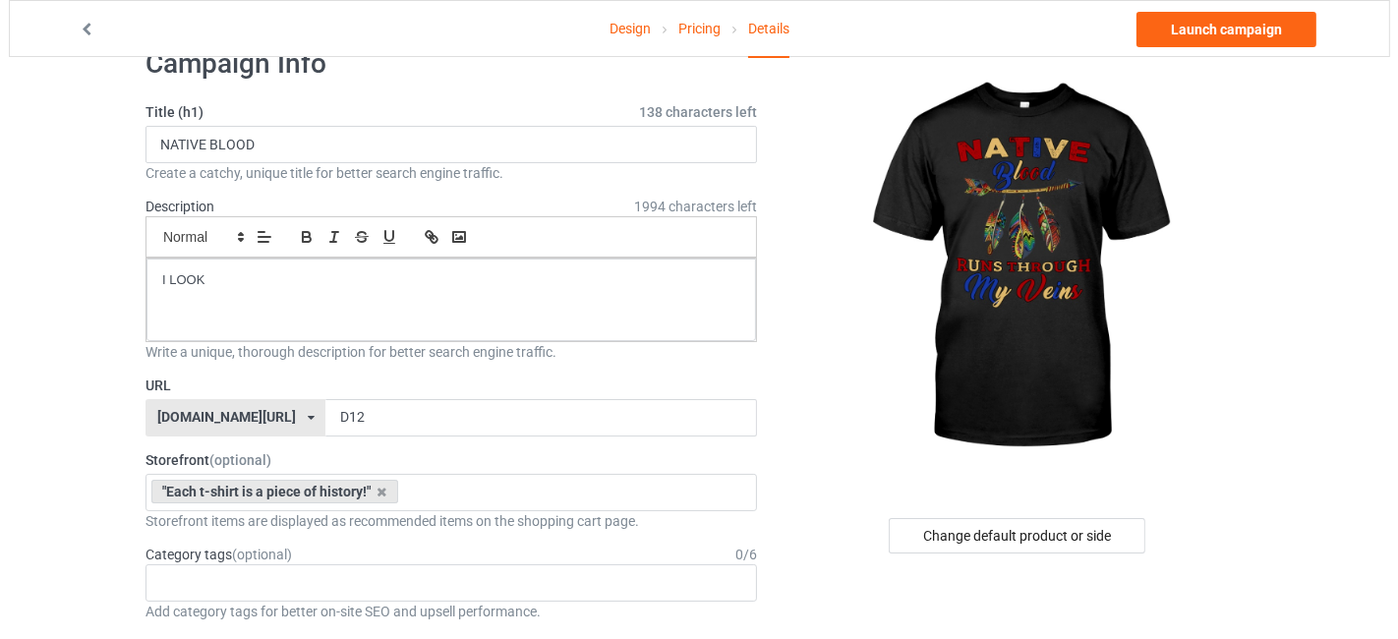
scroll to position [0, 0]
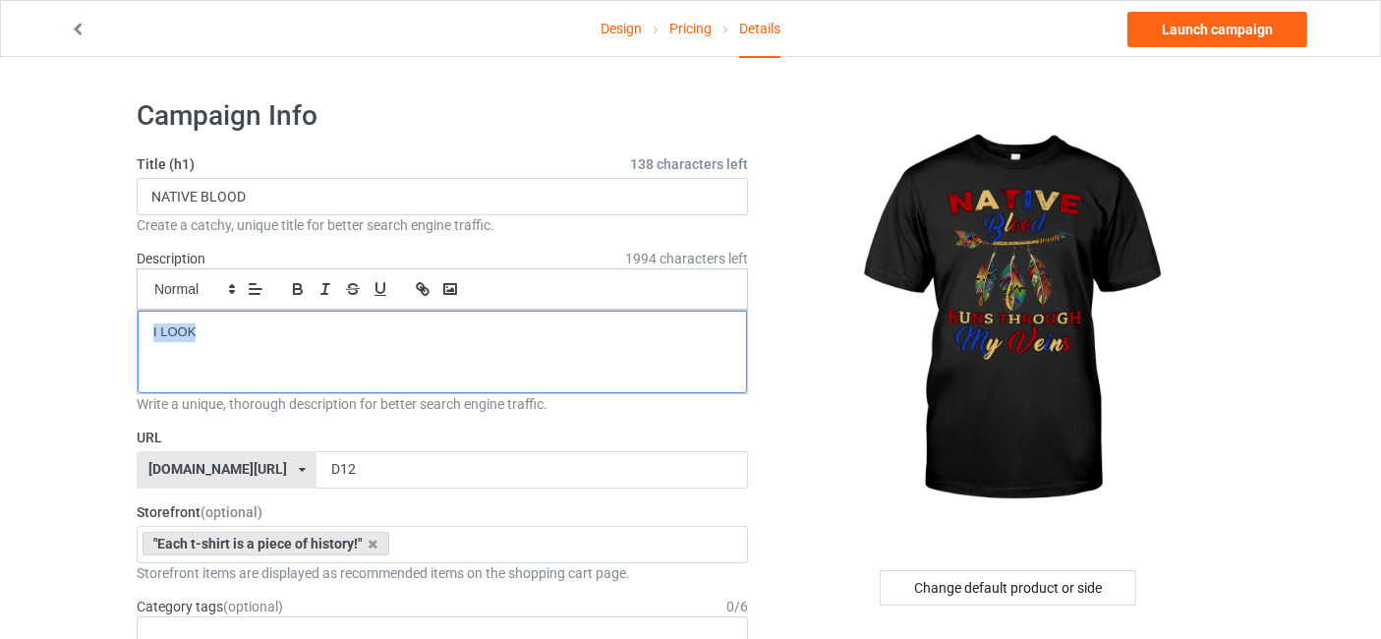
drag, startPoint x: 157, startPoint y: 332, endPoint x: 48, endPoint y: 340, distance: 109.4
click at [1054, 585] on div "Change default product or side" at bounding box center [1008, 587] width 257 height 35
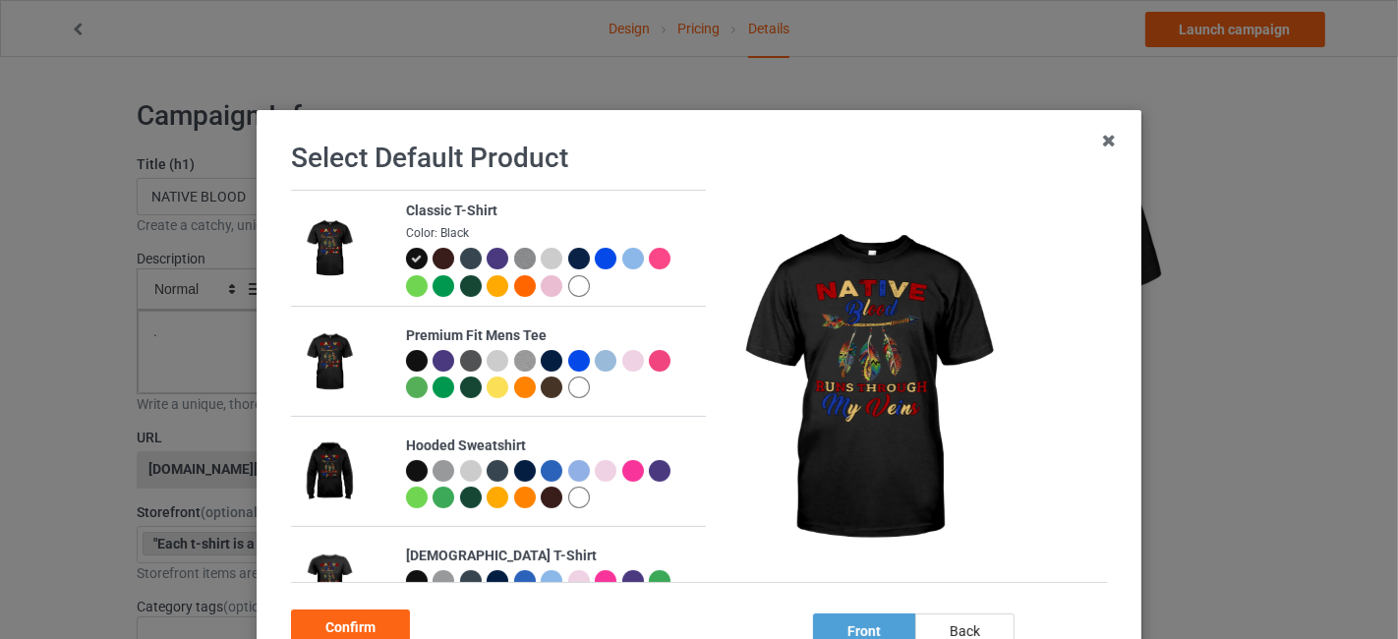
click at [568, 286] on div at bounding box center [579, 286] width 22 height 22
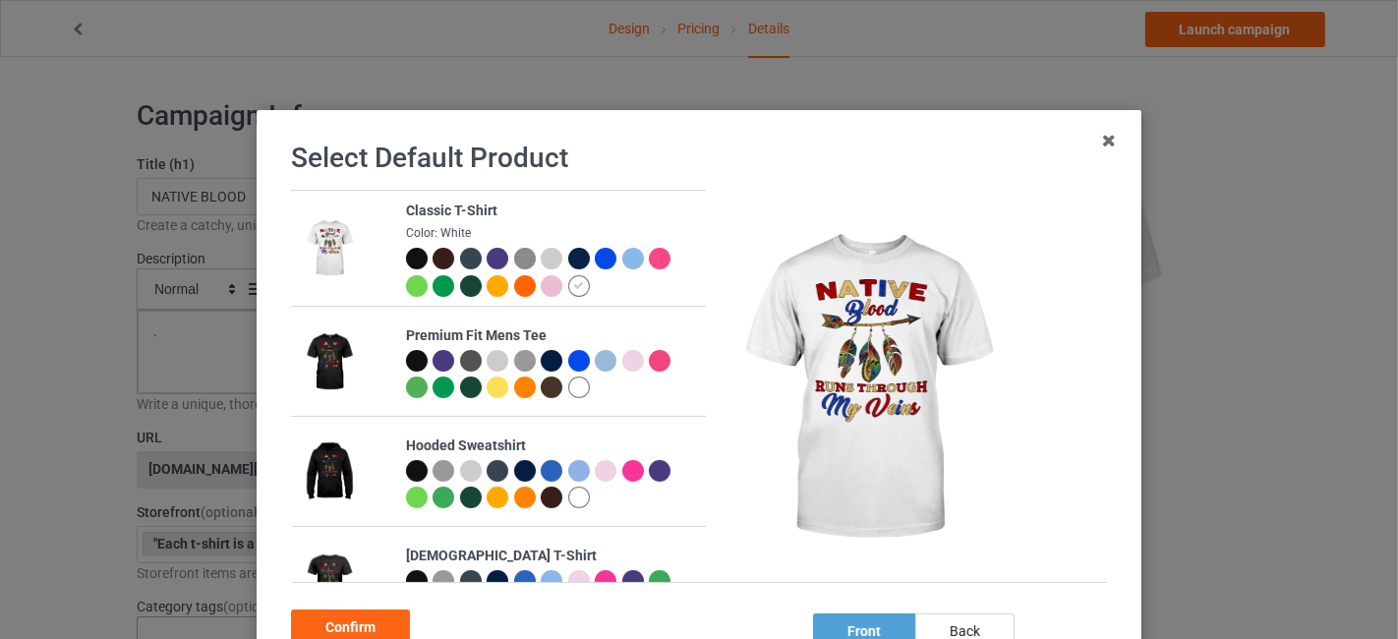
click at [342, 633] on div "Confirm" at bounding box center [350, 626] width 119 height 35
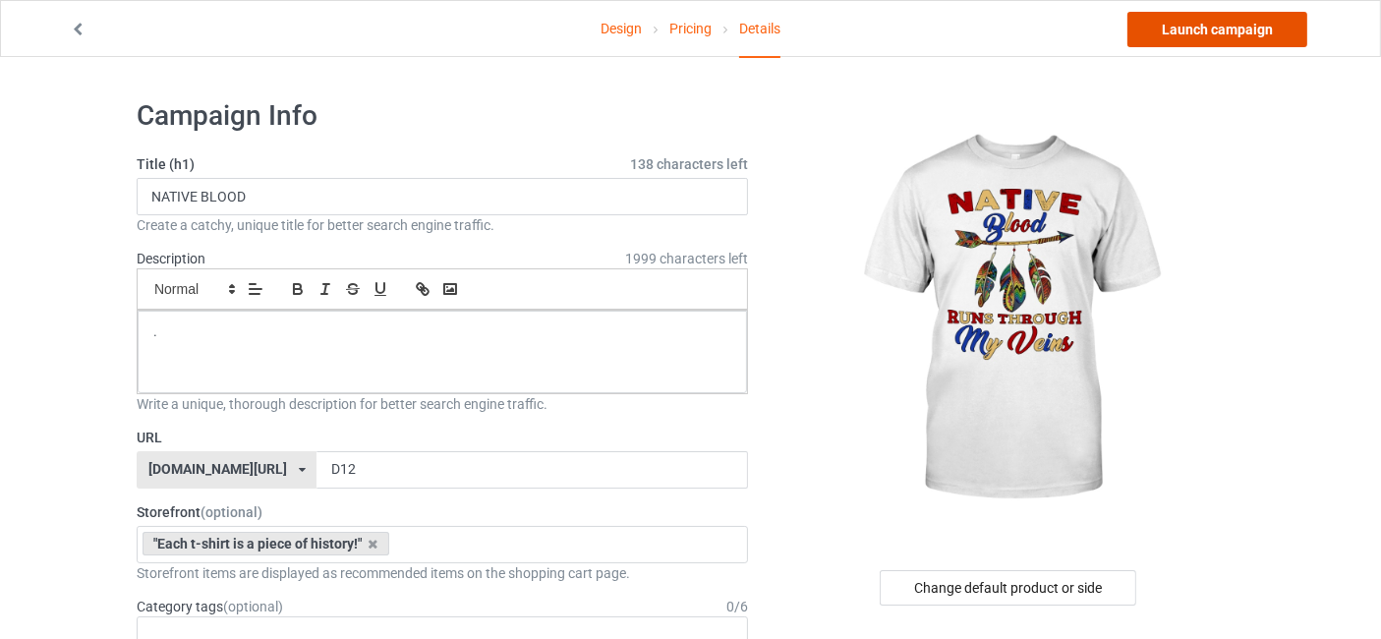
click at [1259, 28] on link "Launch campaign" at bounding box center [1217, 29] width 180 height 35
